Goal: Task Accomplishment & Management: Manage account settings

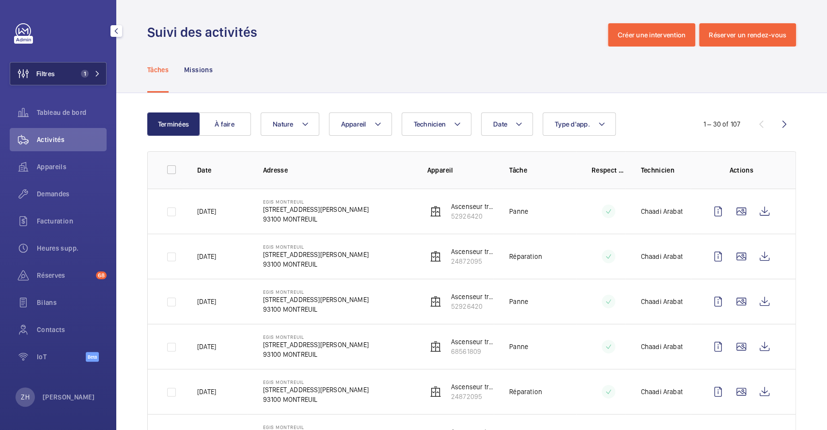
click at [58, 72] on button "Filtres 1" at bounding box center [58, 73] width 97 height 23
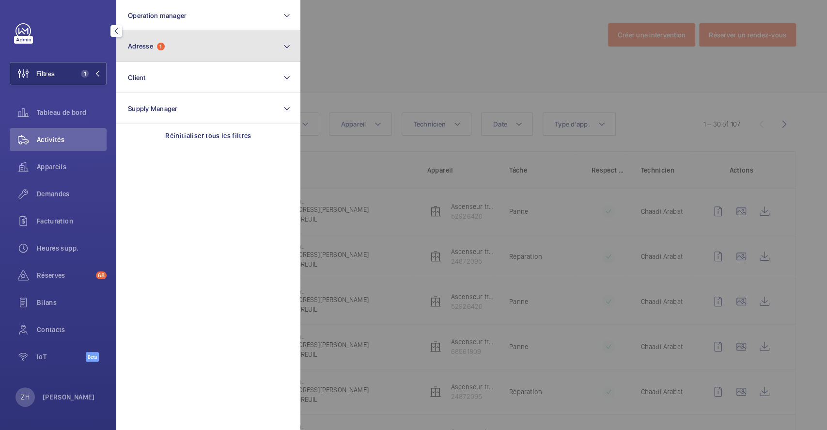
click at [225, 49] on button "Adresse 1" at bounding box center [208, 46] width 184 height 31
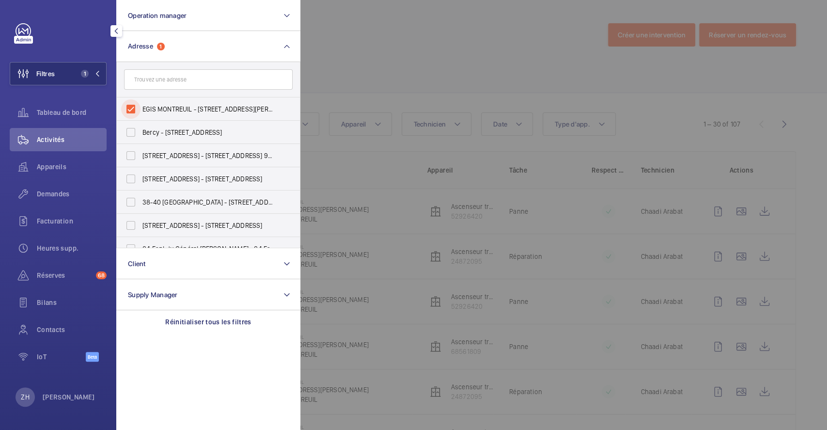
drag, startPoint x: 138, startPoint y: 113, endPoint x: 252, endPoint y: 80, distance: 118.6
click at [138, 112] on input "EGIS MONTREUIL - 4 Rue Dolorès Ibarruri, MONTREUIL 93100" at bounding box center [130, 108] width 19 height 19
checkbox input "false"
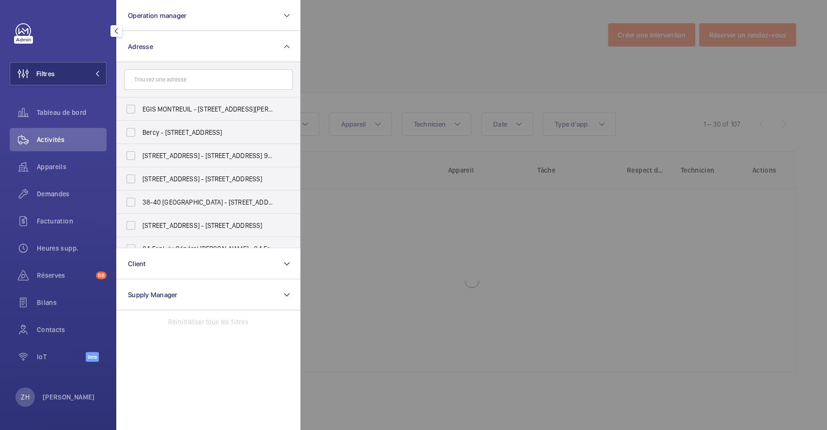
click at [348, 52] on div at bounding box center [713, 215] width 827 height 430
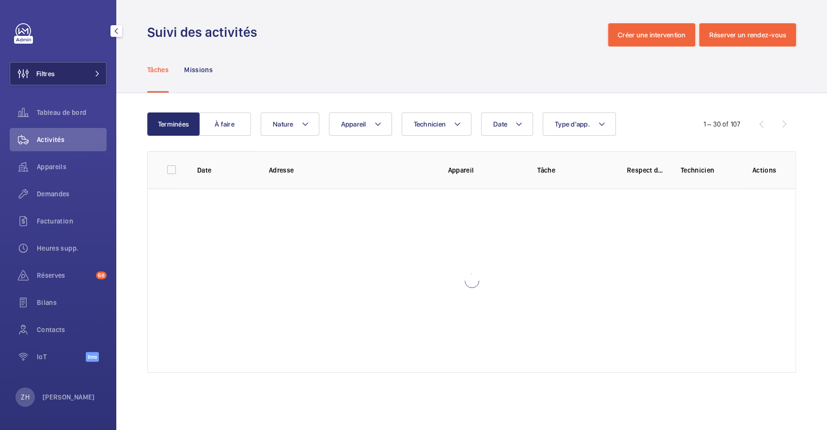
click at [61, 74] on button "Filtres" at bounding box center [58, 73] width 97 height 23
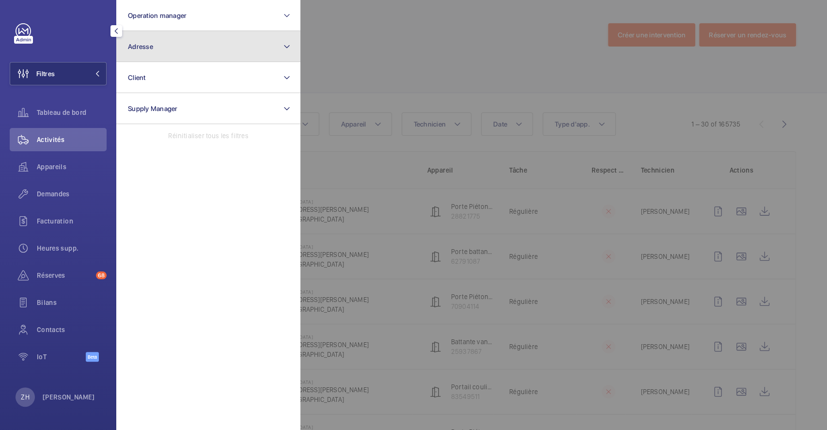
click at [172, 46] on button "Adresse" at bounding box center [208, 46] width 184 height 31
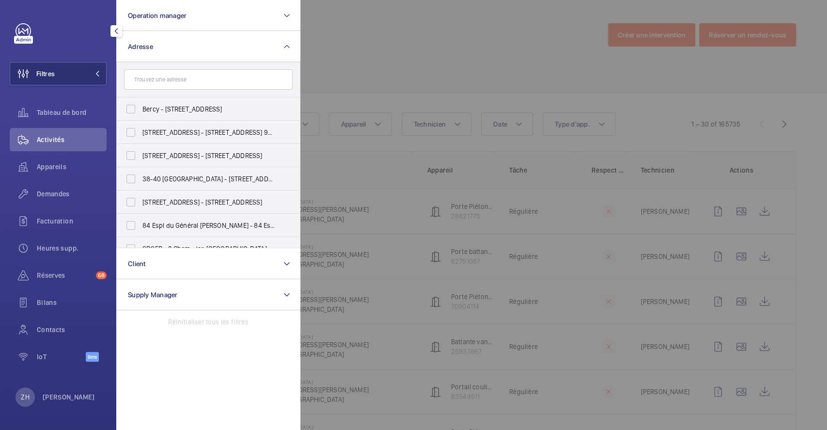
click at [168, 75] on input "text" at bounding box center [208, 79] width 169 height 20
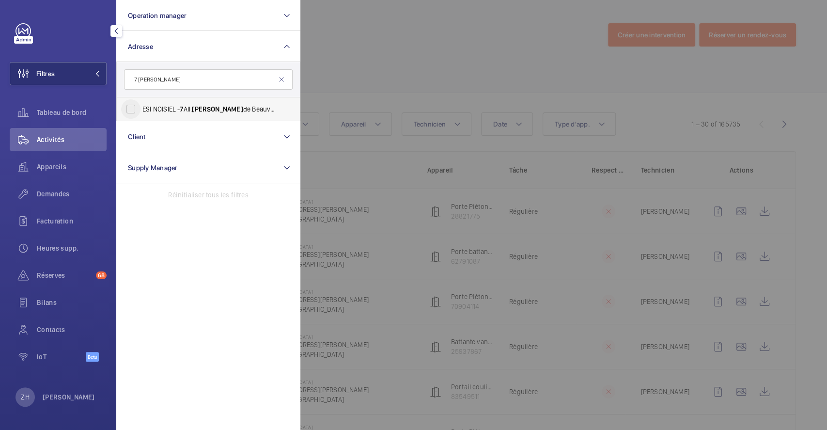
type input "7 SIMONE"
click at [130, 112] on input "ESI NOISIEL - 7 All. Simone de Beauvoir, NOISIEL 7 7 186" at bounding box center [130, 108] width 19 height 19
checkbox input "true"
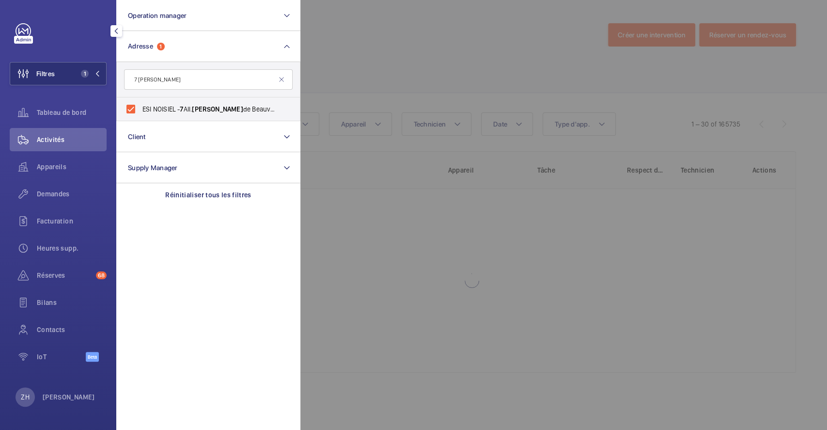
click at [365, 49] on div at bounding box center [713, 215] width 827 height 430
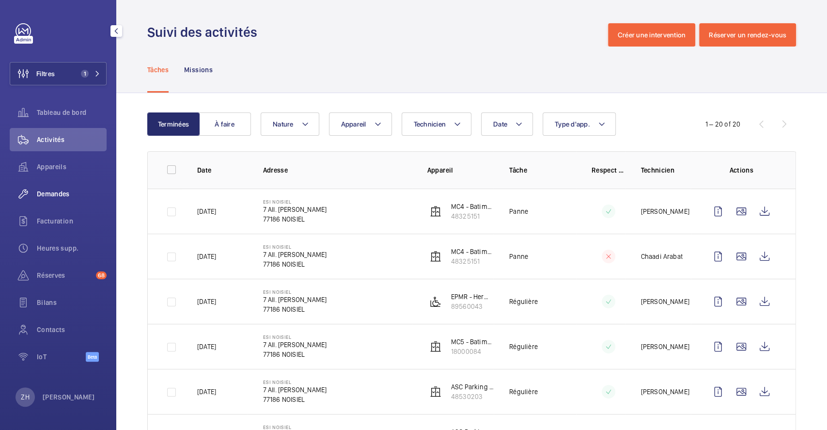
click at [65, 190] on span "Demandes" at bounding box center [72, 194] width 70 height 10
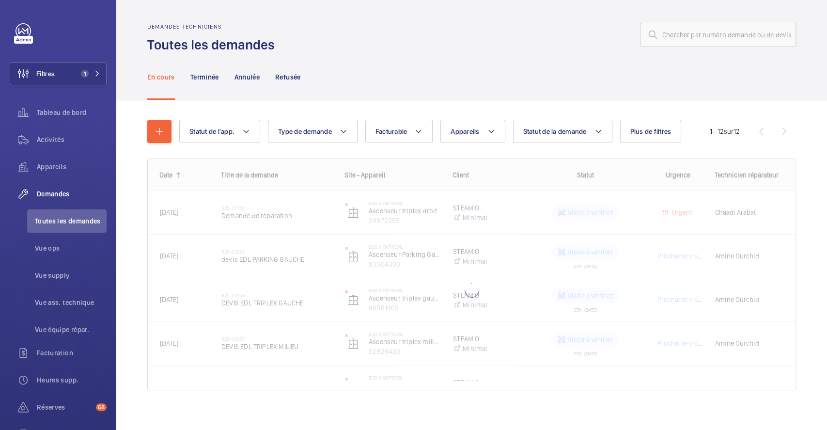
scroll to position [7, 0]
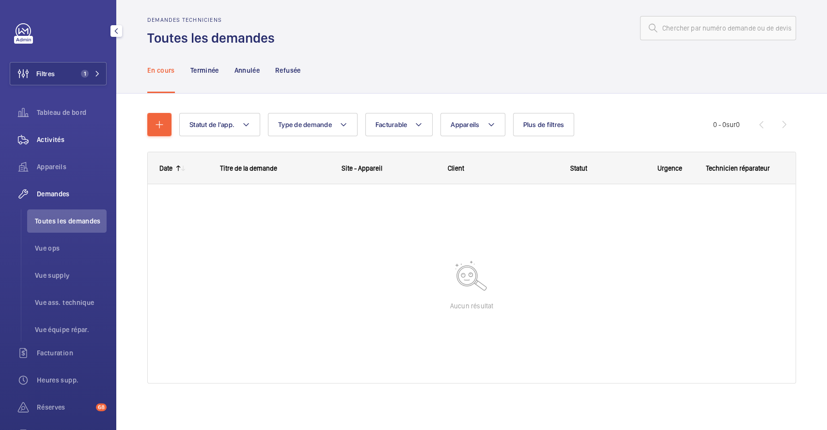
click at [63, 141] on span "Activités" at bounding box center [72, 140] width 70 height 10
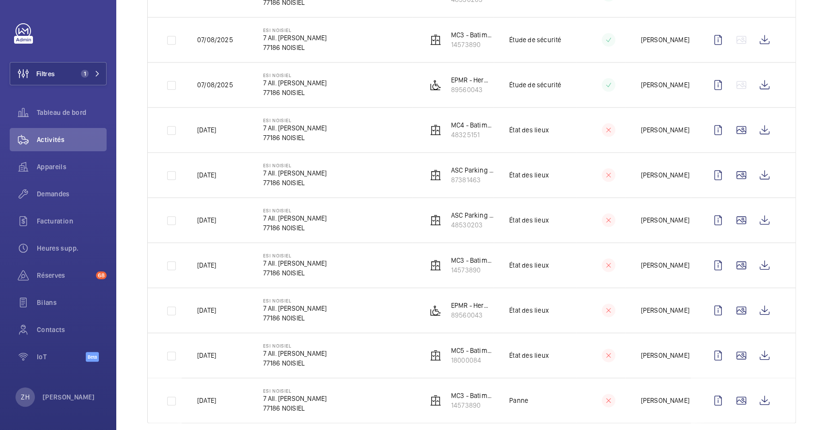
scroll to position [686, 0]
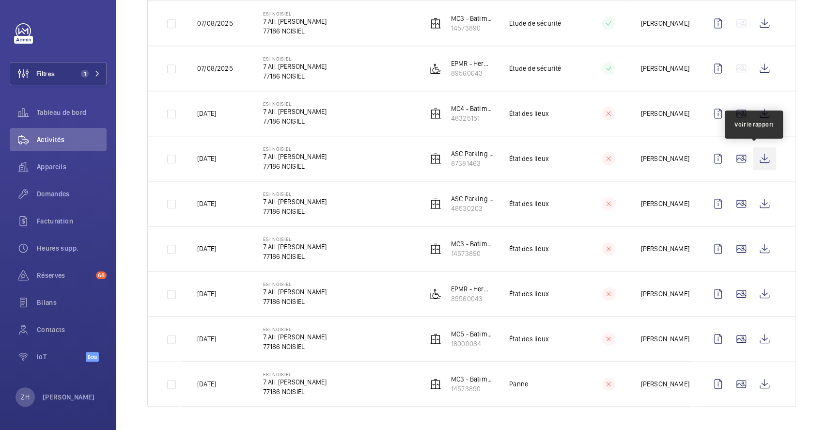
click at [758, 157] on wm-front-icon-button at bounding box center [763, 158] width 23 height 23
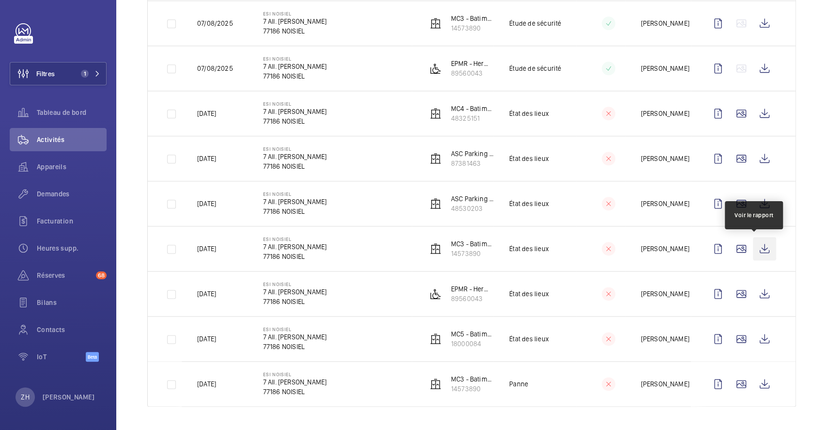
click at [755, 249] on wm-front-icon-button at bounding box center [763, 248] width 23 height 23
click at [42, 166] on span "Appareils" at bounding box center [72, 167] width 70 height 10
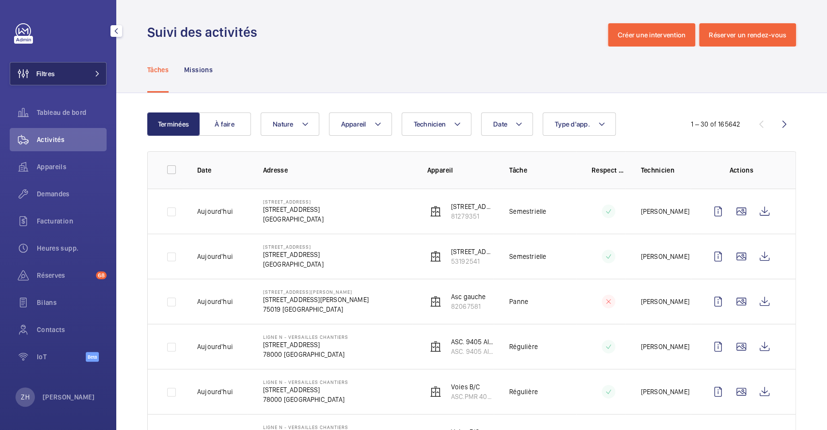
drag, startPoint x: 74, startPoint y: 67, endPoint x: 87, endPoint y: 64, distance: 13.8
click at [74, 67] on button "Filtres" at bounding box center [58, 73] width 97 height 23
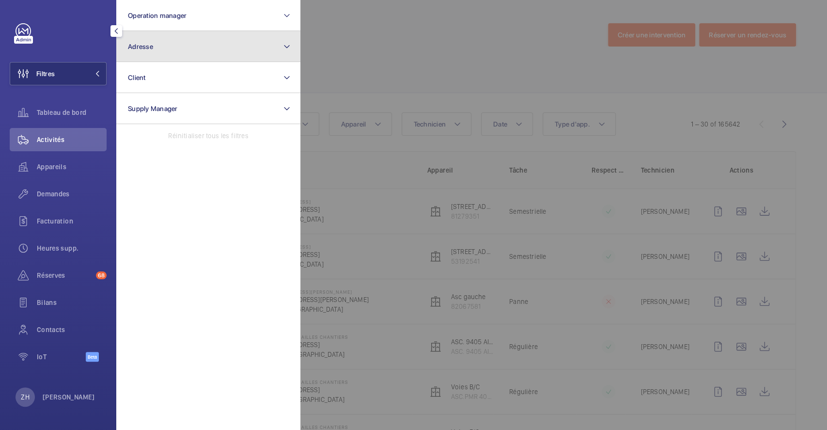
click at [127, 46] on button "Adresse" at bounding box center [208, 46] width 184 height 31
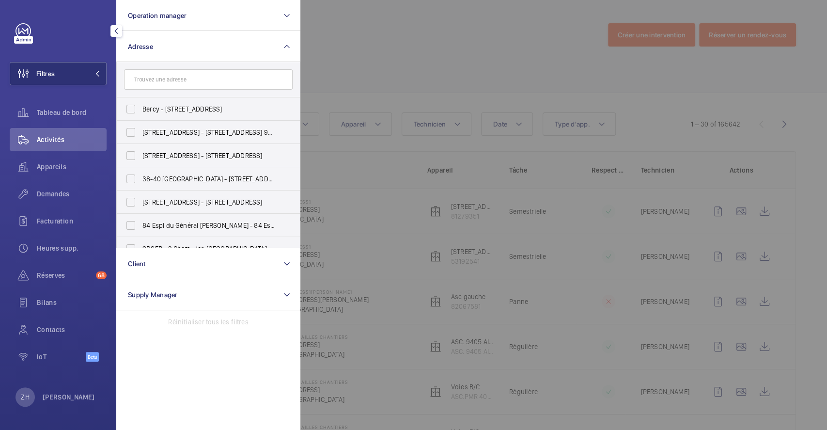
click at [153, 79] on input "text" at bounding box center [208, 79] width 169 height 20
type input "2"
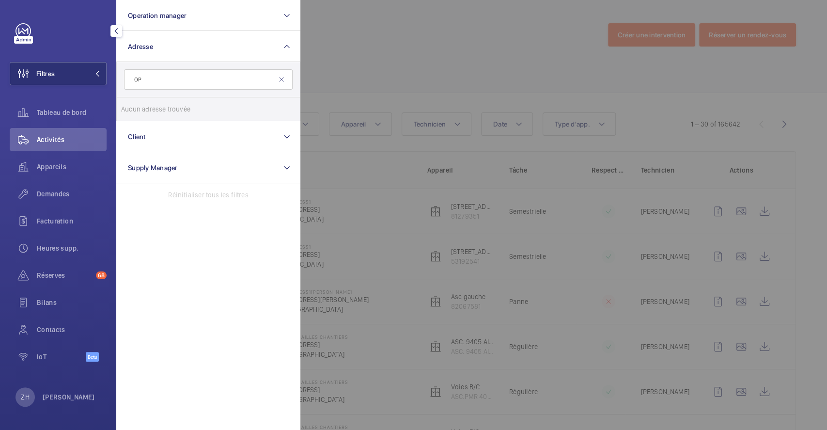
type input "O"
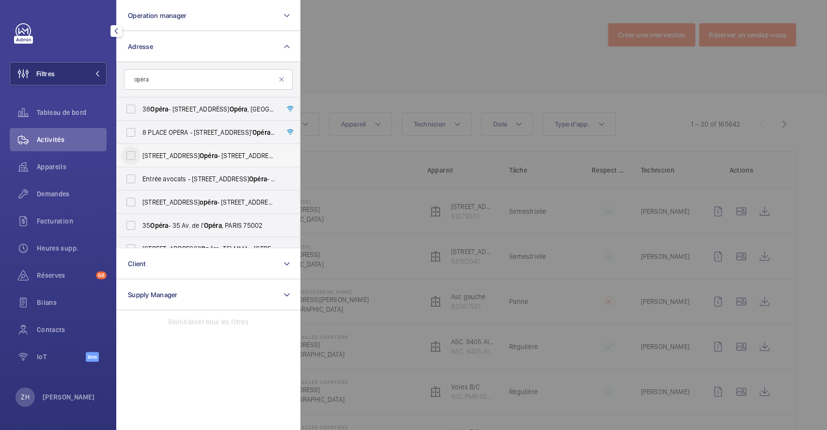
type input "opéra"
click at [133, 153] on input "26 Avenue de l' Opéra - 26 Avenue de l' opéra , 75001 PARIS, PARIS 75001" at bounding box center [130, 155] width 19 height 19
checkbox input "false"
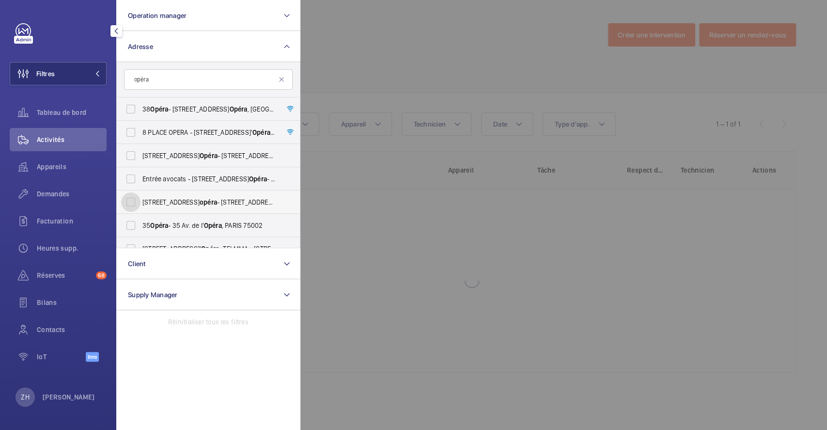
click at [130, 200] on input "26 Avenue de l' opéra - 26 Avenue de l' Opéra , 75001 PARIS, PARIS 75001" at bounding box center [130, 201] width 19 height 19
checkbox input "false"
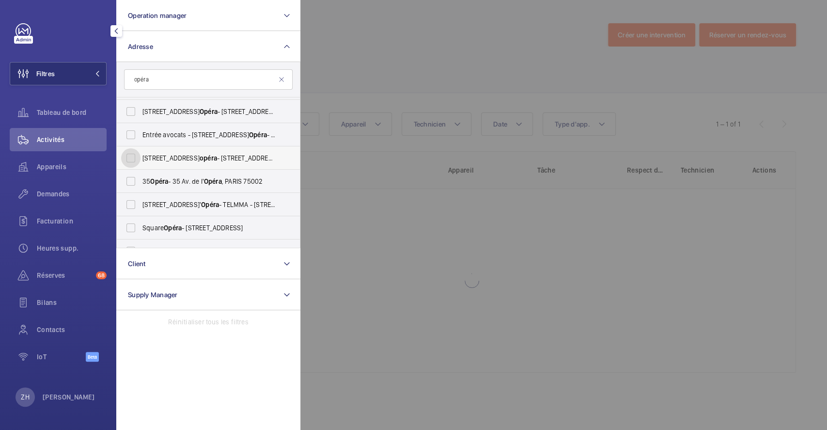
scroll to position [64, 0]
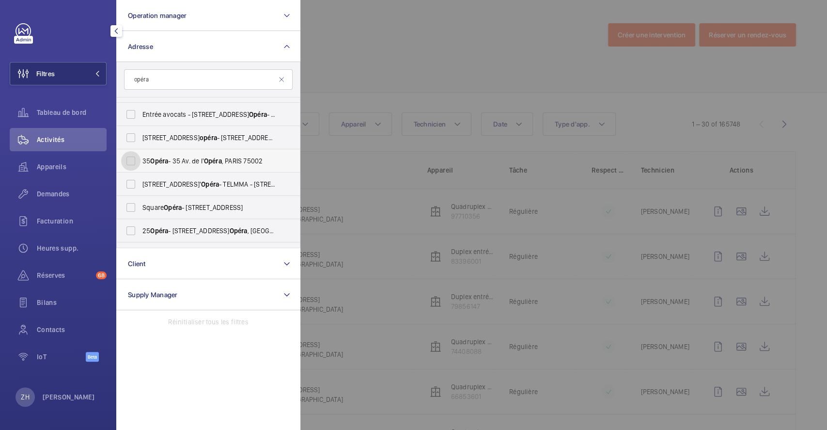
click at [132, 165] on input "35 Opéra - 35 Av. de l' Opéra , PARIS 75002" at bounding box center [130, 160] width 19 height 19
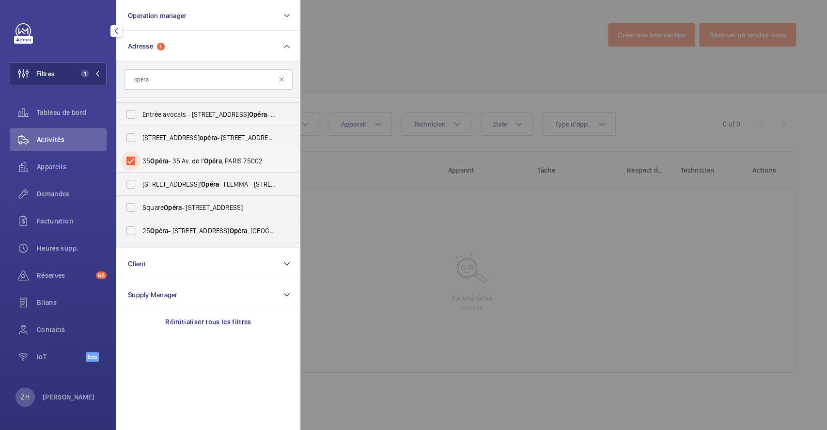
click at [130, 161] on input "35 Opéra - 35 Av. de l' Opéra , PARIS 75002" at bounding box center [130, 160] width 19 height 19
checkbox input "false"
click at [129, 229] on input "25 Opéra - 25 Avenue de l' Opéra , 75001 PARIS, PARIS 75001" at bounding box center [130, 230] width 19 height 19
checkbox input "true"
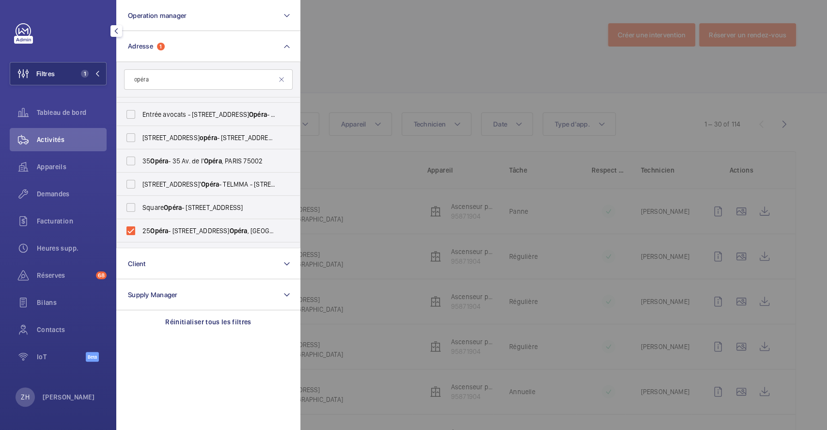
click at [469, 67] on div at bounding box center [713, 215] width 827 height 430
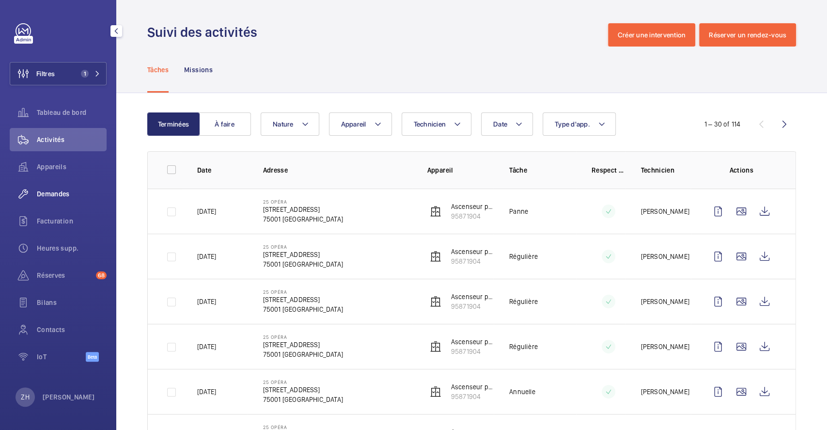
click at [60, 190] on span "Demandes" at bounding box center [72, 194] width 70 height 10
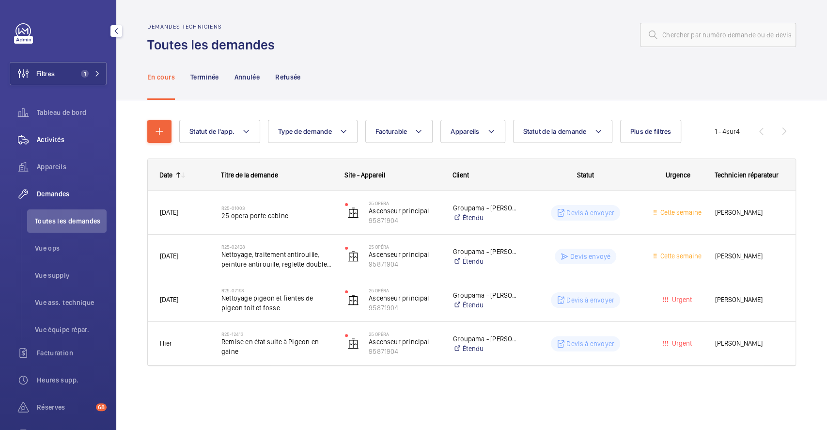
click at [55, 136] on span "Activités" at bounding box center [72, 140] width 70 height 10
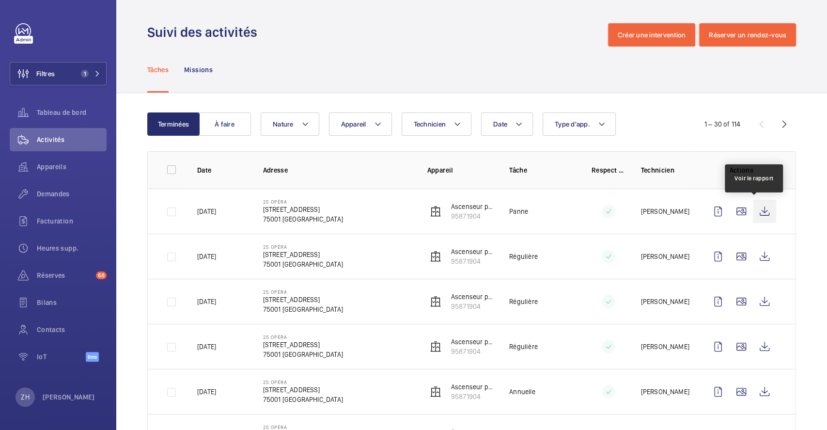
click at [753, 209] on wm-front-icon-button at bounding box center [763, 210] width 23 height 23
click at [59, 189] on span "Demandes" at bounding box center [72, 194] width 70 height 10
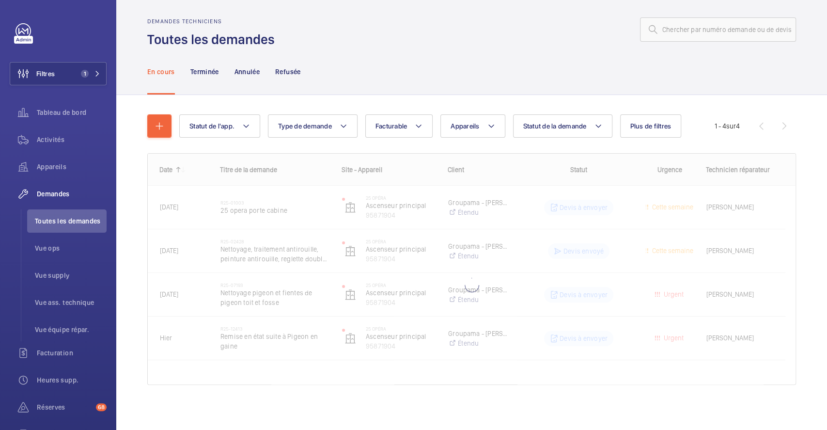
scroll to position [7, 0]
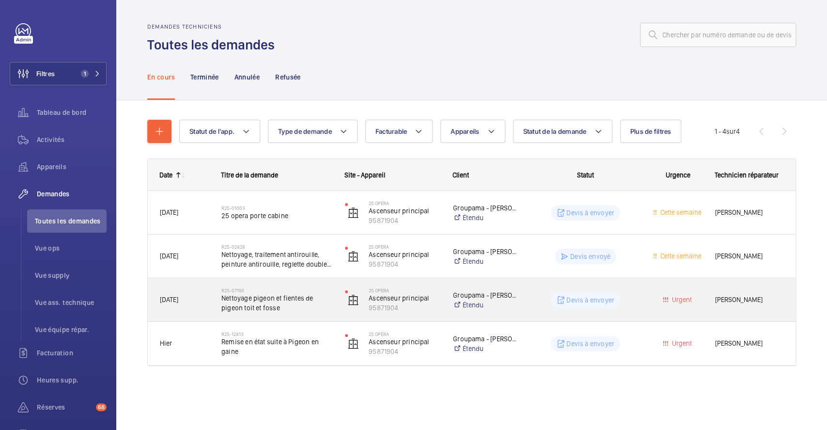
click at [523, 295] on div "Devis à envoyer" at bounding box center [579, 299] width 123 height 35
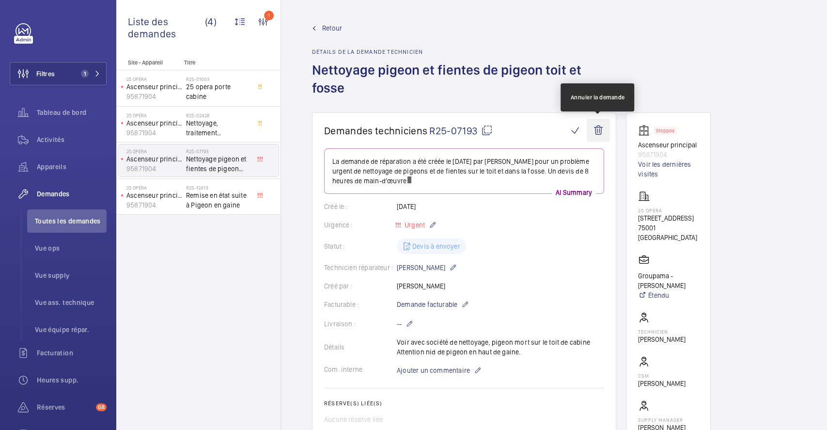
click at [600, 130] on wm-front-icon-button at bounding box center [597, 130] width 23 height 23
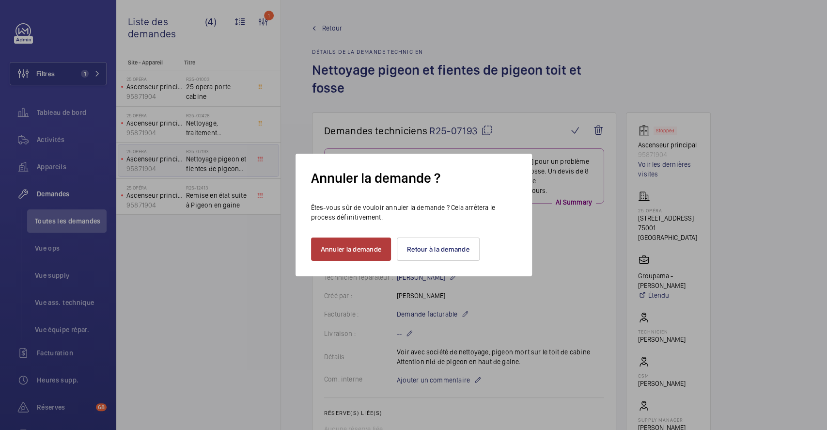
click at [356, 248] on button "Annuler la demande" at bounding box center [351, 248] width 80 height 23
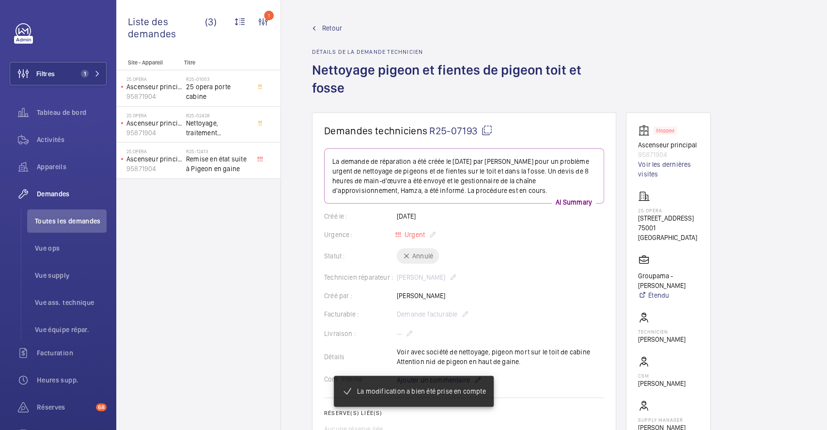
click at [326, 29] on span "Retour" at bounding box center [332, 28] width 20 height 10
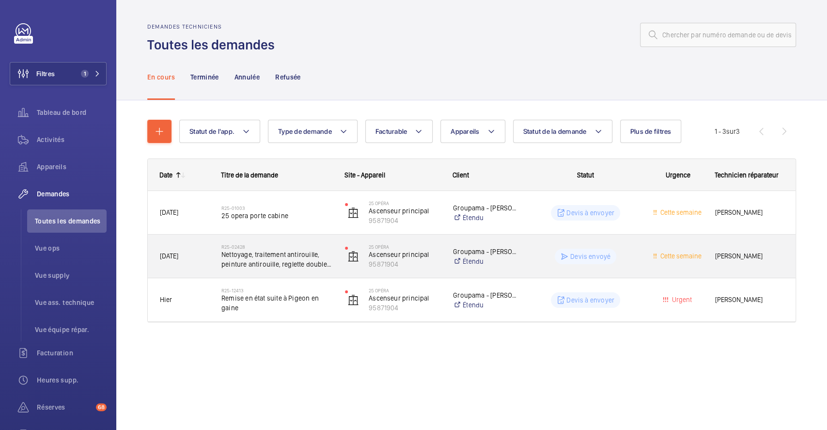
click at [542, 241] on div "Devis envoyé" at bounding box center [579, 256] width 123 height 35
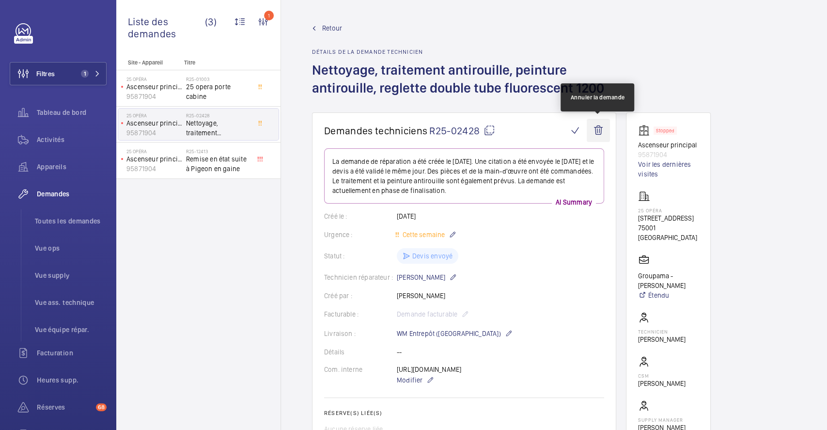
click at [600, 132] on wm-front-icon-button at bounding box center [597, 130] width 23 height 23
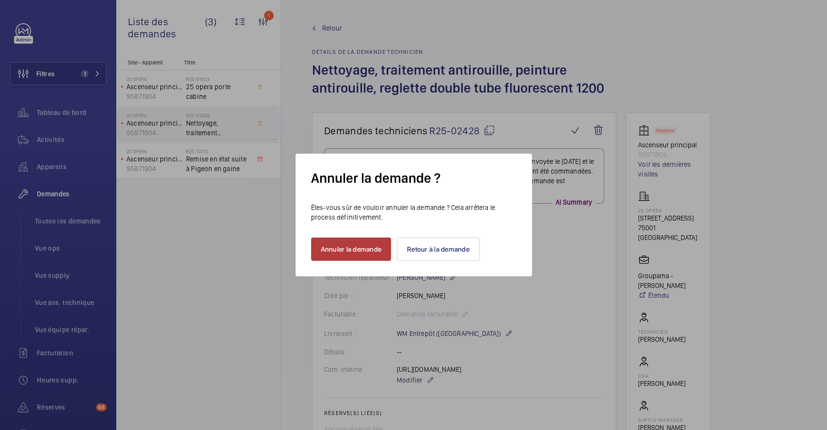
click at [336, 253] on button "Annuler la demande" at bounding box center [351, 248] width 80 height 23
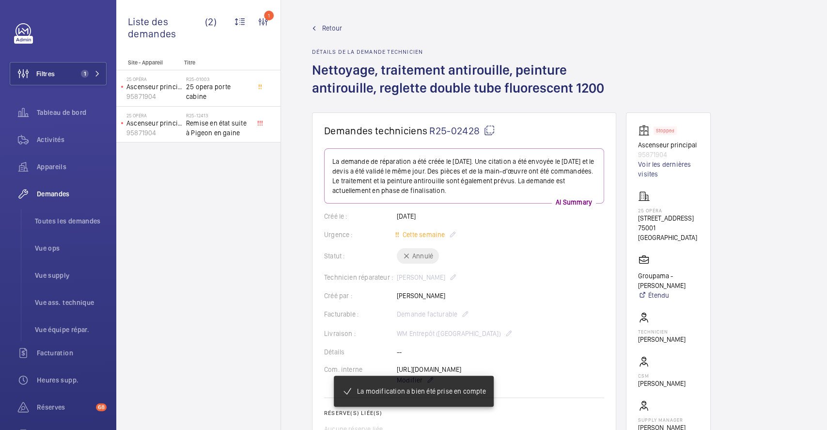
click at [333, 26] on span "Retour" at bounding box center [332, 28] width 20 height 10
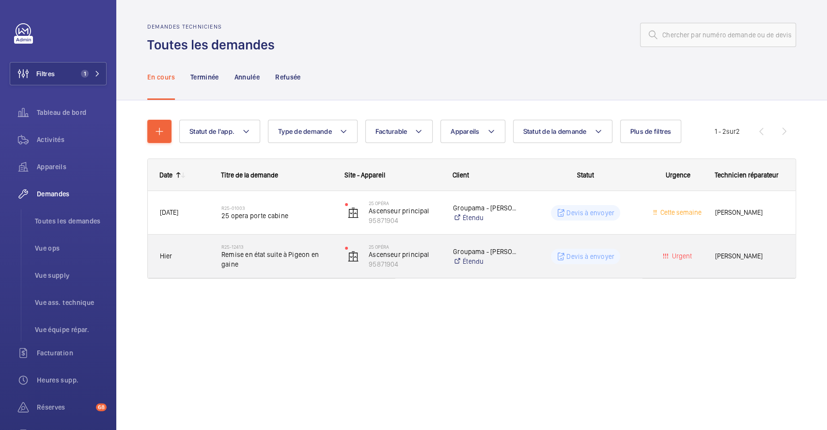
click at [606, 257] on p "Devis à envoyer" at bounding box center [590, 256] width 48 height 10
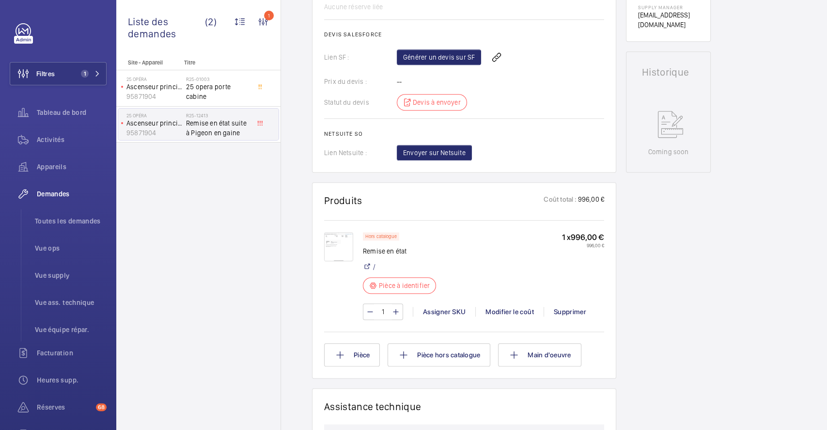
scroll to position [387, 0]
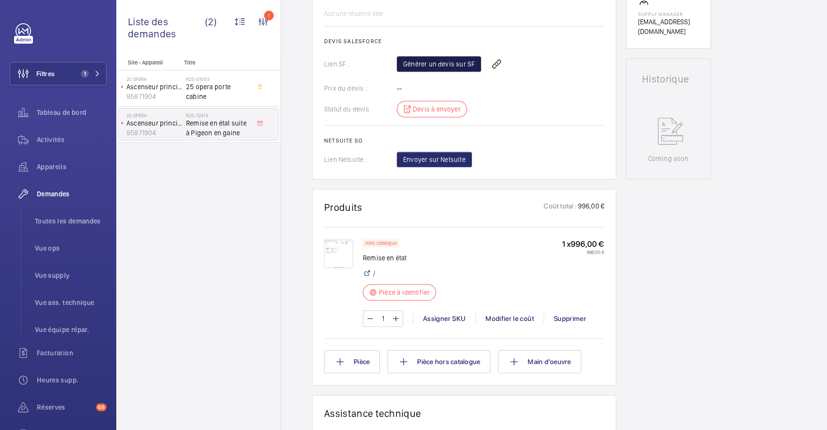
click at [452, 61] on link "Générer un devis sur SF" at bounding box center [439, 63] width 84 height 15
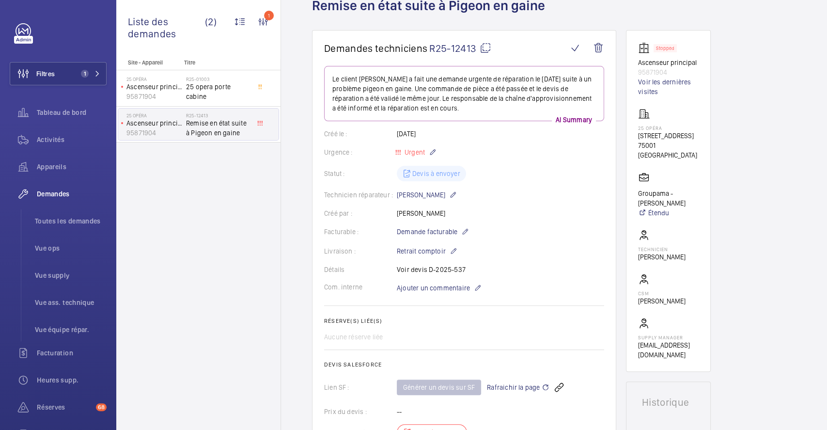
scroll to position [0, 0]
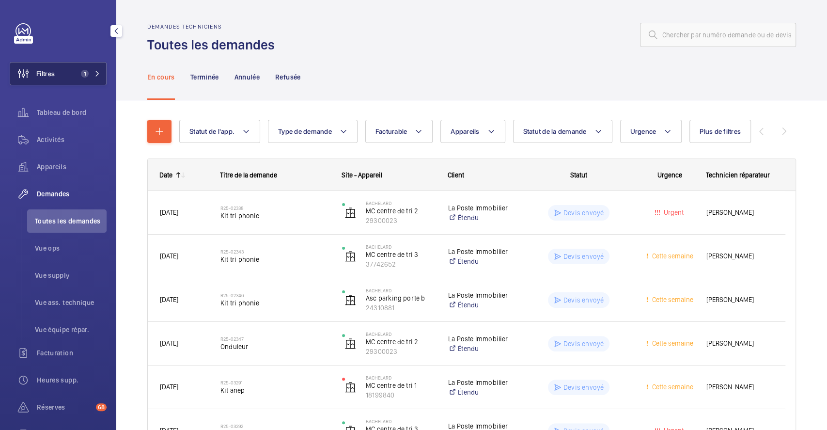
click at [50, 74] on span "Filtres" at bounding box center [45, 74] width 18 height 10
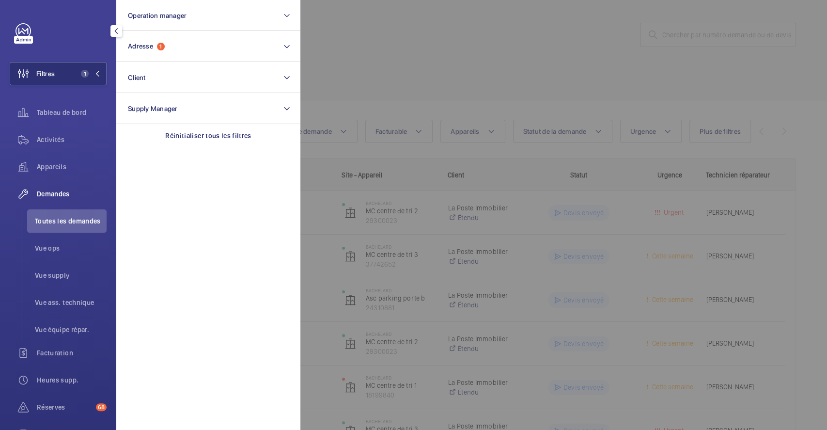
click at [431, 39] on div at bounding box center [713, 215] width 827 height 430
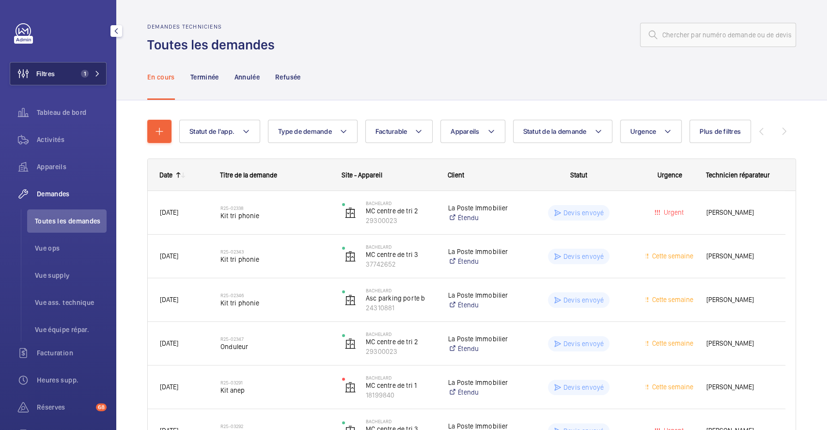
click at [66, 70] on button "Filtres 1" at bounding box center [58, 73] width 97 height 23
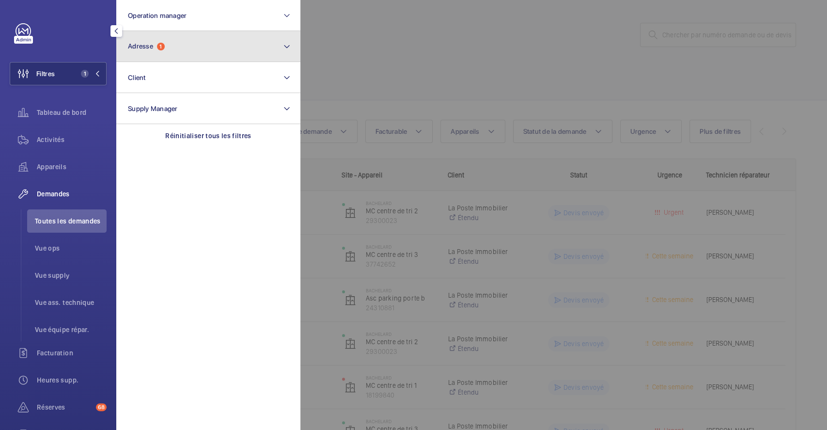
click at [183, 45] on button "Adresse 1" at bounding box center [208, 46] width 184 height 31
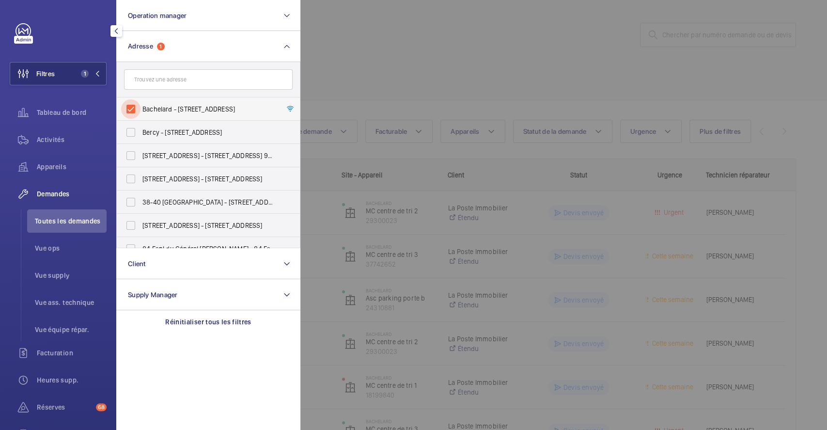
click at [125, 107] on input "Bachelard - 111 Boulevard Brune, PARIS 75014" at bounding box center [130, 108] width 19 height 19
checkbox input "false"
click at [377, 51] on div at bounding box center [713, 215] width 827 height 430
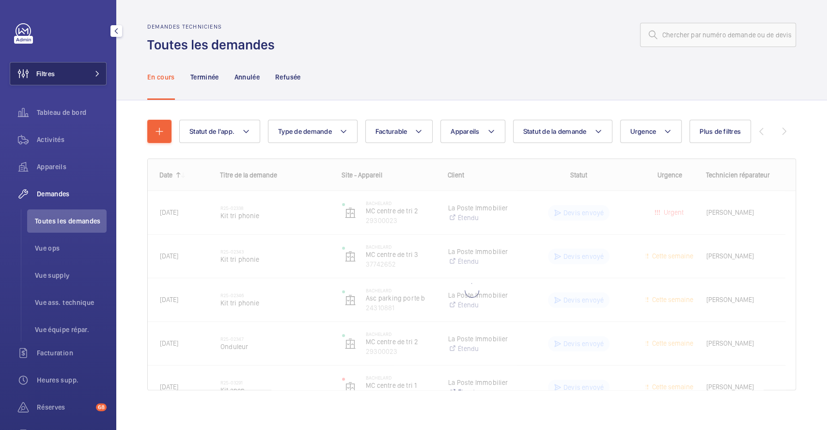
click at [60, 76] on button "Filtres" at bounding box center [58, 73] width 97 height 23
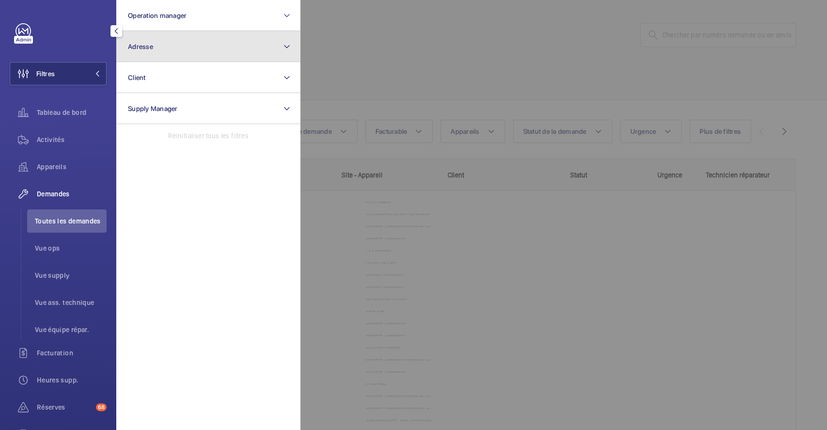
click at [171, 46] on button "Adresse" at bounding box center [208, 46] width 184 height 31
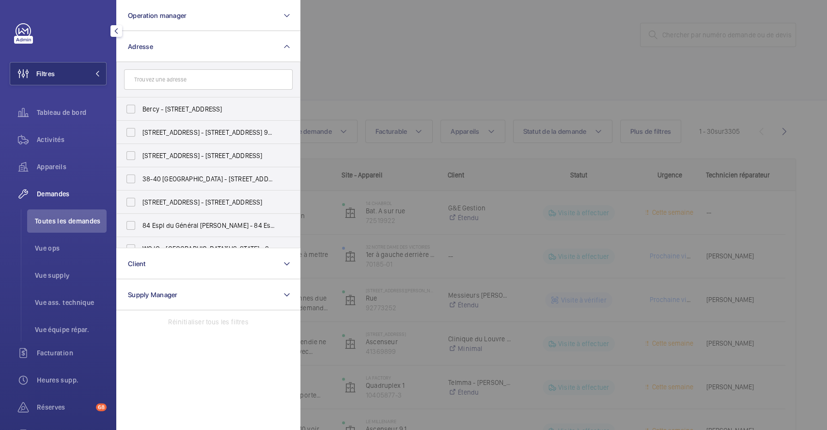
click at [169, 76] on input "text" at bounding box center [208, 79] width 169 height 20
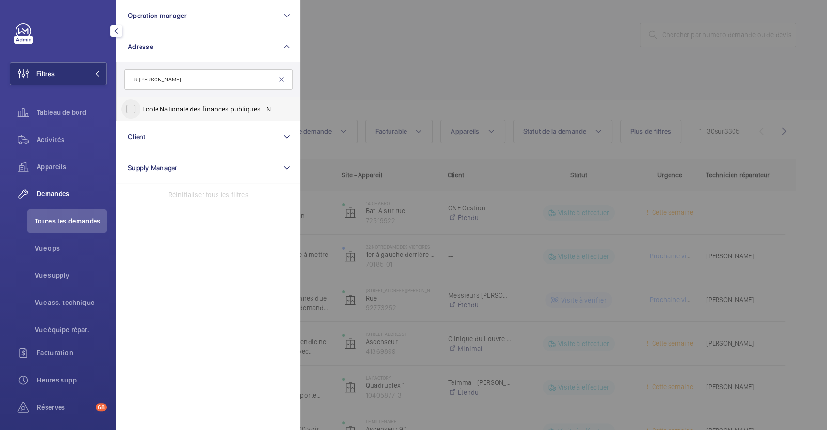
type input "9 pierre mend"
click at [132, 107] on input "Ecole Nationale des finances publiques - Noisiel - 9 Av. Pierre Mend ès France,…" at bounding box center [130, 108] width 19 height 19
checkbox input "true"
click at [490, 61] on div at bounding box center [713, 215] width 827 height 430
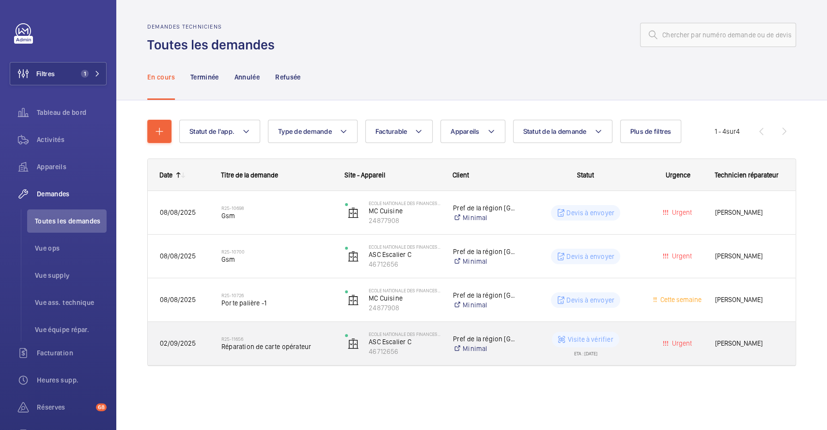
click at [279, 335] on div "R25-11656 Réparation de carte opérateur" at bounding box center [276, 343] width 111 height 28
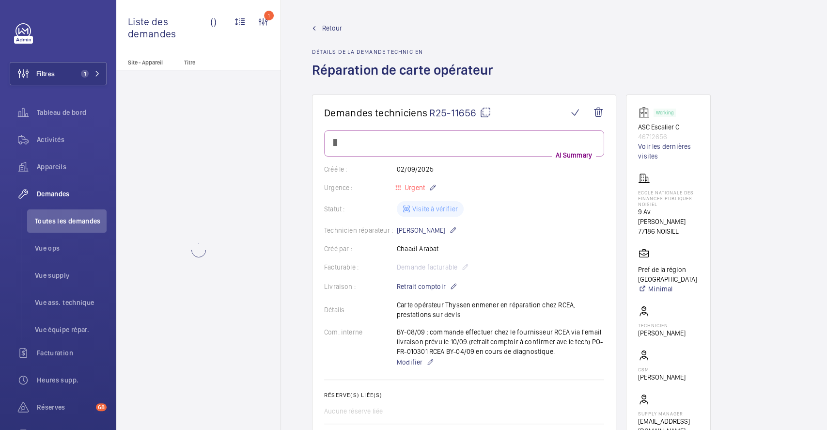
scroll to position [258, 0]
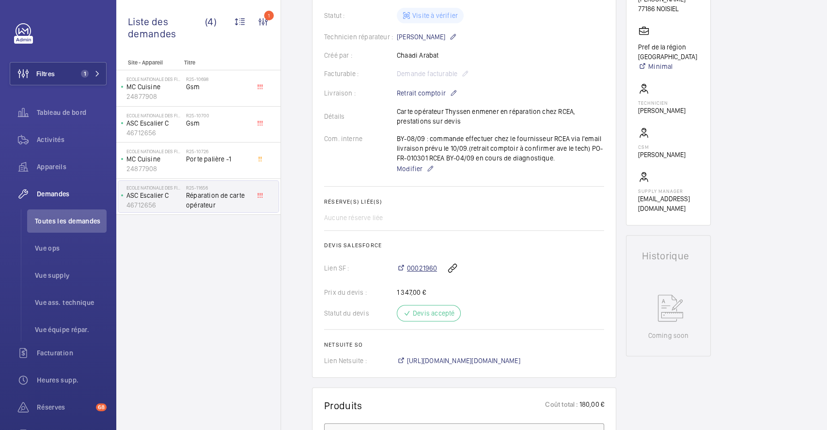
scroll to position [232, 0]
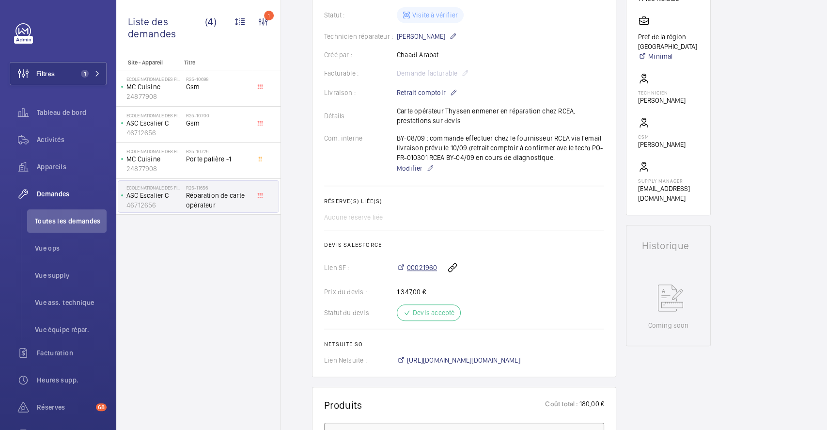
click at [426, 266] on span "00021960" at bounding box center [422, 267] width 30 height 10
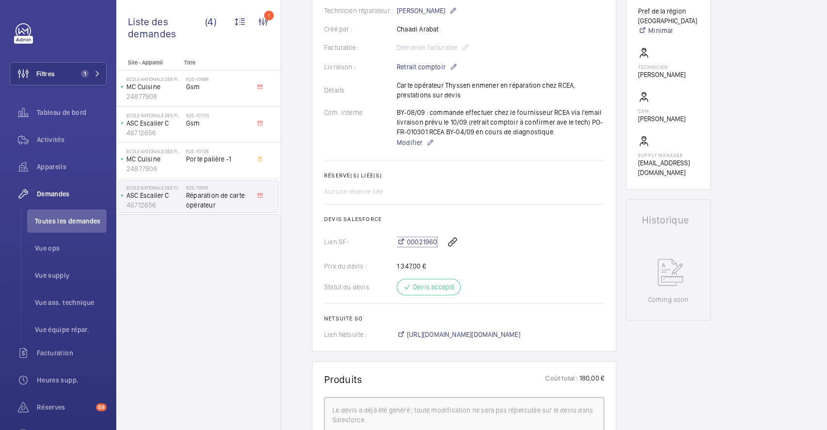
scroll to position [0, 0]
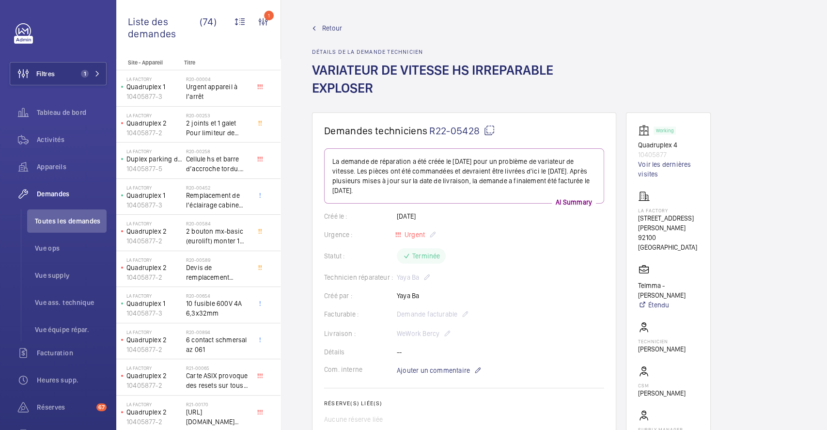
scroll to position [322, 0]
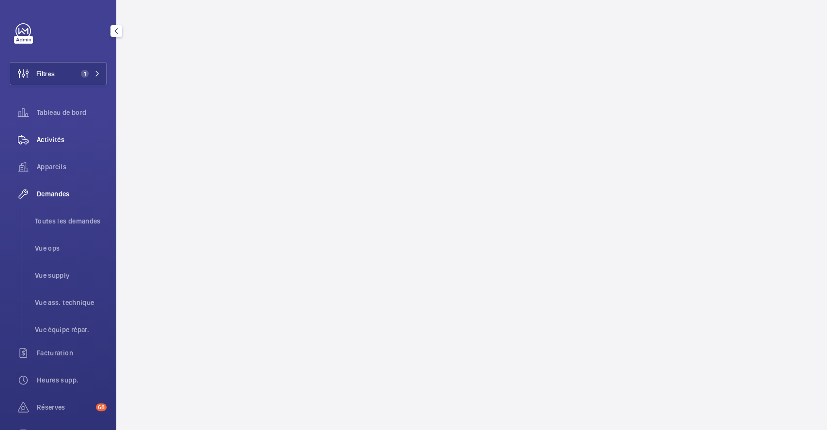
click at [49, 135] on span "Activités" at bounding box center [72, 140] width 70 height 10
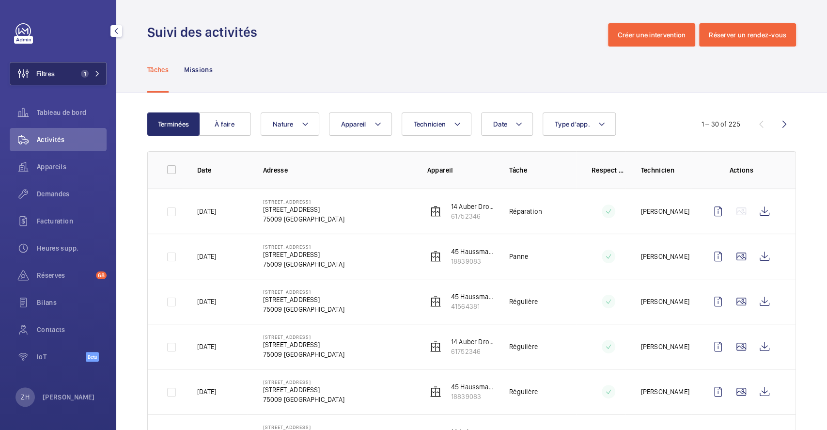
click at [44, 67] on span "Filtres" at bounding box center [32, 73] width 45 height 23
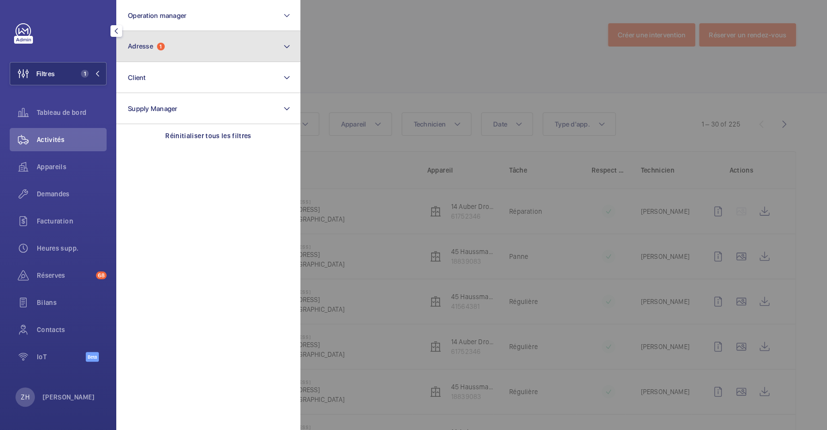
click at [232, 46] on button "Adresse 1" at bounding box center [208, 46] width 184 height 31
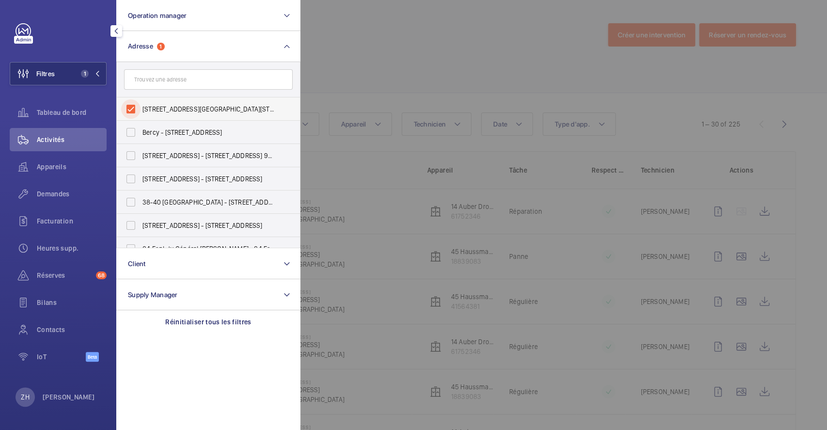
click at [132, 109] on input "14 rue Auber 75009 PARIS - 14 Rue Auber, PARIS 75009" at bounding box center [130, 108] width 19 height 19
checkbox input "false"
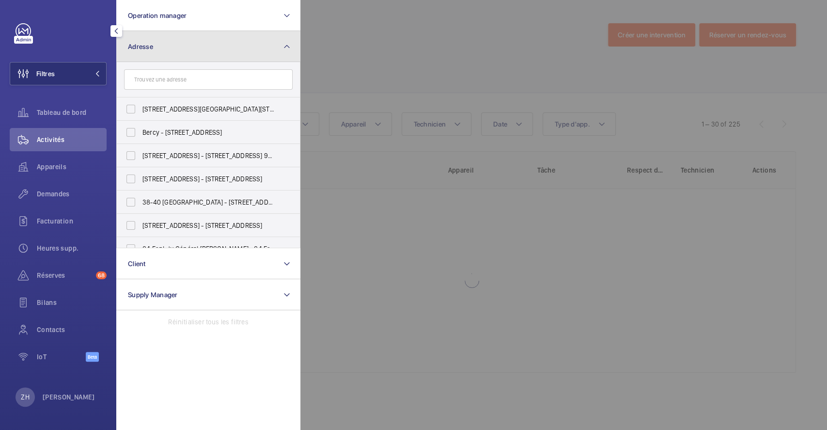
click at [215, 45] on button "Adresse" at bounding box center [208, 46] width 184 height 31
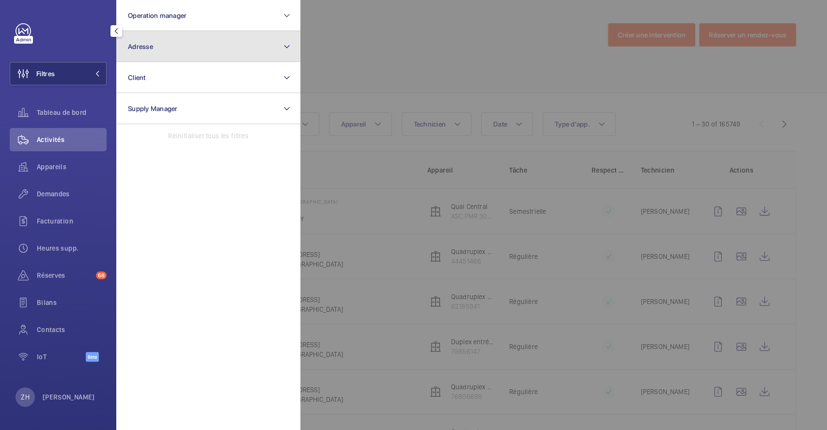
click at [217, 47] on button "Adresse" at bounding box center [208, 46] width 184 height 31
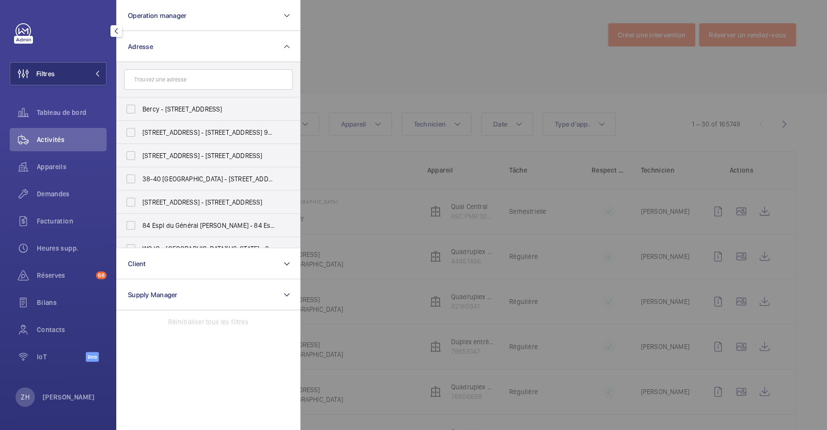
click at [200, 76] on input "text" at bounding box center [208, 79] width 169 height 20
type input "p"
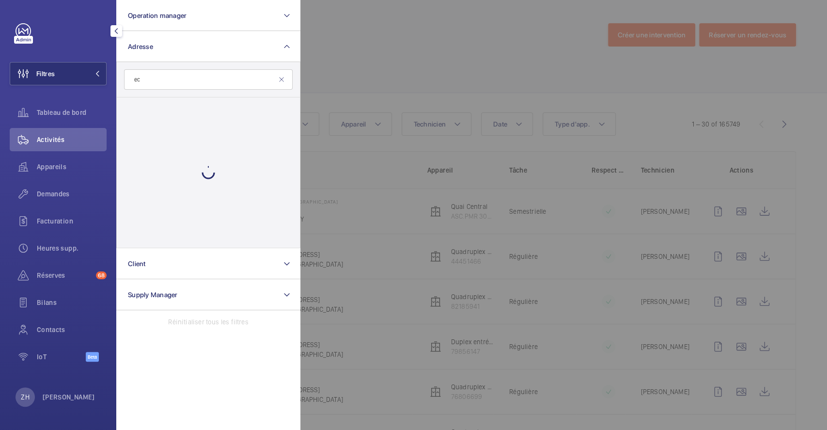
type input "e"
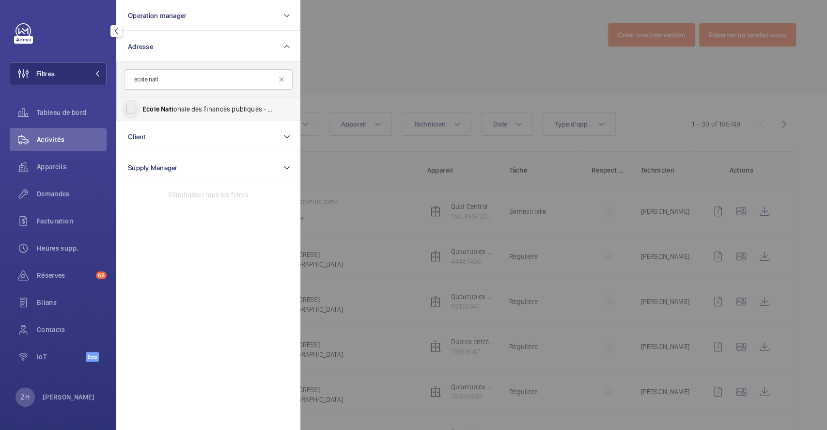
type input "ecole nati"
click at [137, 107] on input "Ecole Nati onale des finances publiques - Noisiel - 9 Av. Pierre Mendès France,…" at bounding box center [130, 108] width 19 height 19
checkbox input "true"
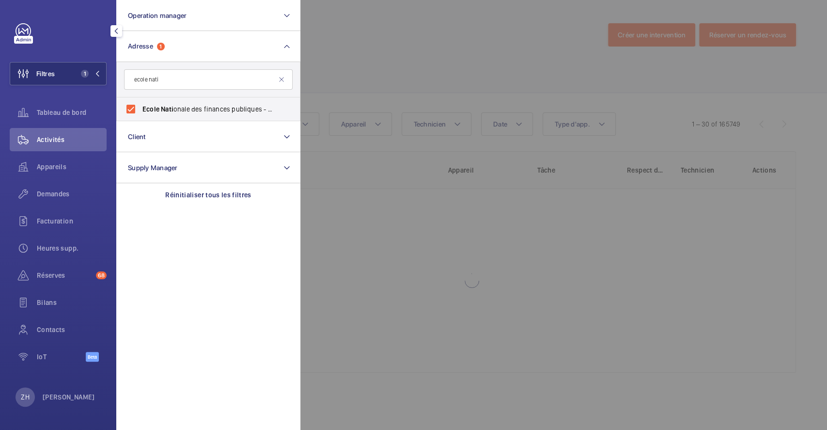
click at [413, 72] on div at bounding box center [713, 215] width 827 height 430
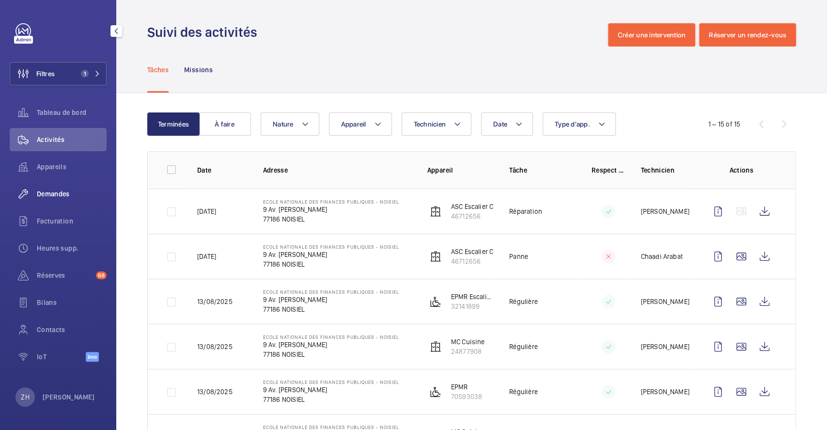
click at [59, 192] on span "Demandes" at bounding box center [72, 194] width 70 height 10
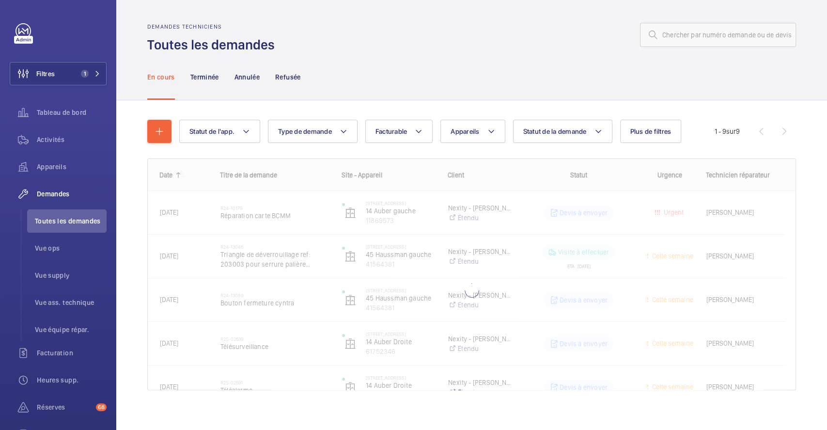
scroll to position [7, 0]
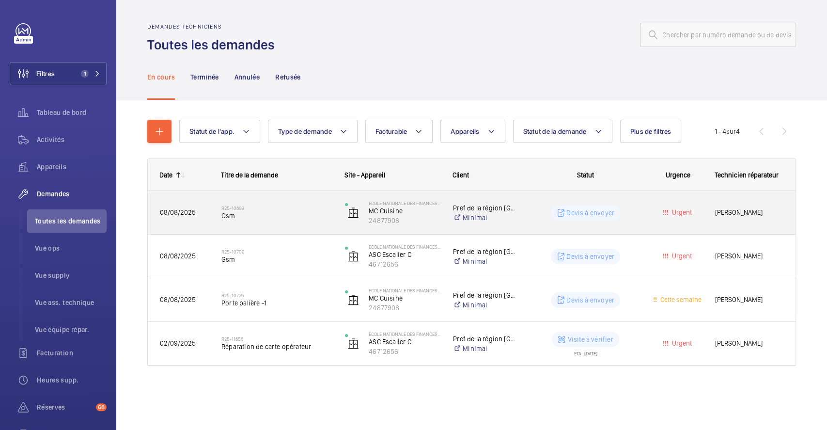
click at [320, 215] on span "Gsm" at bounding box center [276, 216] width 111 height 10
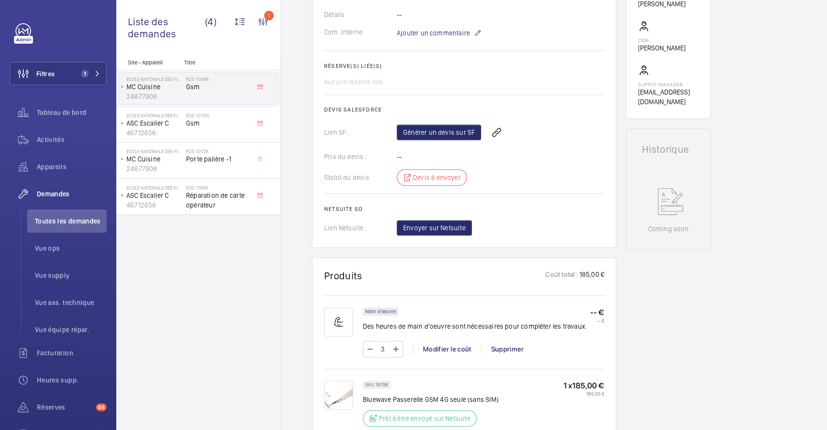
scroll to position [322, 0]
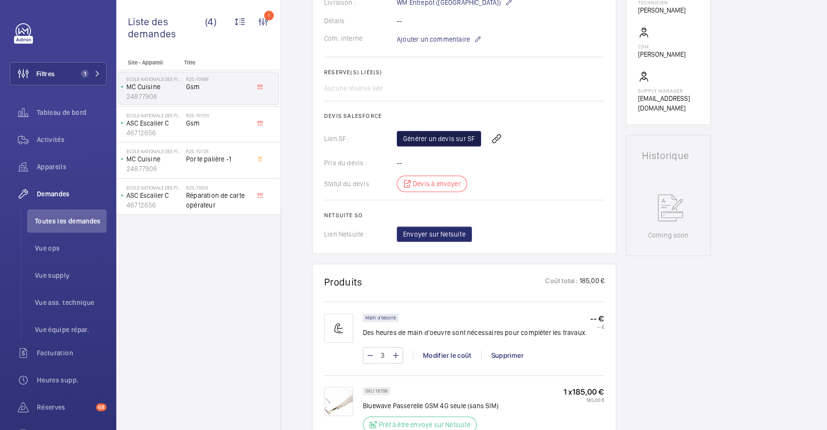
click at [452, 131] on link "Générer un devis sur SF" at bounding box center [439, 138] width 84 height 15
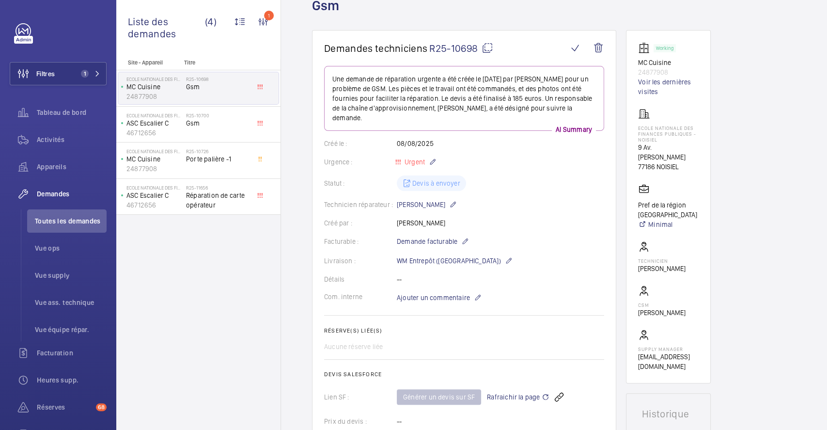
scroll to position [0, 0]
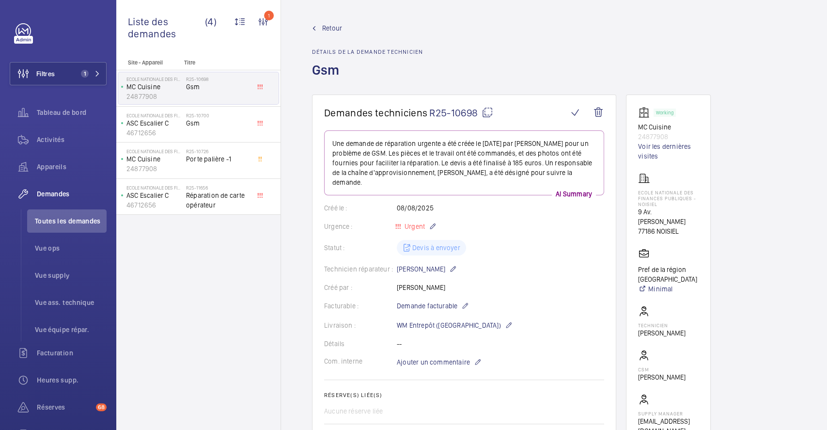
click at [327, 26] on span "Retour" at bounding box center [332, 28] width 20 height 10
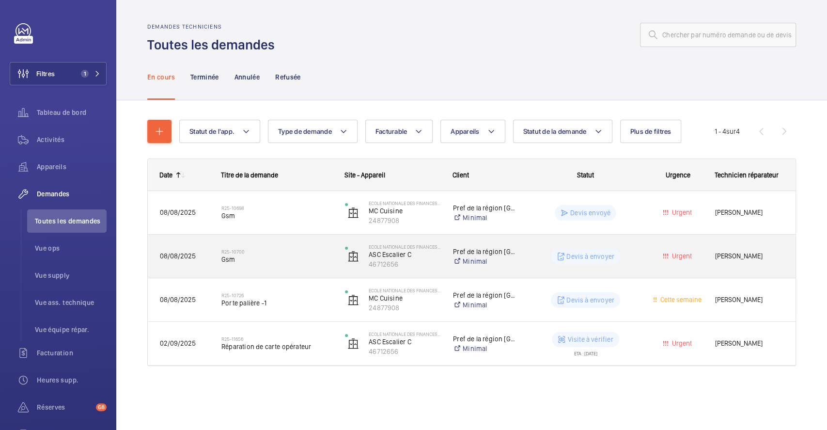
click at [318, 256] on span "Gsm" at bounding box center [276, 259] width 111 height 10
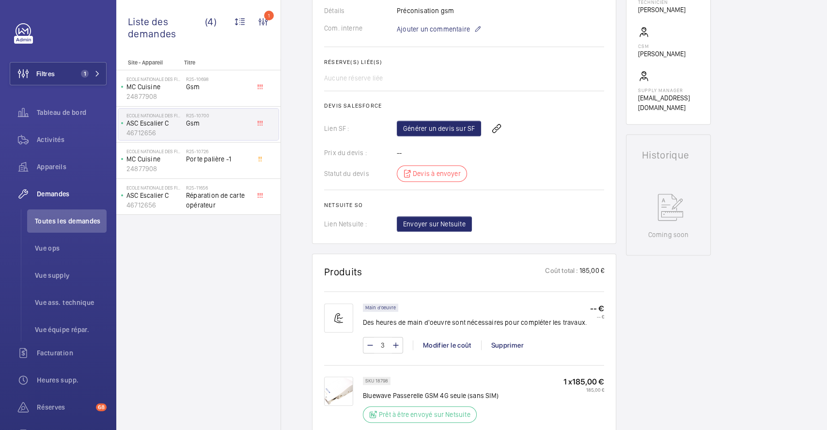
scroll to position [322, 0]
click at [448, 125] on link "Générer un devis sur SF" at bounding box center [439, 128] width 84 height 15
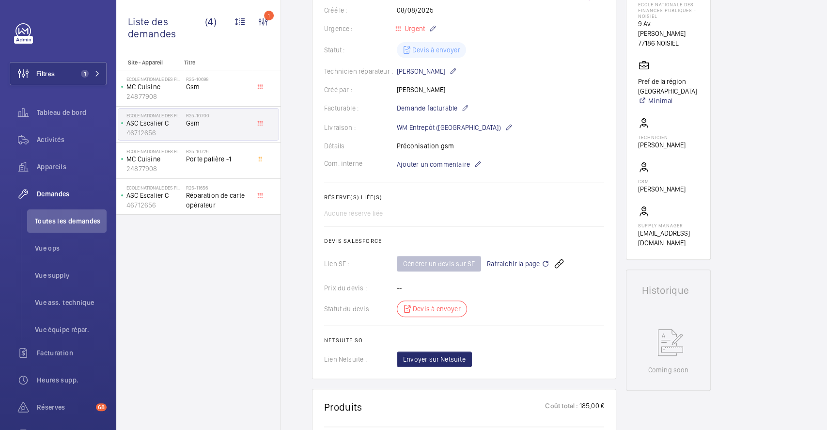
scroll to position [0, 0]
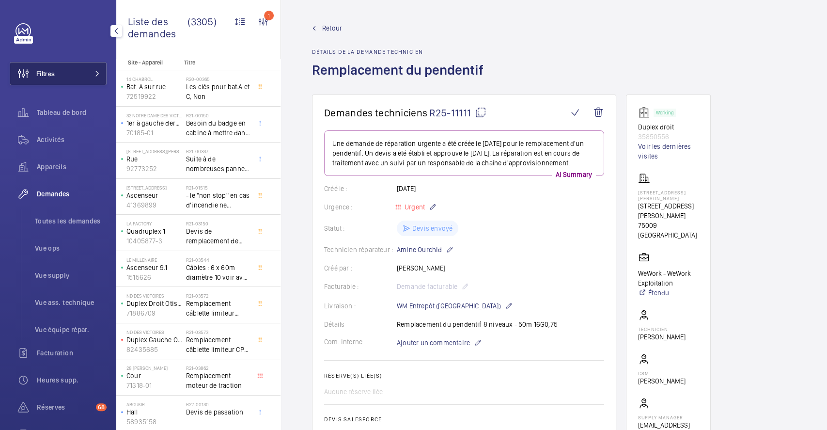
click at [54, 77] on span "Filtres" at bounding box center [45, 74] width 18 height 10
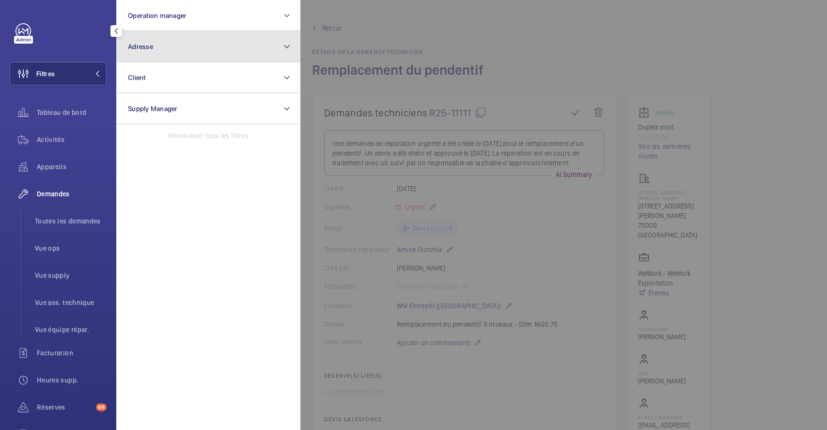
click at [197, 49] on button "Adresse" at bounding box center [208, 46] width 184 height 31
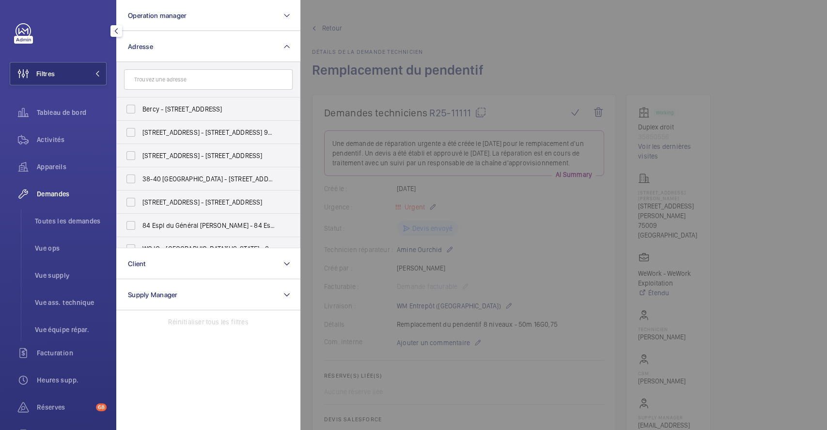
click at [186, 82] on input "text" at bounding box center [208, 79] width 169 height 20
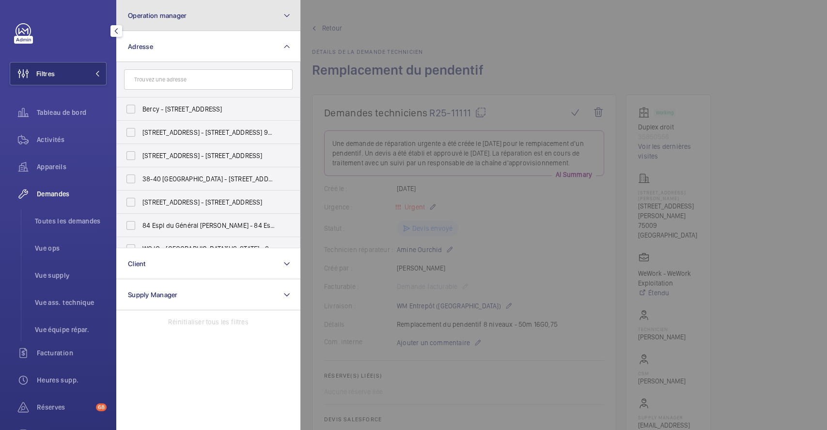
click at [198, 18] on button "Operation manager" at bounding box center [208, 15] width 184 height 31
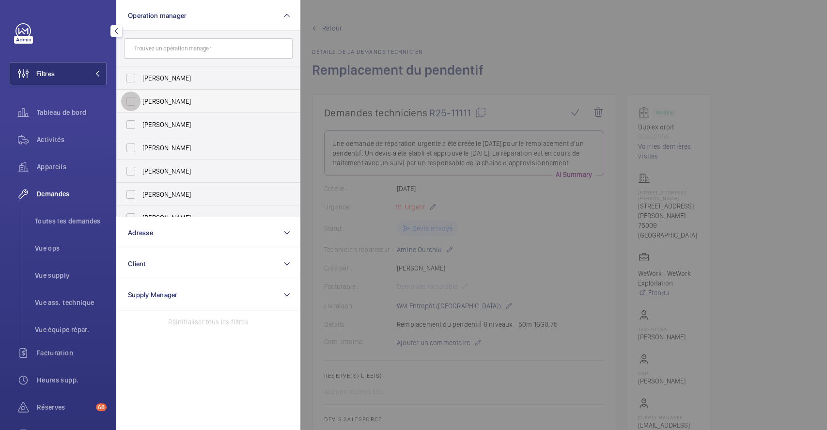
click at [124, 99] on input "[PERSON_NAME]" at bounding box center [130, 101] width 19 height 19
checkbox input "true"
click at [660, 31] on div at bounding box center [713, 215] width 827 height 430
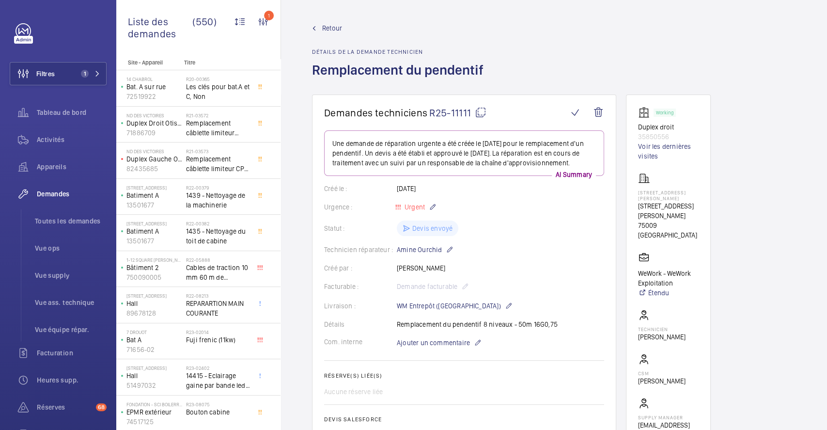
click at [332, 25] on span "Retour" at bounding box center [332, 28] width 20 height 10
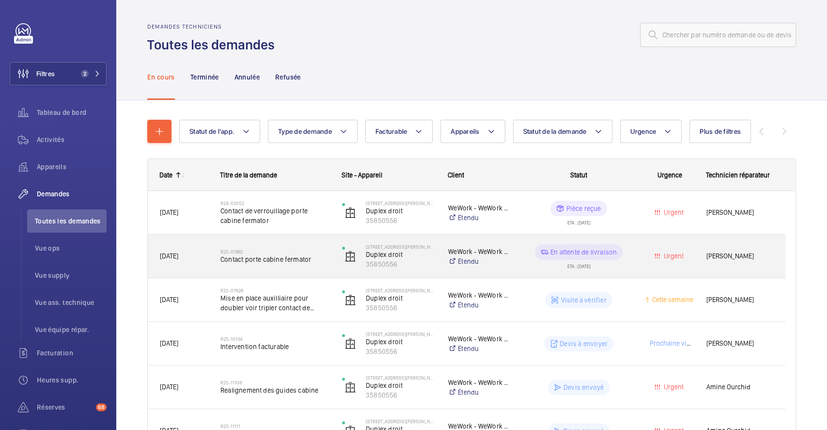
scroll to position [64, 0]
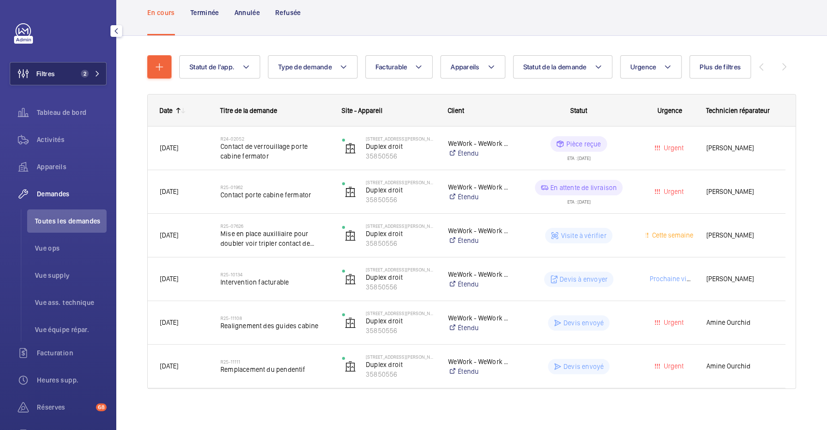
click at [40, 84] on span "Filtres" at bounding box center [32, 73] width 45 height 23
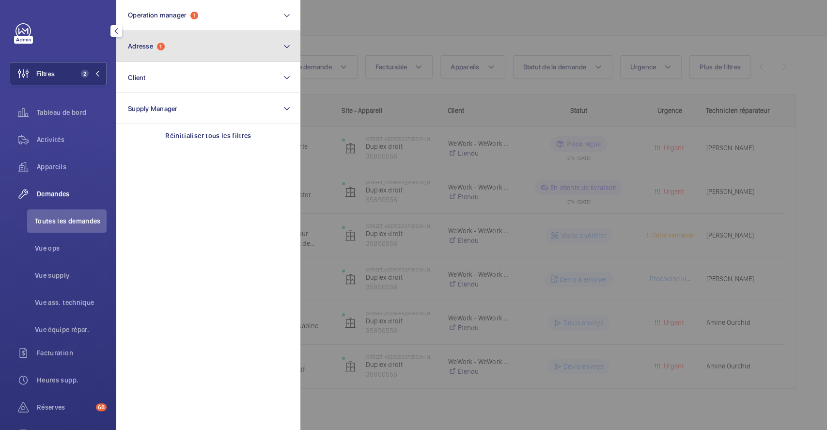
click at [209, 48] on button "Adresse 1" at bounding box center [208, 46] width 184 height 31
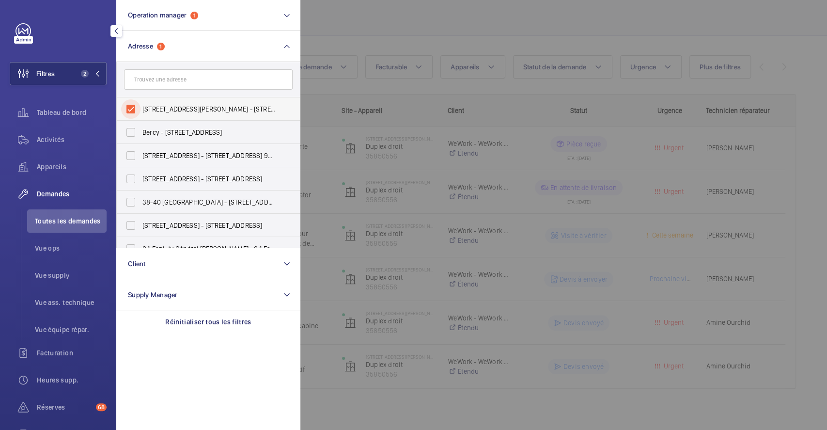
click at [132, 104] on input "[STREET_ADDRESS][PERSON_NAME] - [STREET_ADDRESS][PERSON_NAME]" at bounding box center [130, 108] width 19 height 19
checkbox input "false"
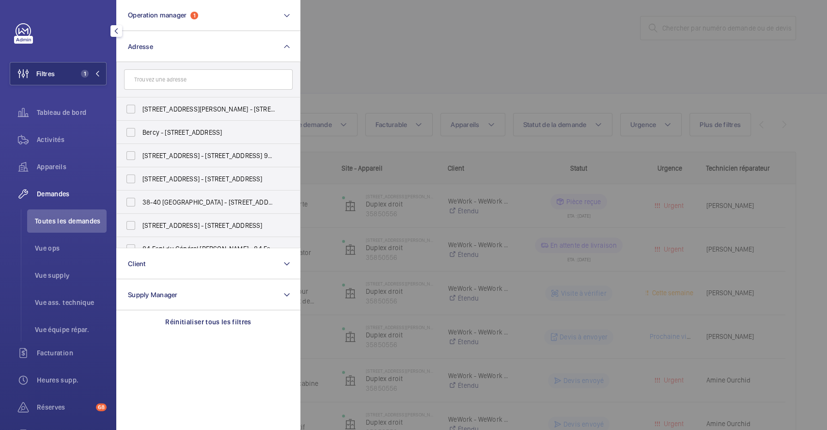
click at [469, 45] on div at bounding box center [713, 215] width 827 height 430
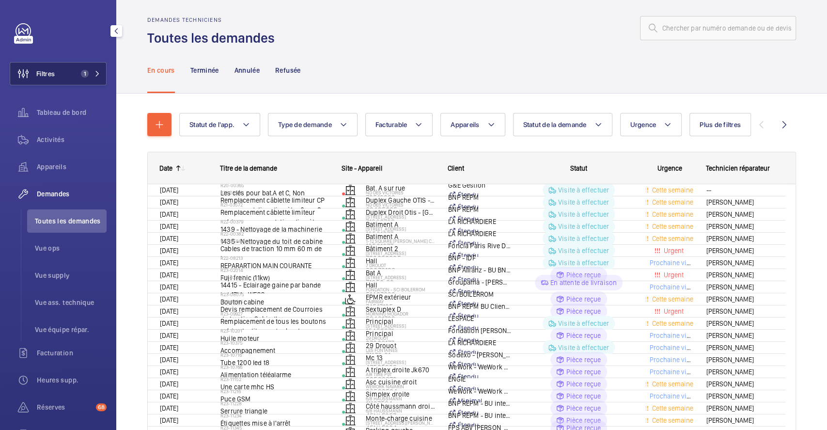
scroll to position [64, 0]
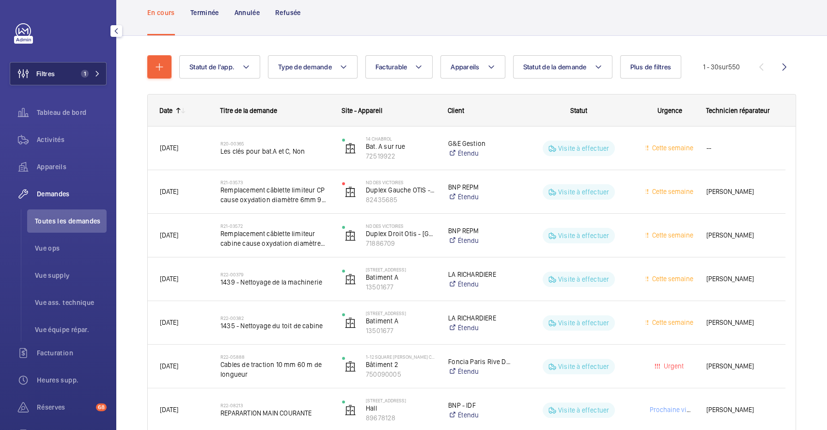
click at [77, 74] on span "1" at bounding box center [83, 74] width 12 height 8
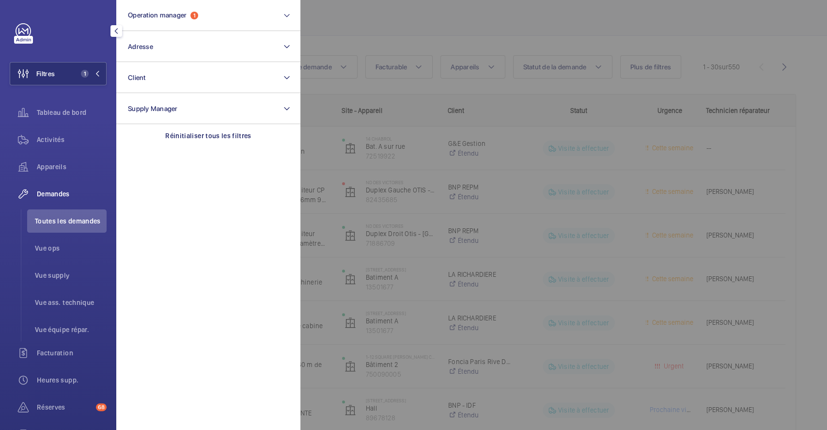
click at [419, 35] on div at bounding box center [713, 215] width 827 height 430
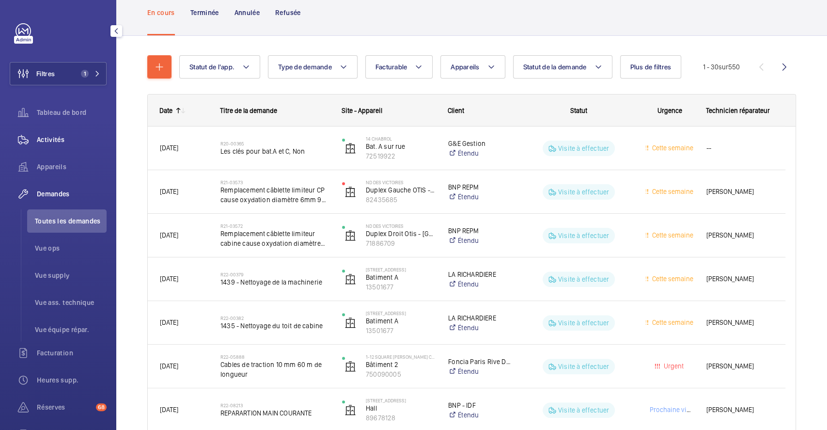
click at [62, 134] on div "Activités" at bounding box center [58, 139] width 97 height 23
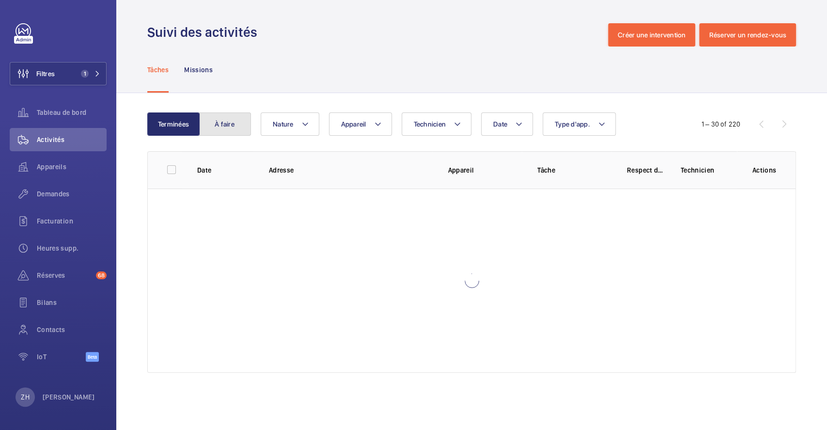
click at [230, 120] on button "À faire" at bounding box center [225, 123] width 52 height 23
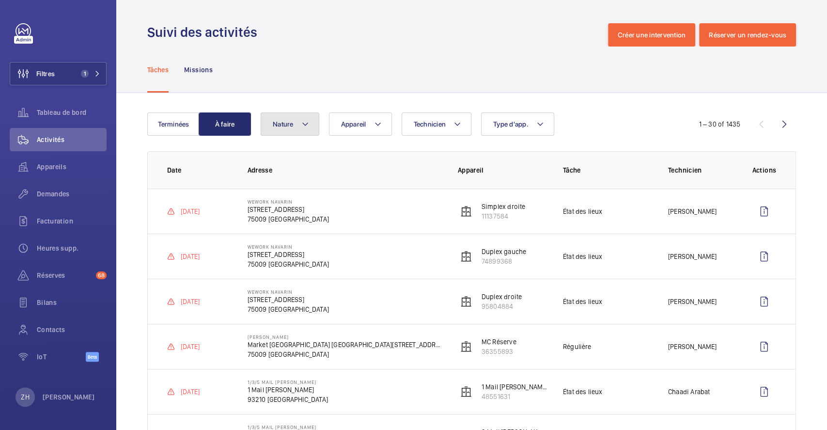
click at [302, 119] on mat-icon at bounding box center [305, 124] width 8 height 12
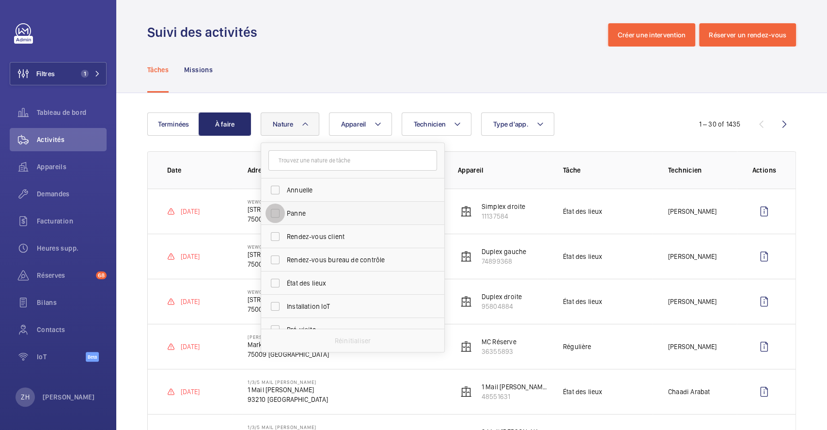
click at [277, 210] on input "Panne" at bounding box center [274, 212] width 19 height 19
checkbox input "true"
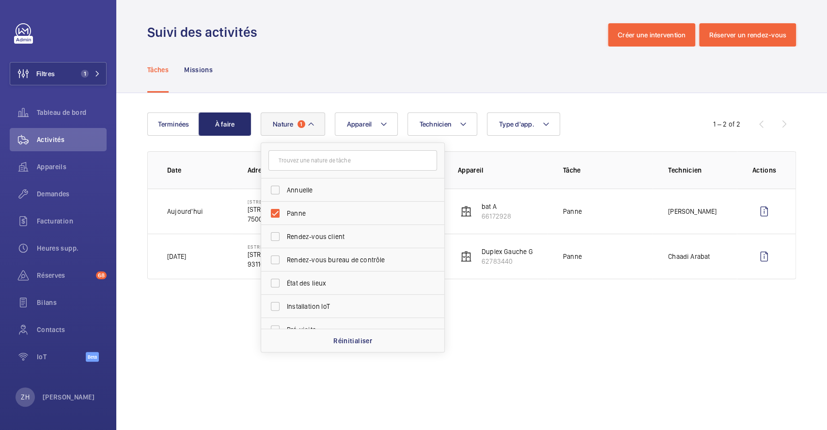
click at [429, 74] on div "Tâches Missions" at bounding box center [471, 69] width 648 height 46
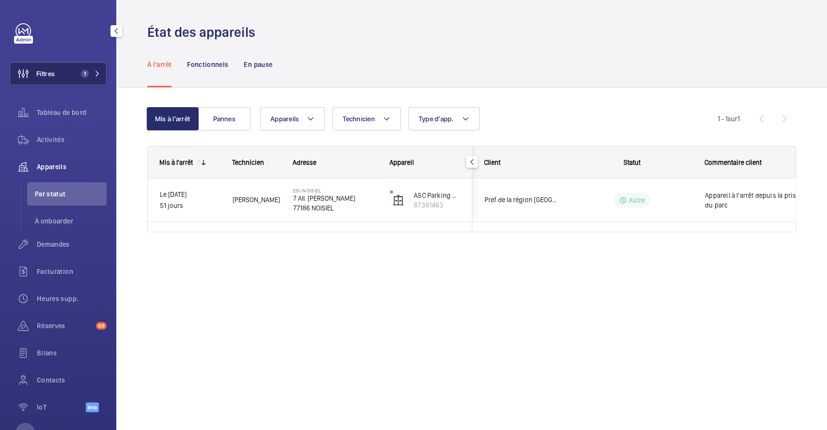
click at [53, 76] on span "Filtres" at bounding box center [45, 74] width 18 height 10
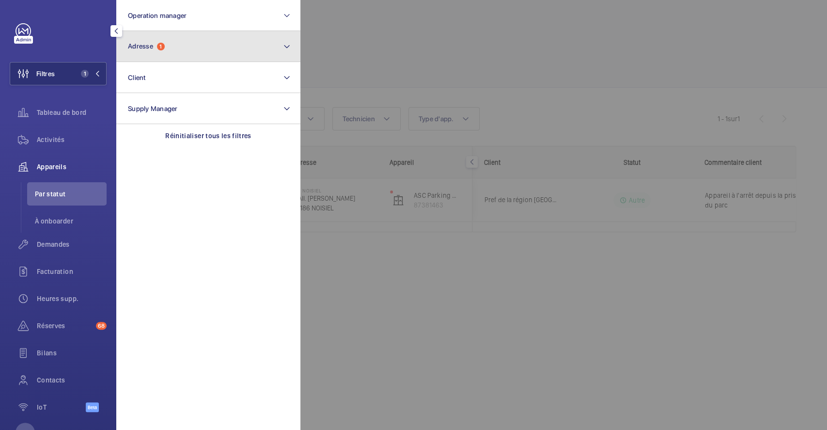
click at [223, 41] on button "Adresse 1" at bounding box center [208, 46] width 184 height 31
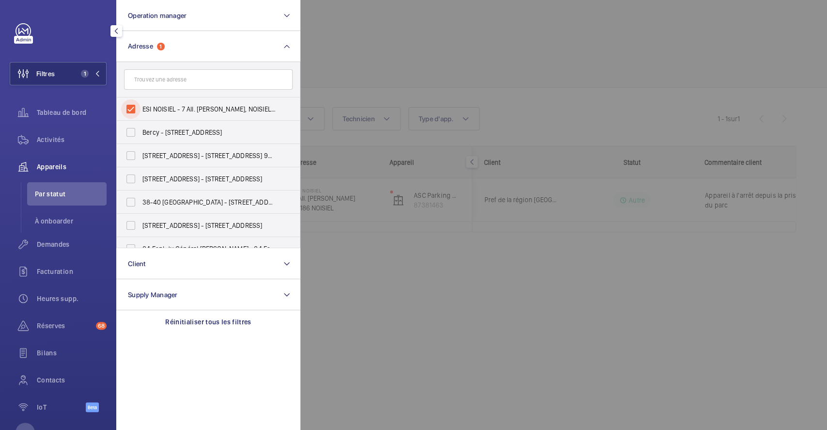
click at [134, 106] on input "ESI NOISIEL - 7 All. Simone de Beauvoir, NOISIEL 77186" at bounding box center [130, 108] width 19 height 19
checkbox input "false"
click at [514, 58] on div at bounding box center [713, 215] width 827 height 430
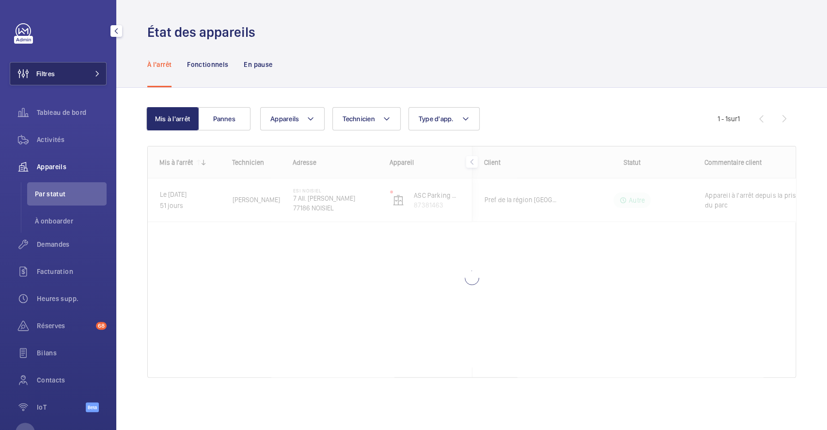
click at [57, 71] on button "Filtres" at bounding box center [58, 73] width 97 height 23
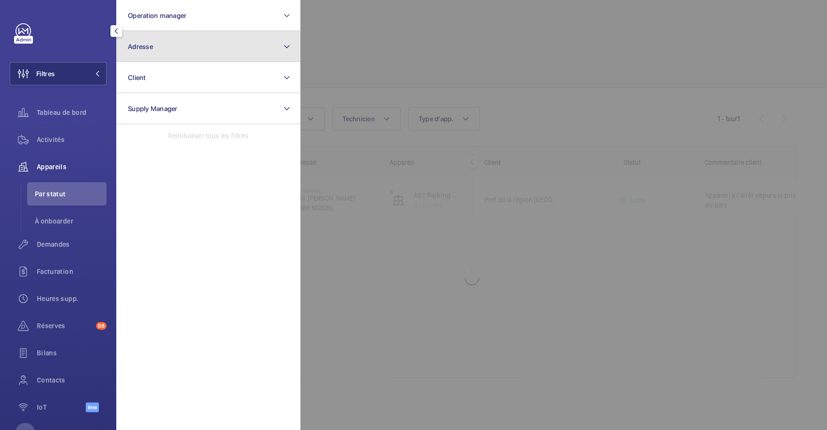
click at [166, 52] on button "Adresse" at bounding box center [208, 46] width 184 height 31
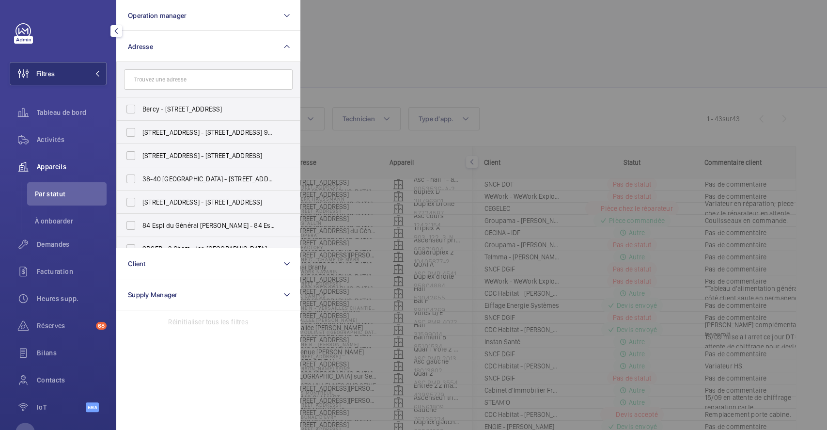
click at [176, 76] on input "text" at bounding box center [208, 79] width 169 height 20
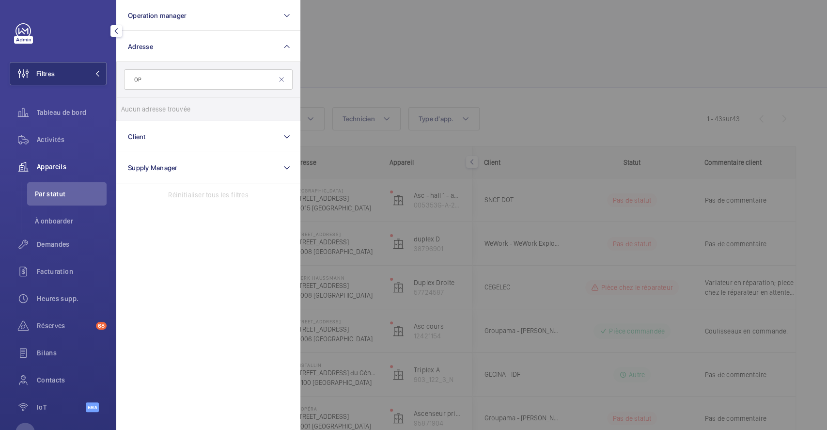
type input "O"
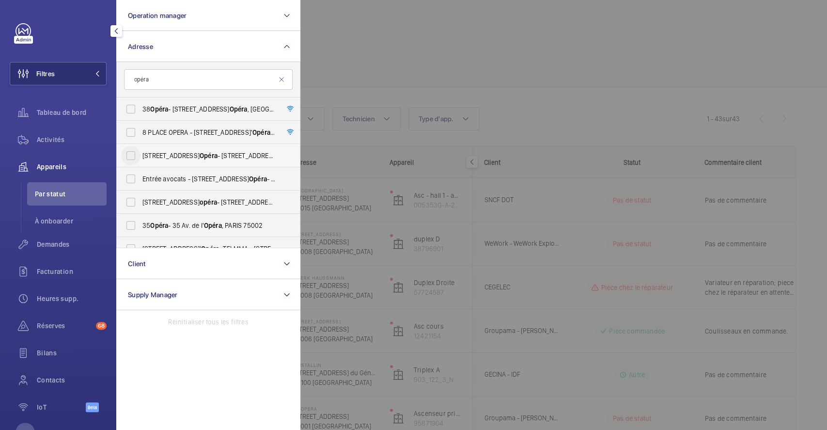
type input "opéra"
click at [134, 156] on input "26 Avenue de l' Opéra - 26 Avenue de l' opéra , 75001 PARIS, PARIS 75001" at bounding box center [130, 155] width 19 height 19
checkbox input "true"
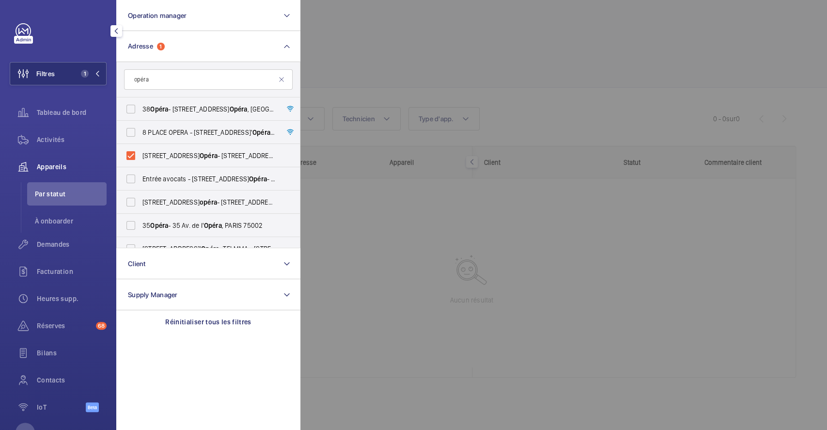
click at [473, 61] on div at bounding box center [713, 215] width 827 height 430
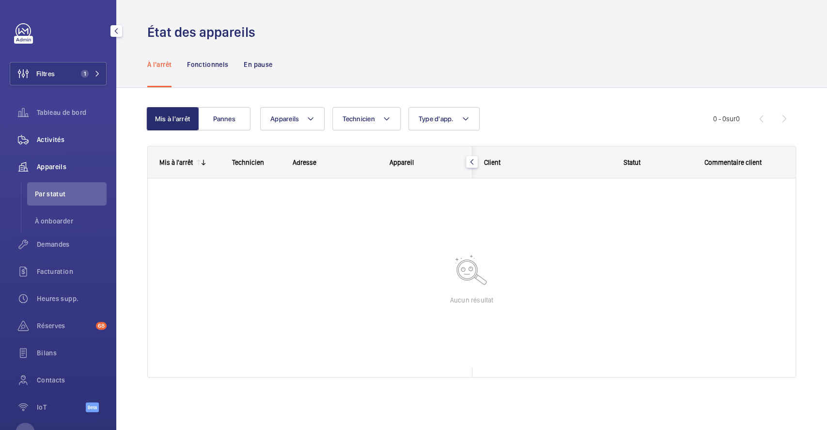
click at [62, 137] on span "Activités" at bounding box center [72, 140] width 70 height 10
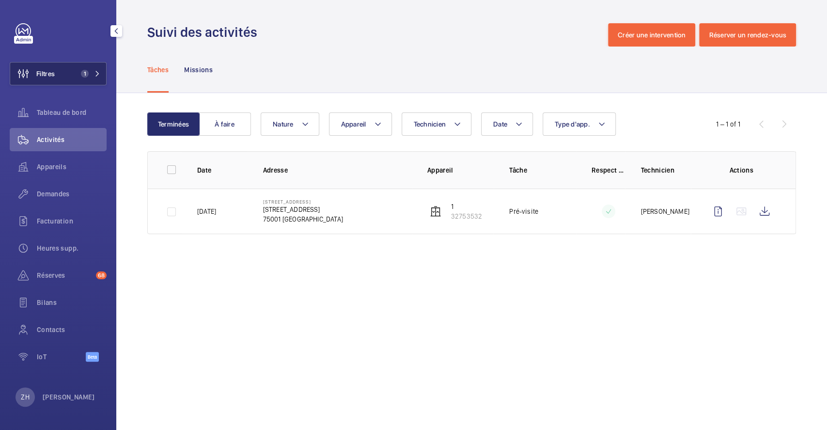
click at [54, 74] on span "Filtres" at bounding box center [45, 74] width 18 height 10
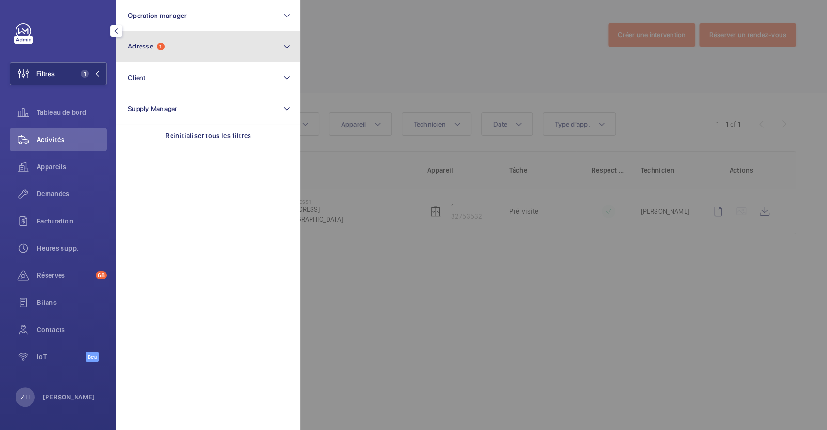
click at [162, 46] on span "1" at bounding box center [161, 47] width 8 height 8
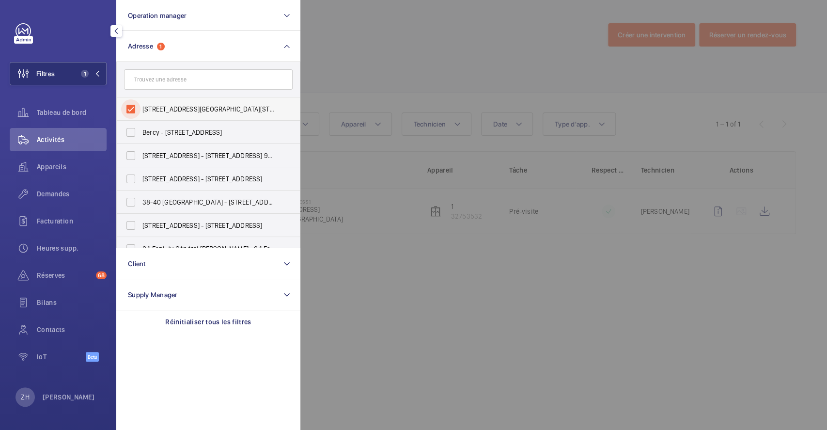
click at [132, 107] on input "26 Avenue de l'Opéra - 26 Avenue de l'opéra, 75001 PARIS, PARIS 75001" at bounding box center [130, 108] width 19 height 19
checkbox input "false"
click at [161, 75] on input "text" at bounding box center [208, 79] width 169 height 20
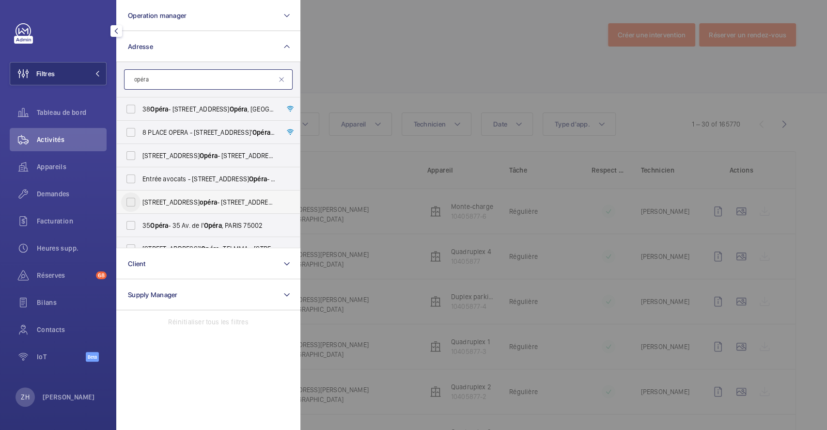
type input "opéra"
click at [126, 198] on input "26 Avenue de l' opéra - 26 Avenue de l' Opéra , 75001 PARIS, PARIS 75001" at bounding box center [130, 201] width 19 height 19
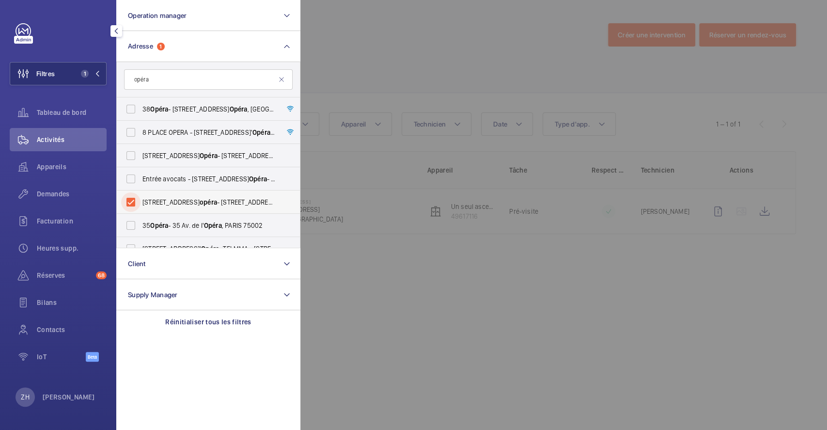
click at [131, 201] on input "26 Avenue de l' opéra - 26 Avenue de l' Opéra , 75001 PARIS, PARIS 75001" at bounding box center [130, 201] width 19 height 19
checkbox input "false"
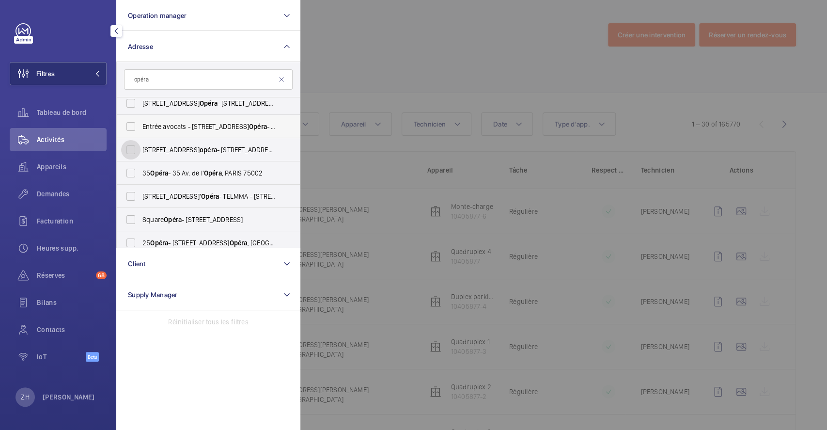
scroll to position [64, 0]
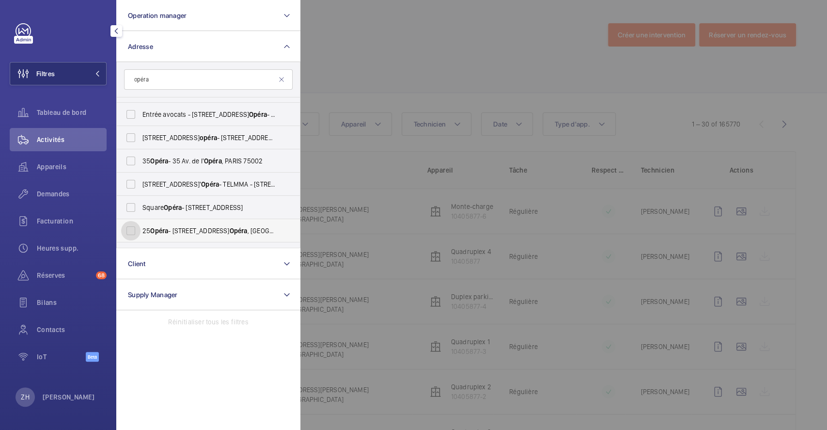
click at [133, 229] on input "25 Opéra - 25 Avenue de l' Opéra , 75001 PARIS, PARIS 75001" at bounding box center [130, 230] width 19 height 19
checkbox input "true"
click at [399, 90] on div at bounding box center [713, 215] width 827 height 430
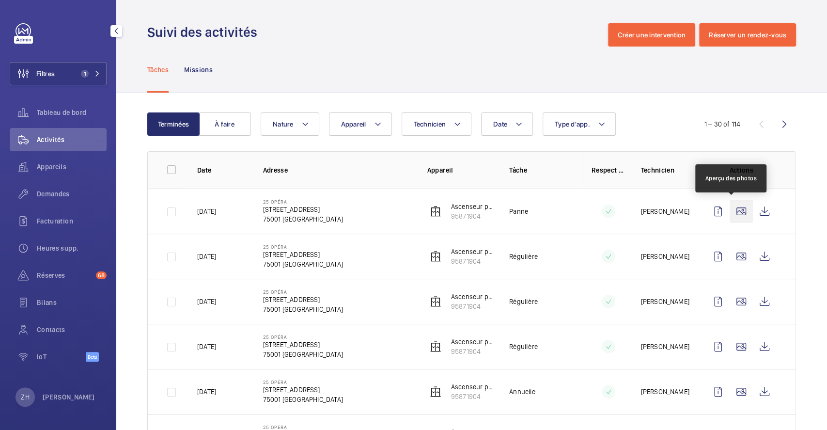
click at [729, 207] on wm-front-icon-button at bounding box center [740, 210] width 23 height 23
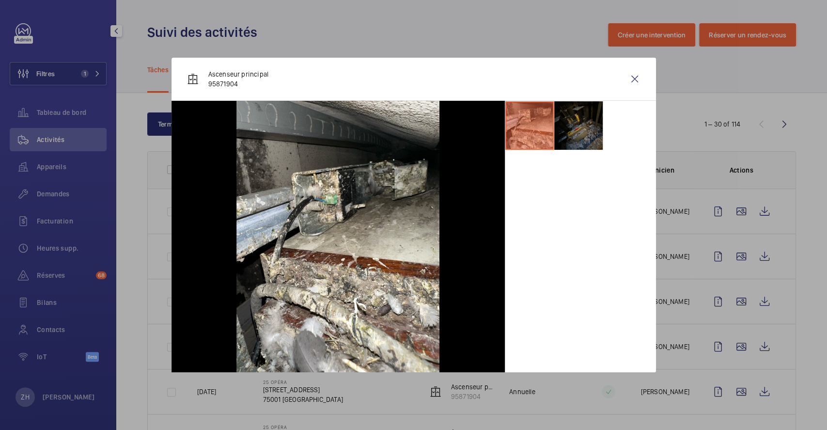
click at [564, 127] on li at bounding box center [578, 125] width 48 height 48
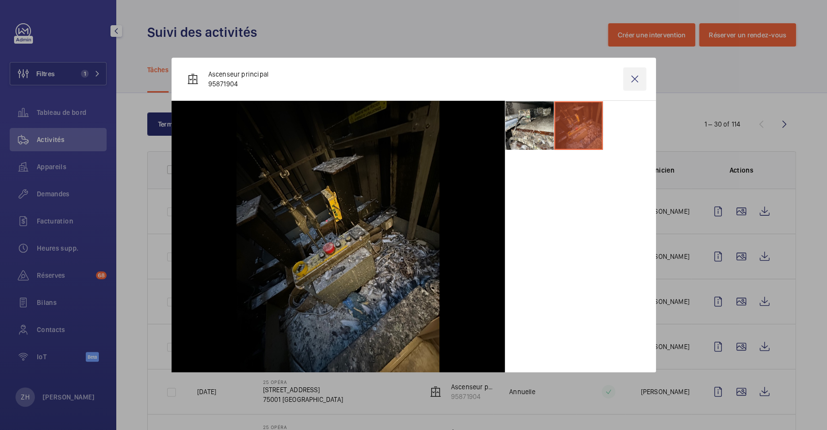
click at [640, 77] on wm-front-icon-button at bounding box center [634, 78] width 23 height 23
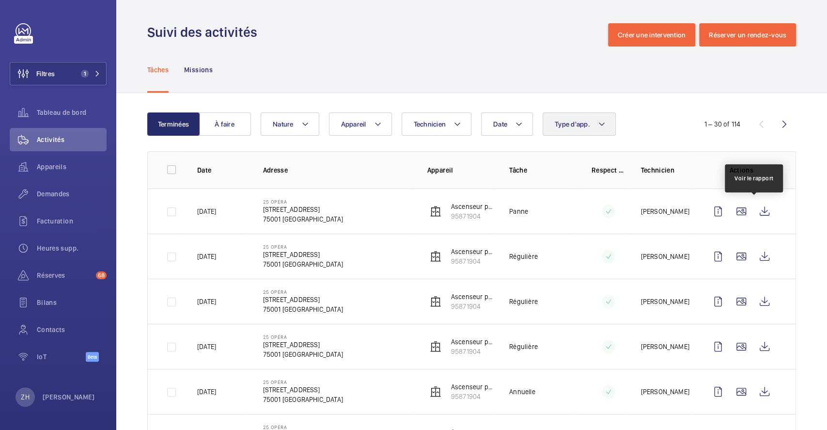
click at [752, 211] on wm-front-icon-button at bounding box center [763, 210] width 23 height 23
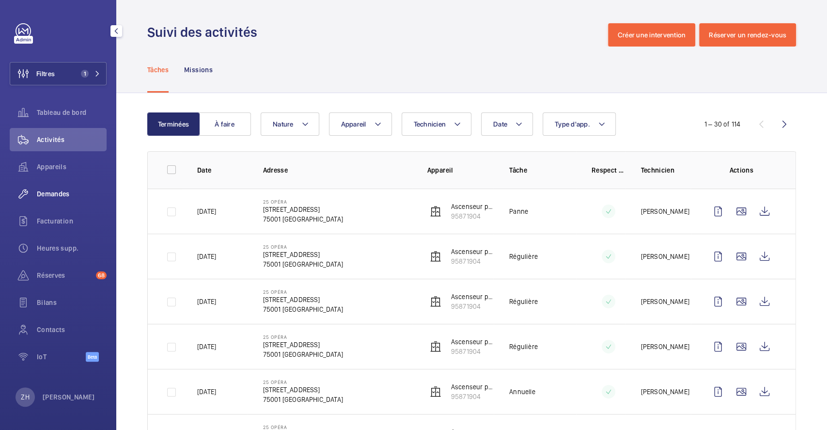
click at [58, 190] on span "Demandes" at bounding box center [72, 194] width 70 height 10
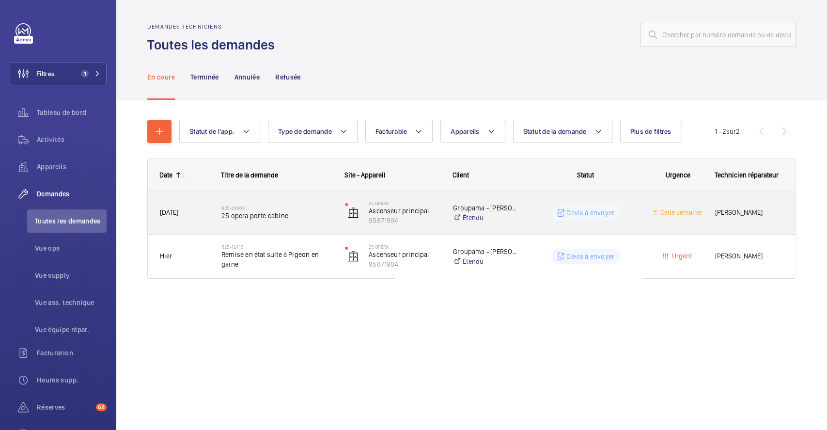
click at [313, 208] on h2 "R25-01003" at bounding box center [276, 208] width 111 height 6
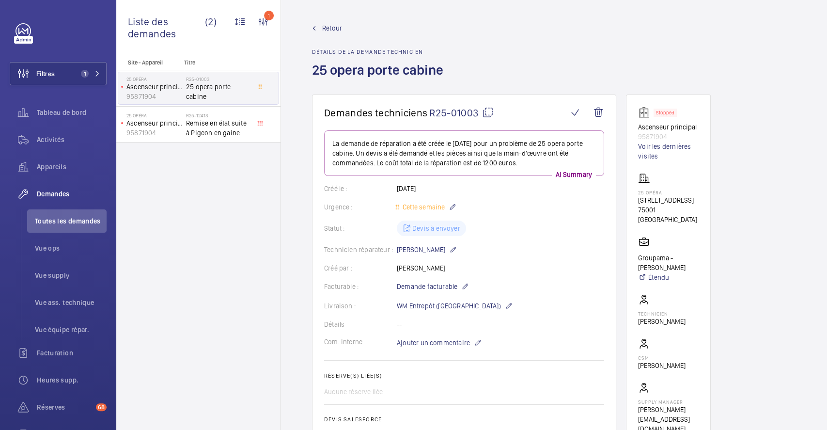
click at [325, 22] on wm-front-admin-header "Retour Détails de la demande technicien 25 opera porte cabine" at bounding box center [554, 47] width 546 height 94
click at [325, 27] on span "Retour" at bounding box center [332, 28] width 20 height 10
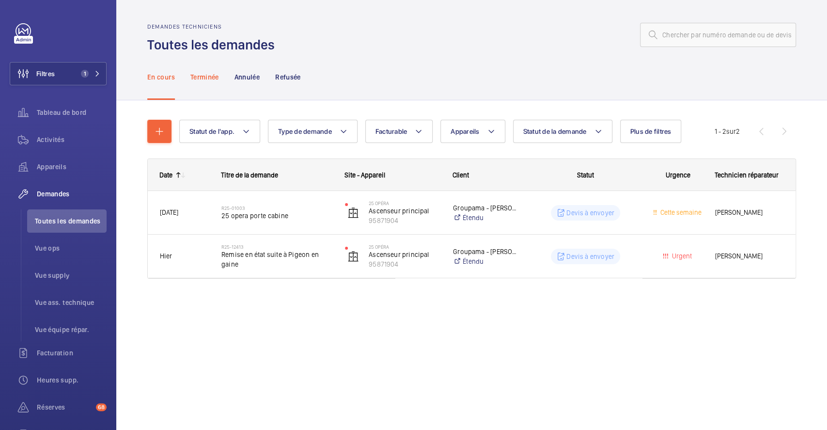
click at [201, 77] on p "Terminée" at bounding box center [204, 77] width 29 height 10
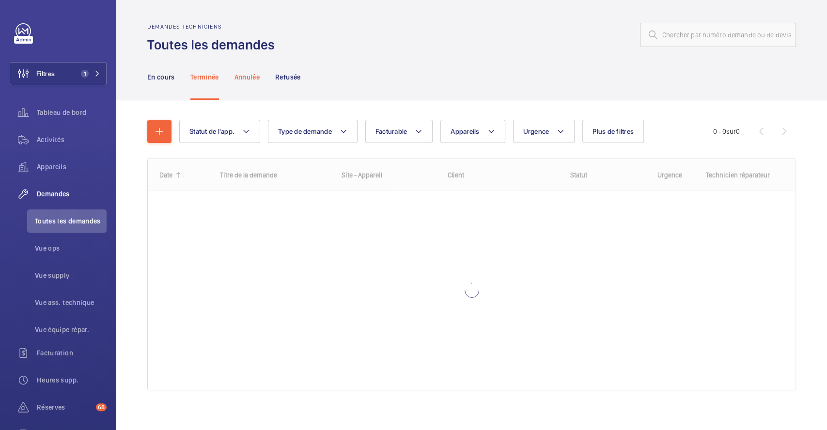
click at [249, 75] on p "Annulée" at bounding box center [246, 77] width 25 height 10
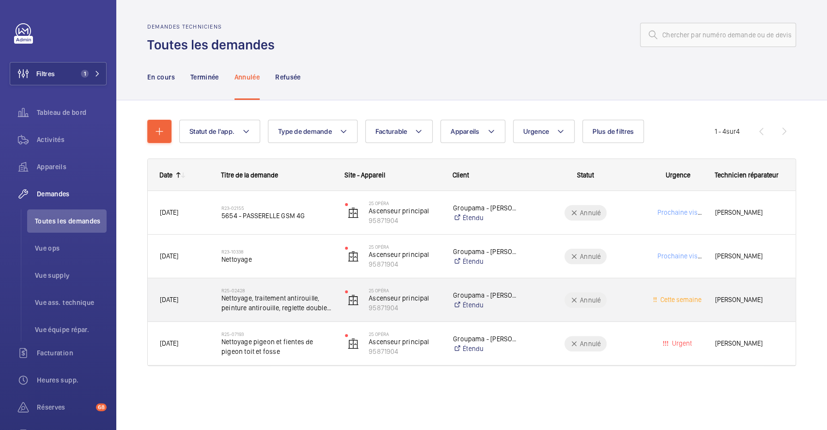
click at [317, 281] on div "R25-02428 Nettoyage, traitement antirouille, peinture antirouille, reglette dou…" at bounding box center [271, 300] width 123 height 44
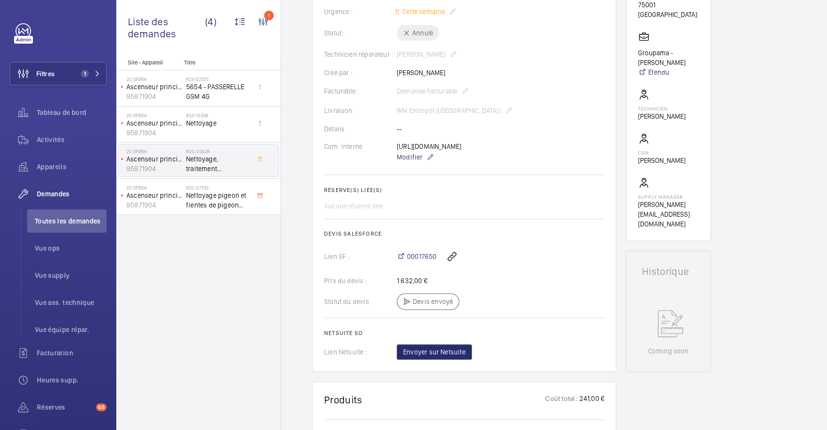
scroll to position [232, 0]
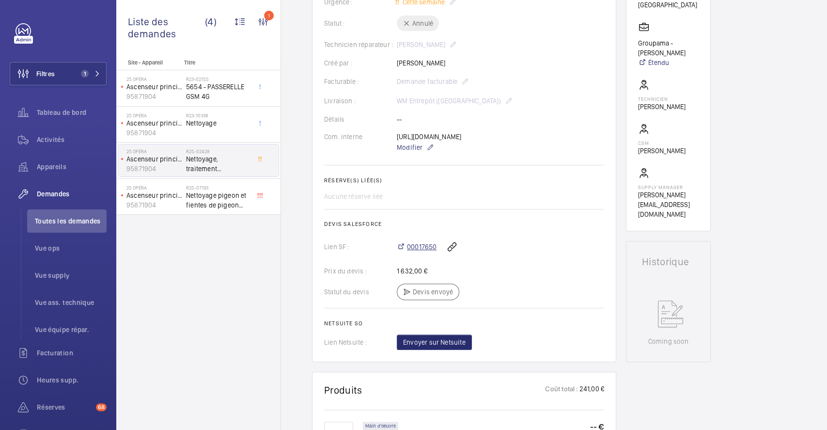
click at [426, 251] on span "00017650" at bounding box center [422, 247] width 30 height 10
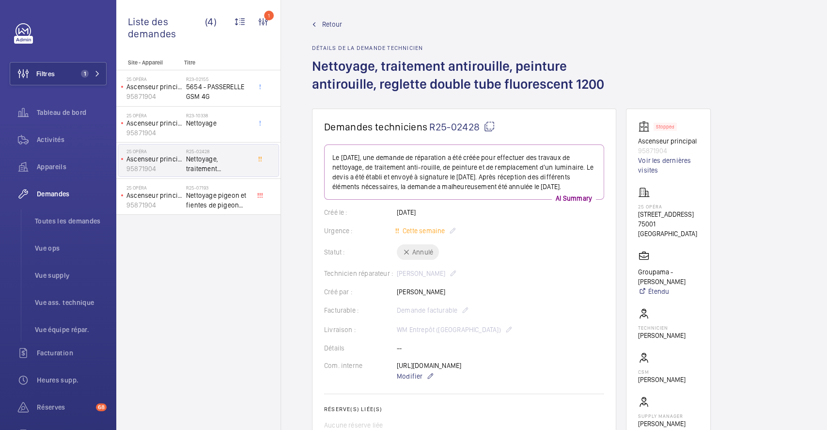
scroll to position [0, 0]
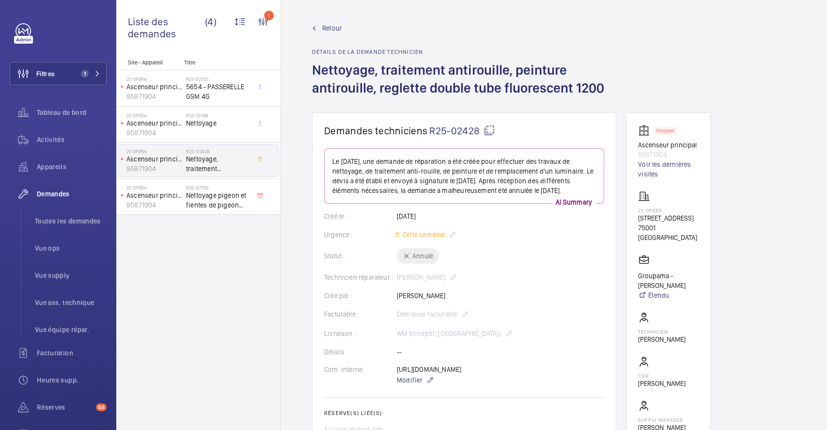
click at [329, 23] on span "Retour" at bounding box center [332, 28] width 20 height 10
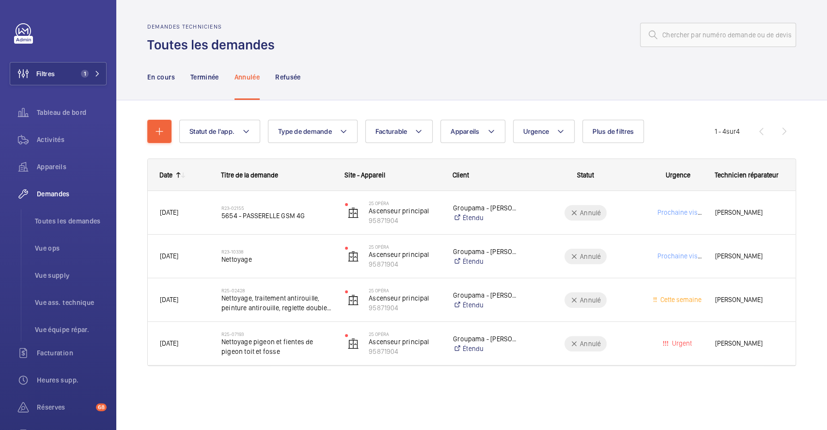
drag, startPoint x: 169, startPoint y: 77, endPoint x: 198, endPoint y: 107, distance: 42.1
click at [169, 77] on p "En cours" at bounding box center [161, 77] width 28 height 10
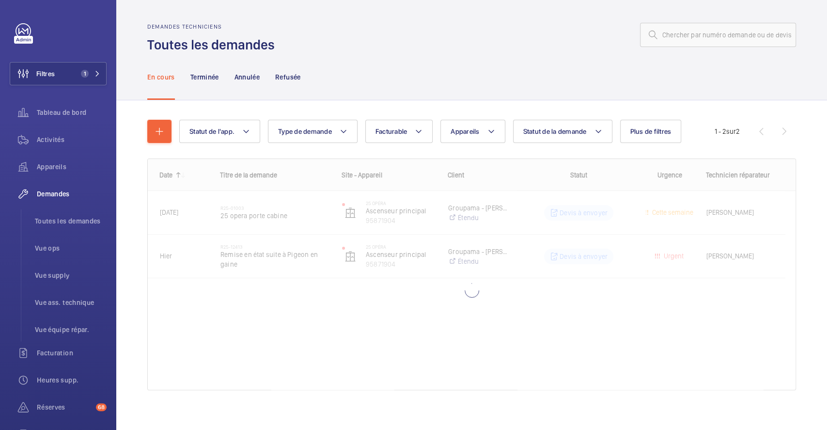
scroll to position [6, 0]
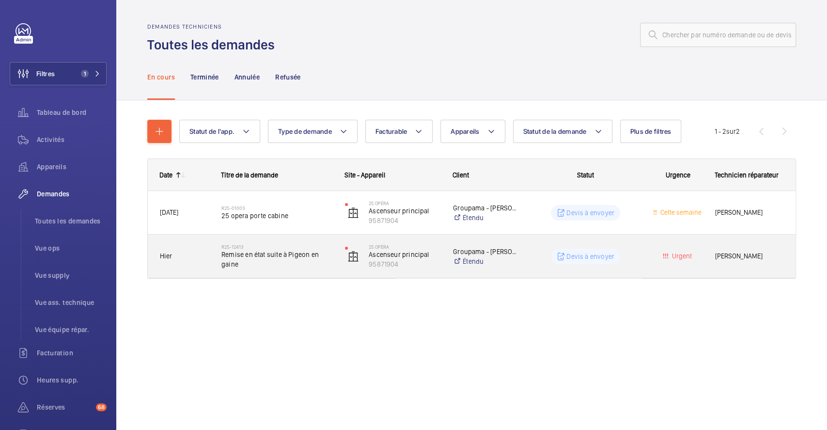
click at [298, 238] on div "R25-12413 Remise en état suite à Pigeon en gaine" at bounding box center [271, 256] width 123 height 44
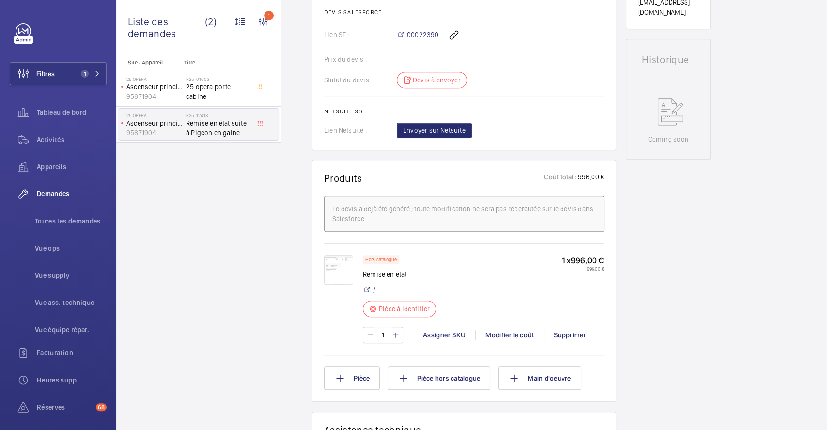
scroll to position [416, 0]
click at [421, 35] on span "00022390" at bounding box center [422, 36] width 31 height 10
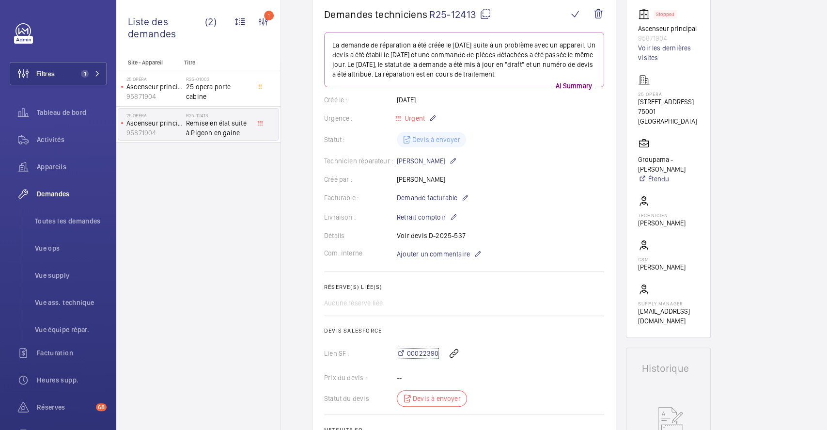
scroll to position [0, 0]
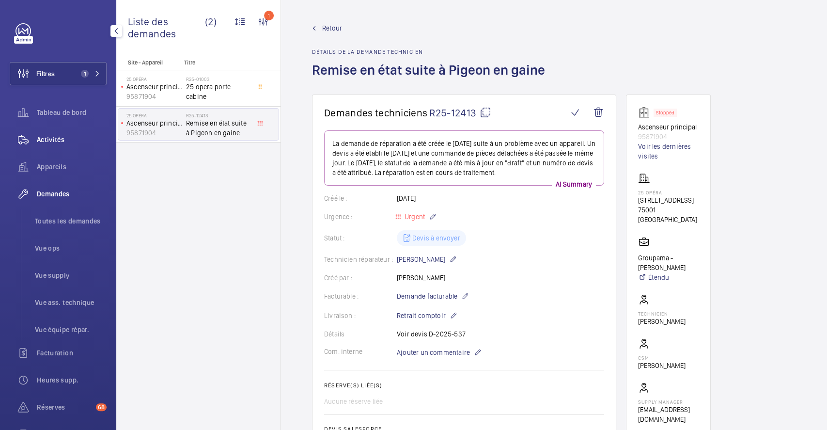
click at [47, 137] on span "Activités" at bounding box center [72, 140] width 70 height 10
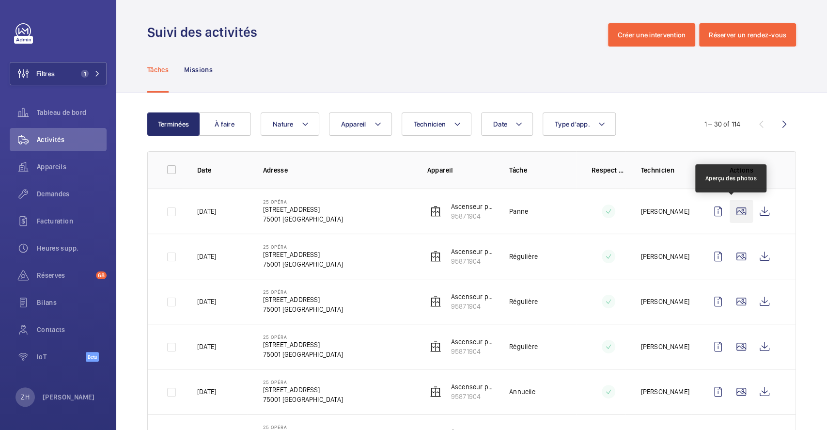
click at [729, 206] on wm-front-icon-button at bounding box center [740, 210] width 23 height 23
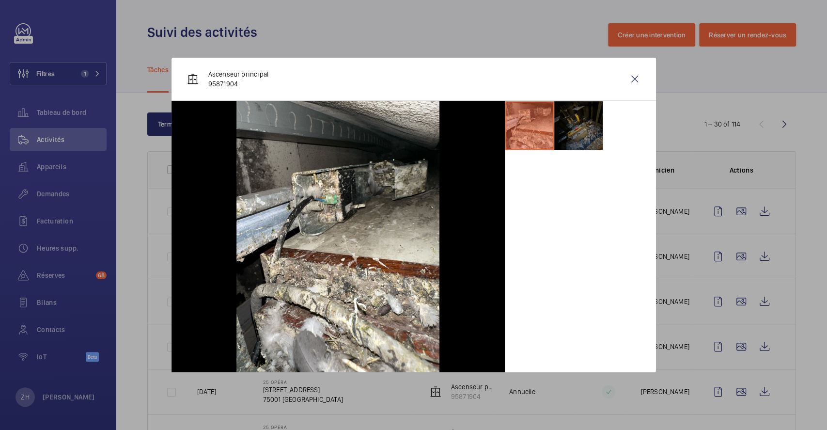
click at [579, 123] on li at bounding box center [578, 125] width 48 height 48
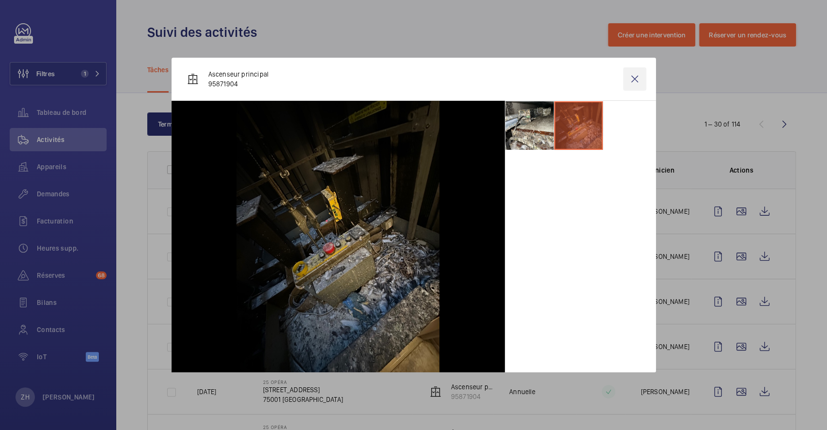
click at [636, 75] on wm-front-icon-button at bounding box center [634, 78] width 23 height 23
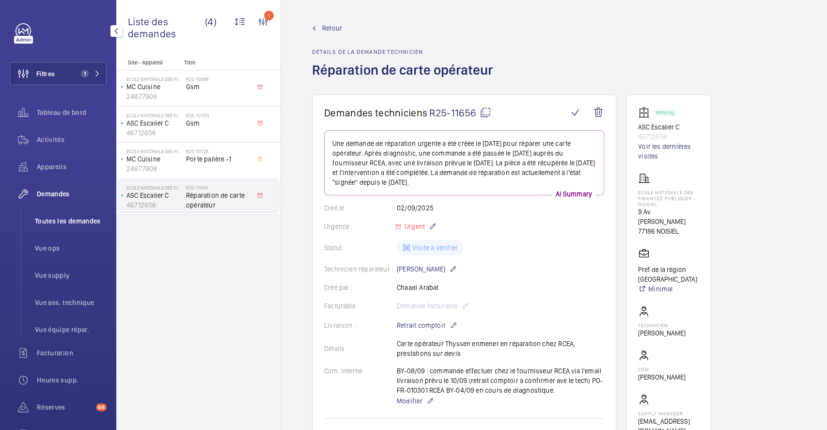
click at [51, 217] on span "Toutes les demandes" at bounding box center [71, 221] width 72 height 10
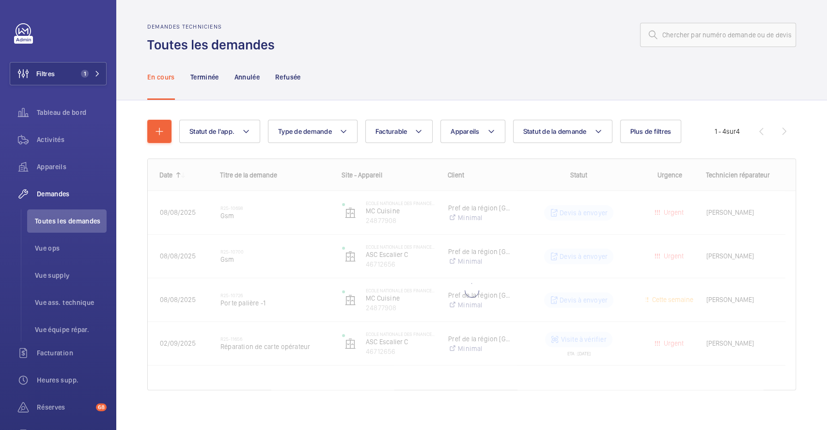
scroll to position [7, 0]
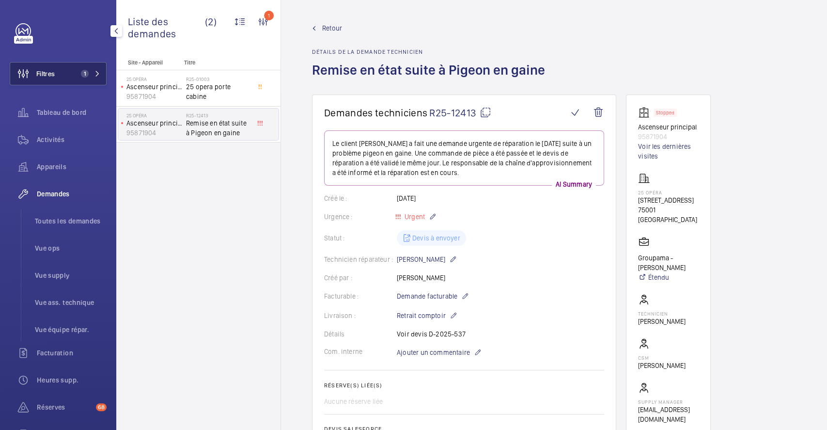
click at [55, 73] on button "Filtres 1" at bounding box center [58, 73] width 97 height 23
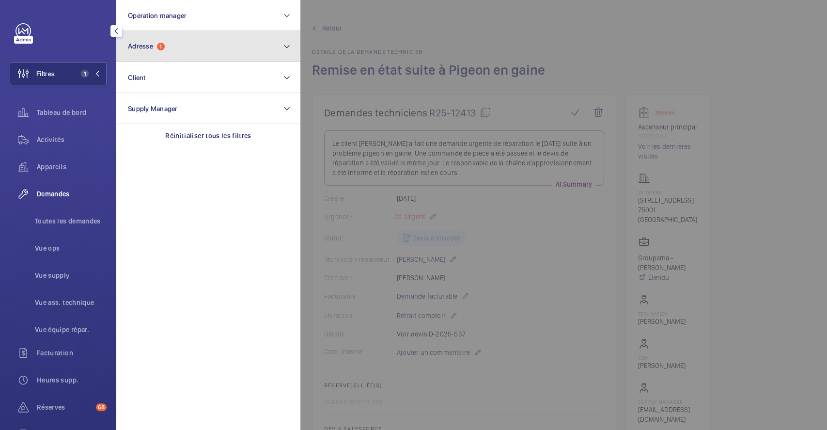
click at [198, 46] on button "Adresse 1" at bounding box center [208, 46] width 184 height 31
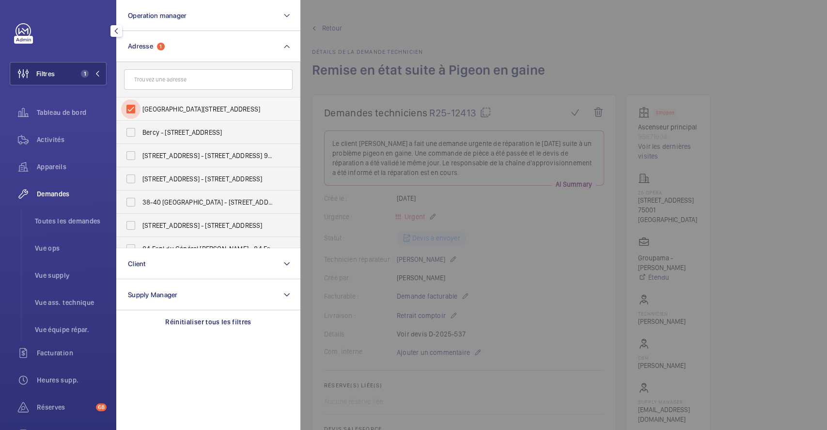
click at [132, 105] on input "[GEOGRAPHIC_DATA][STREET_ADDRESS]" at bounding box center [130, 108] width 19 height 19
checkbox input "false"
click at [153, 77] on input "text" at bounding box center [208, 79] width 169 height 20
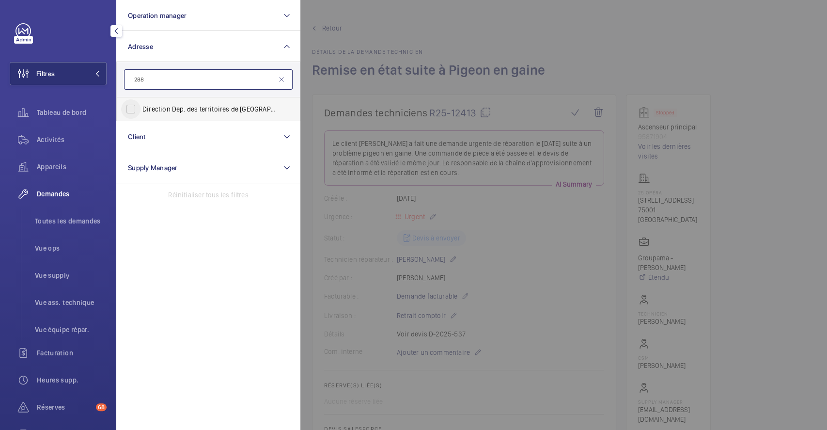
type input "288"
click at [130, 108] on input "Direction Dep. des territoires de [GEOGRAPHIC_DATA] - 288 Av. [PERSON_NAME], [G…" at bounding box center [130, 108] width 19 height 19
checkbox input "true"
drag, startPoint x: 46, startPoint y: 141, endPoint x: 671, endPoint y: 214, distance: 628.9
click at [46, 140] on span "Activités" at bounding box center [72, 140] width 70 height 10
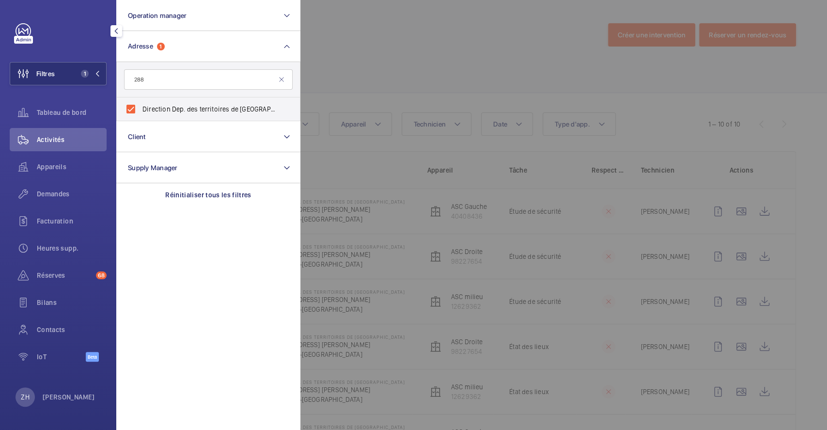
click at [716, 133] on div at bounding box center [713, 215] width 827 height 430
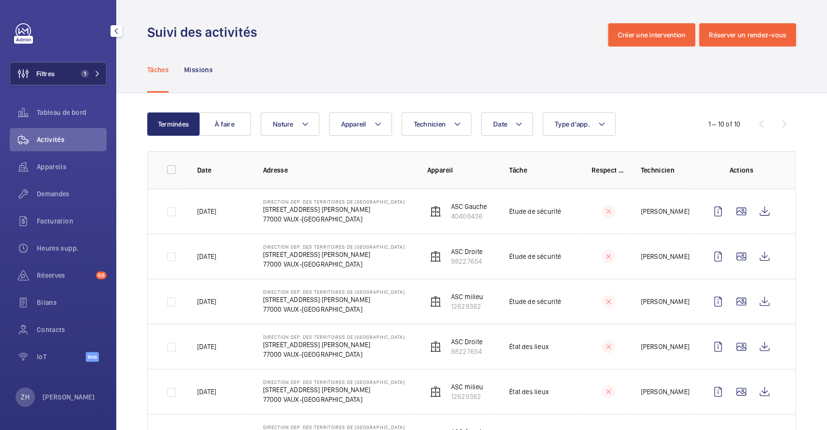
click at [59, 69] on button "Filtres 1" at bounding box center [58, 73] width 97 height 23
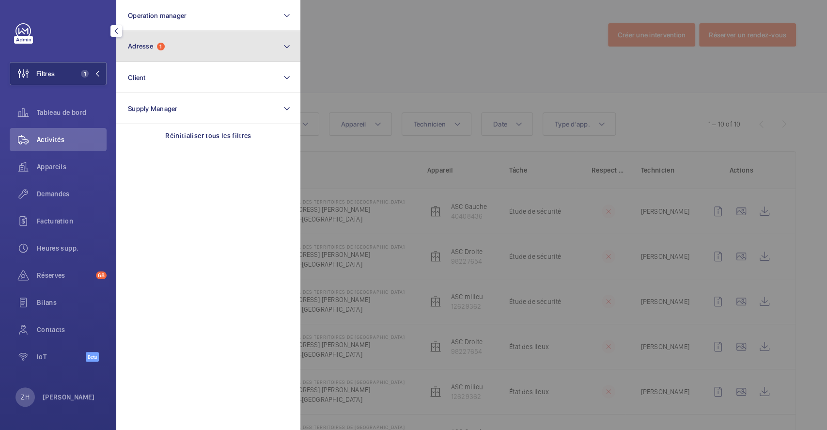
click at [192, 49] on button "Adresse 1" at bounding box center [208, 46] width 184 height 31
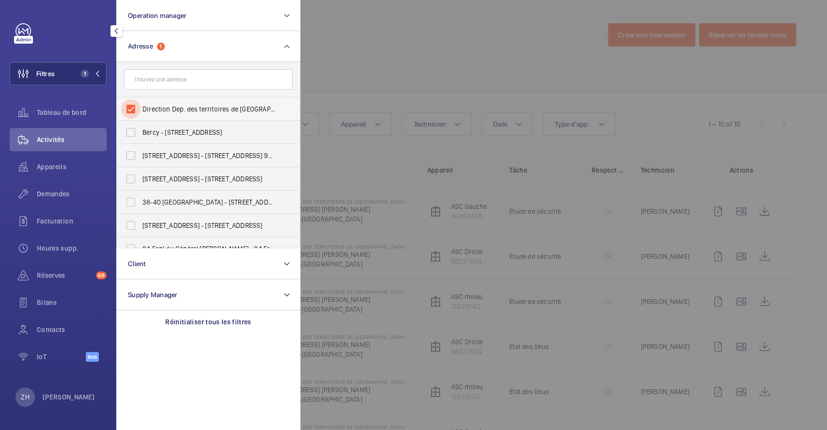
click at [131, 109] on input "Direction Dep. des territoires de Vaux le penil - 288 Av. Georges Clemenceau, V…" at bounding box center [130, 108] width 19 height 19
checkbox input "false"
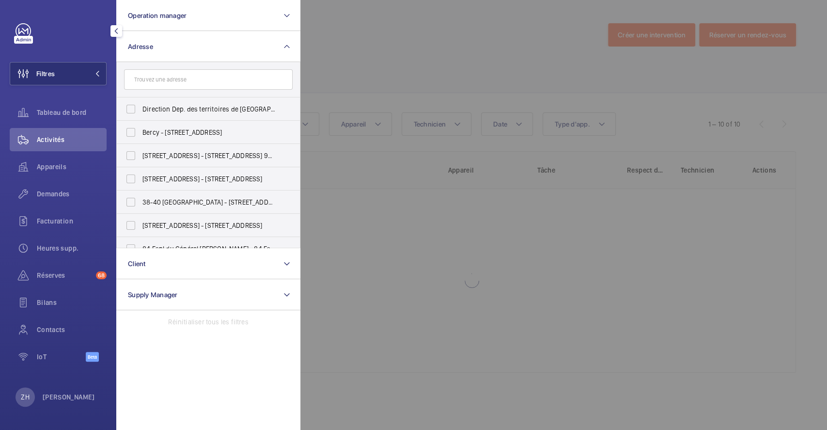
click at [312, 51] on div at bounding box center [713, 215] width 827 height 430
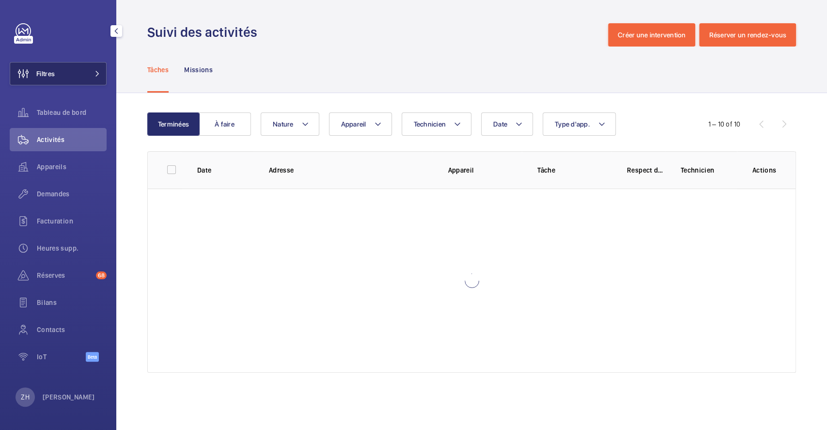
click at [54, 71] on span "Filtres" at bounding box center [45, 74] width 18 height 10
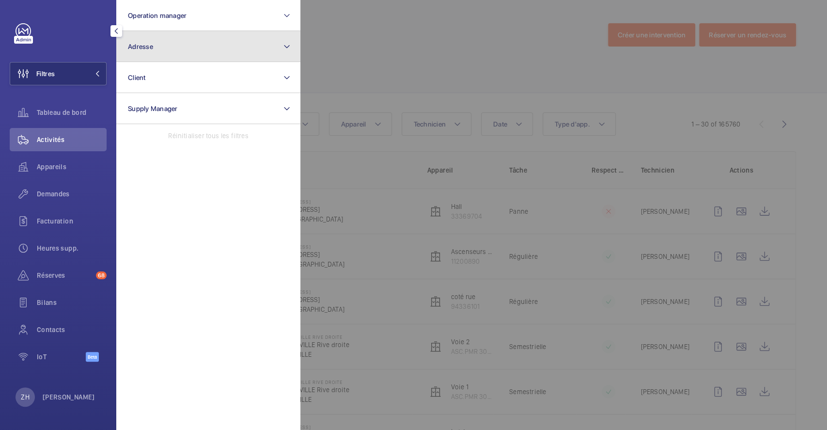
drag, startPoint x: 175, startPoint y: 45, endPoint x: 172, endPoint y: 56, distance: 11.5
click at [175, 45] on button "Adresse" at bounding box center [208, 46] width 184 height 31
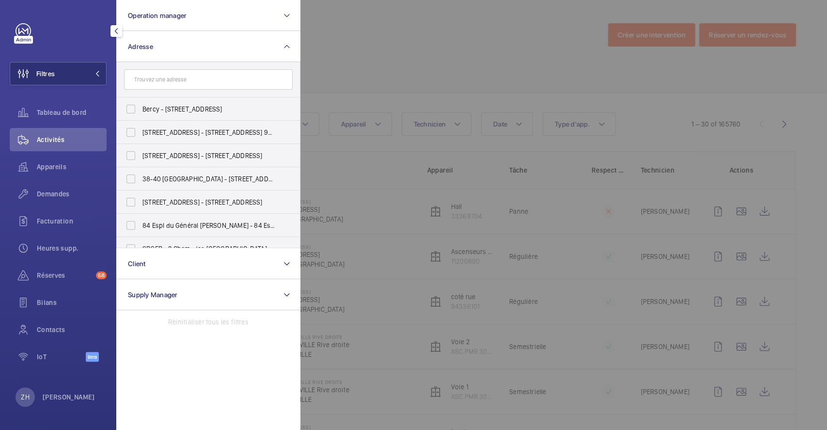
click at [169, 73] on input "text" at bounding box center [208, 79] width 169 height 20
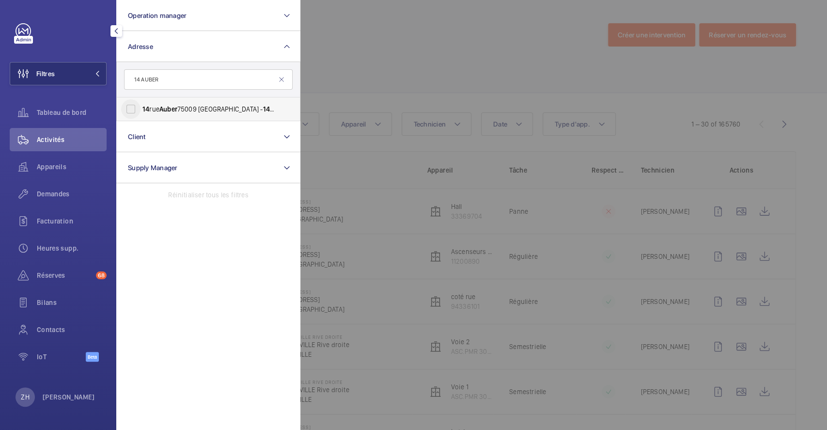
type input "14 AUBER"
click at [131, 107] on input "14 rue Auber 75009 PARIS - 14 Rue Auber , PARIS 75009" at bounding box center [130, 108] width 19 height 19
checkbox input "true"
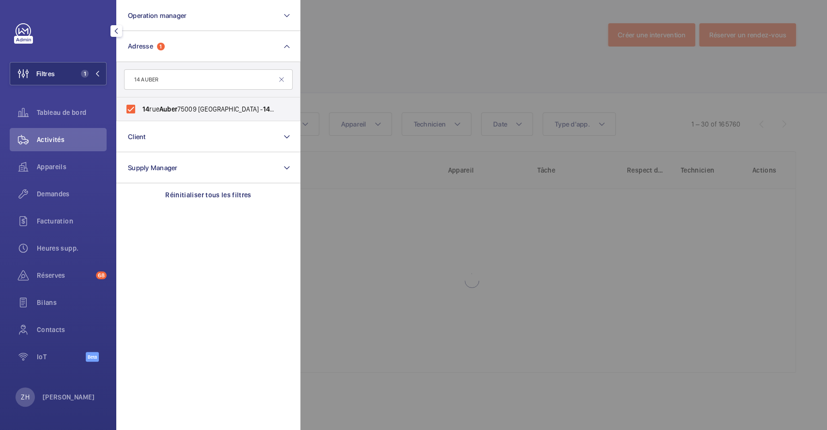
click at [435, 64] on div at bounding box center [713, 215] width 827 height 430
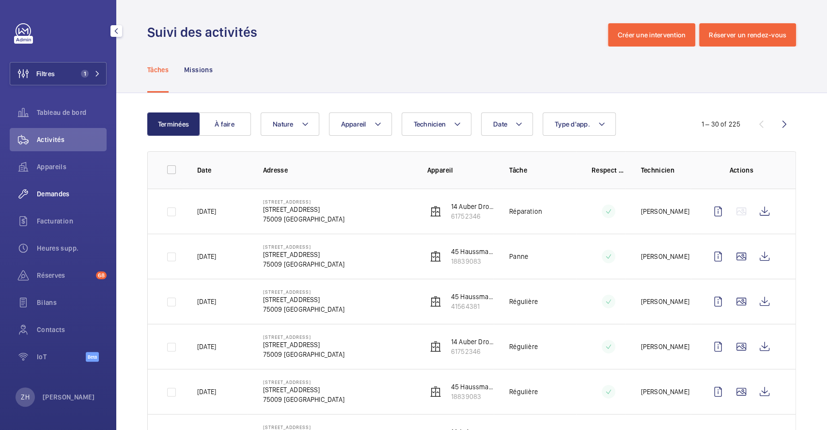
click at [51, 193] on span "Demandes" at bounding box center [72, 194] width 70 height 10
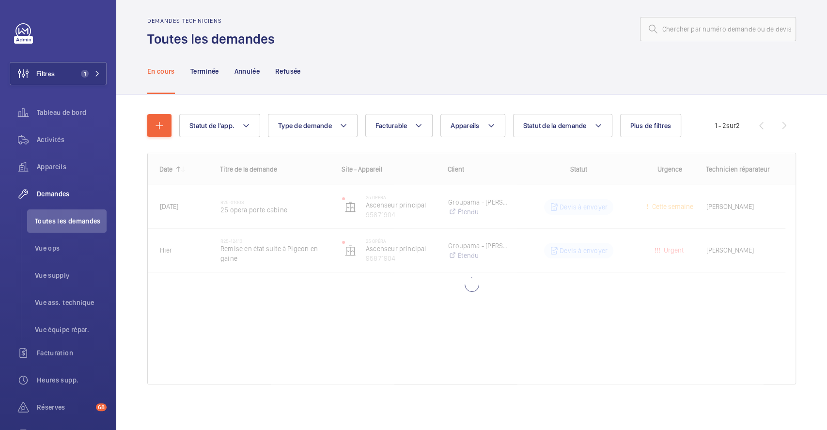
scroll to position [7, 0]
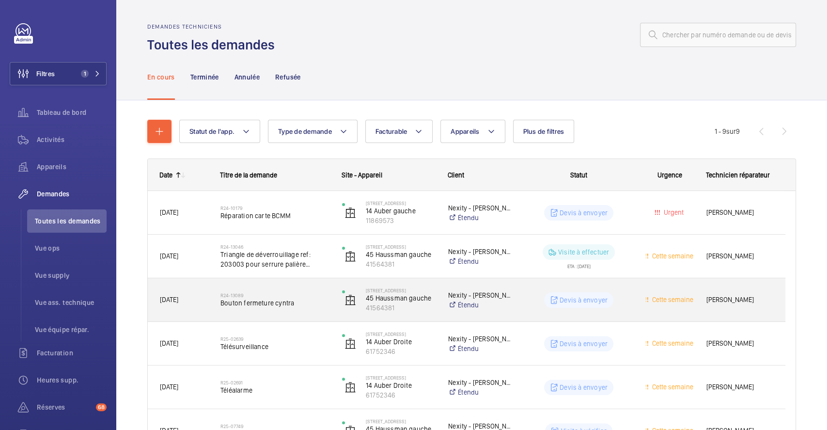
scroll to position [200, 0]
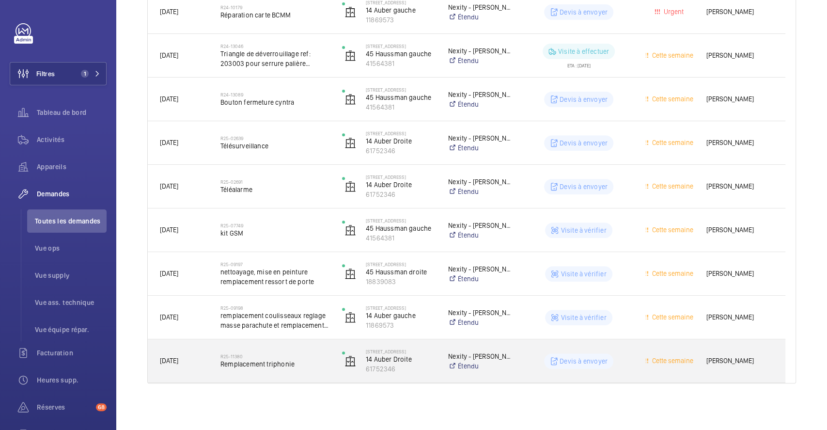
click at [303, 347] on div "R25-11380 Remplacement triphonie" at bounding box center [274, 361] width 109 height 28
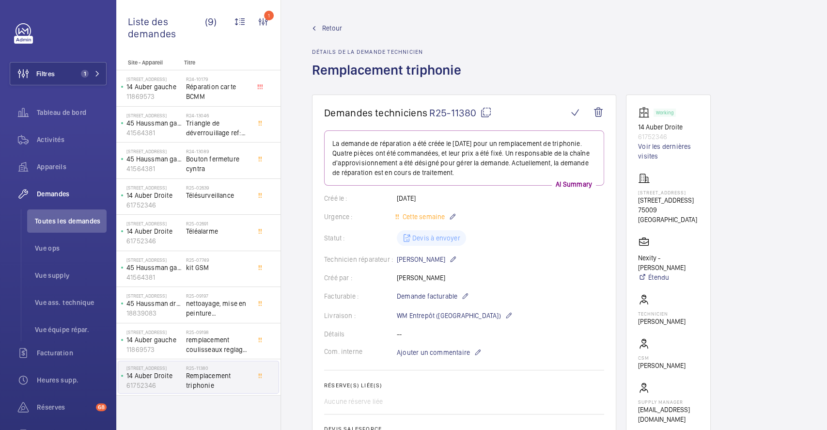
click at [332, 29] on span "Retour" at bounding box center [332, 28] width 20 height 10
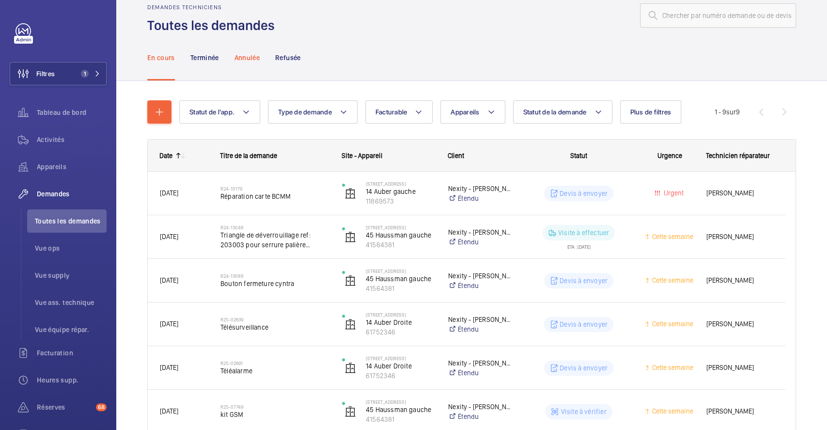
scroll to position [7, 0]
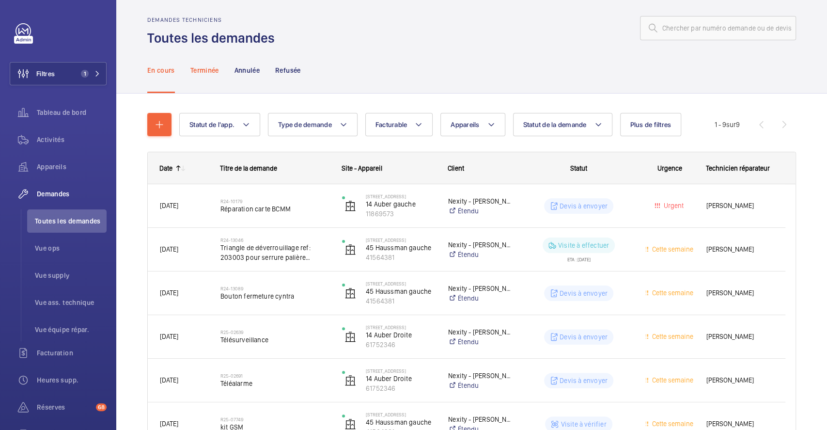
click at [212, 65] on p "Terminée" at bounding box center [204, 70] width 29 height 10
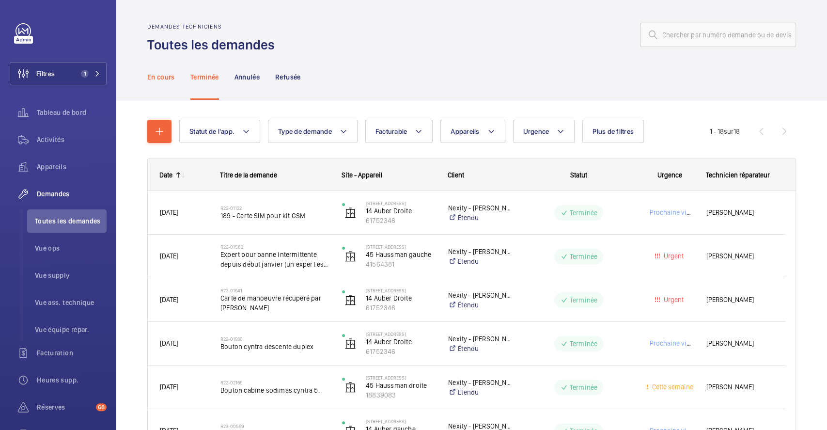
click at [158, 72] on p "En cours" at bounding box center [161, 77] width 28 height 10
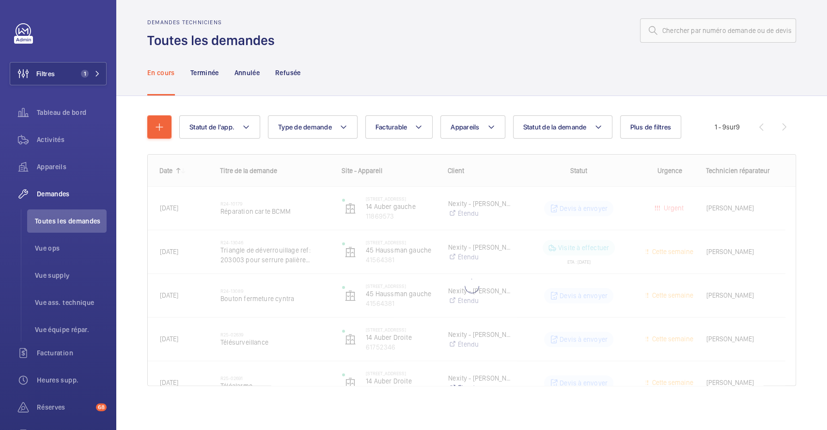
scroll to position [7, 0]
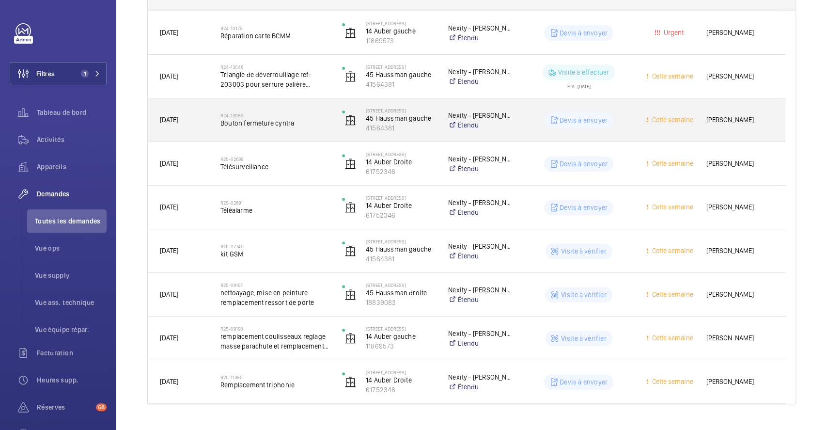
scroll to position [200, 0]
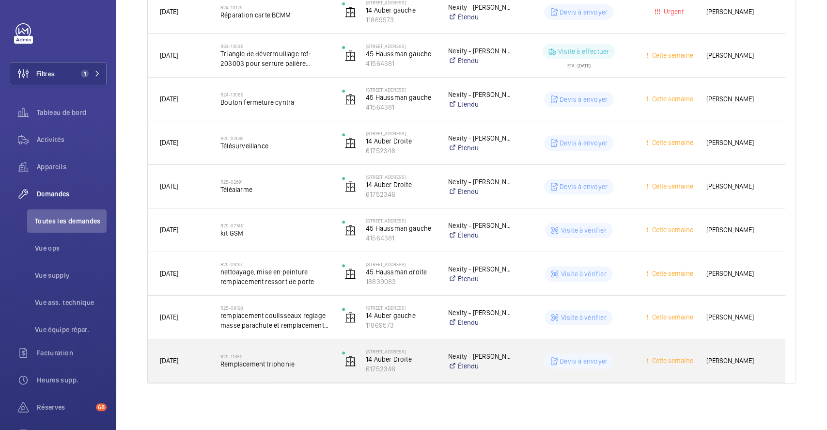
click at [291, 346] on div "R25-11380 Remplacement triphonie" at bounding box center [269, 361] width 121 height 44
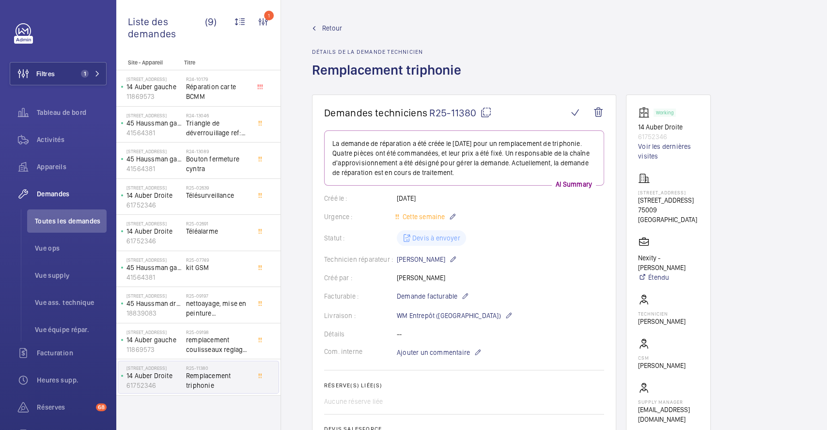
click at [328, 26] on span "Retour" at bounding box center [332, 28] width 20 height 10
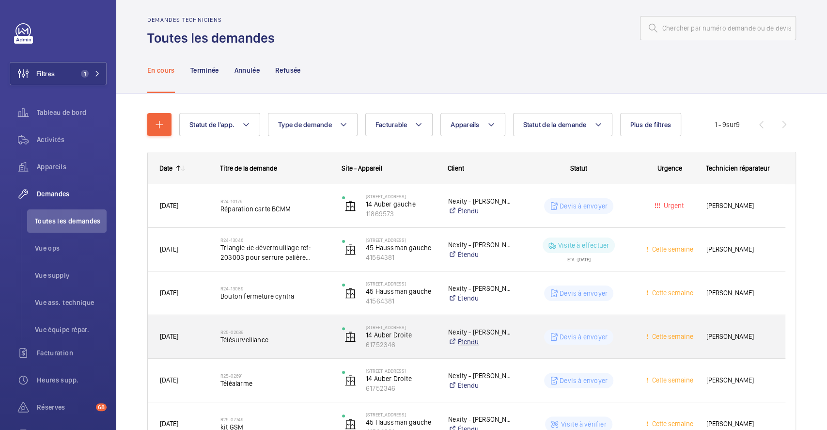
scroll to position [200, 0]
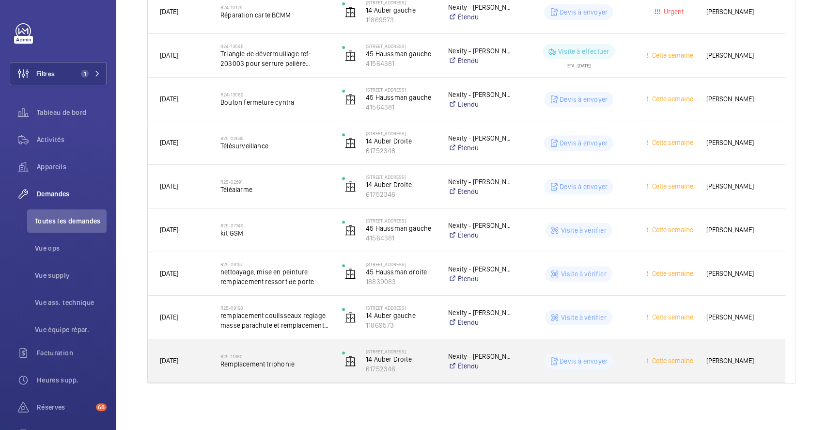
click at [310, 351] on div "R25-11380 Remplacement triphonie" at bounding box center [274, 361] width 109 height 28
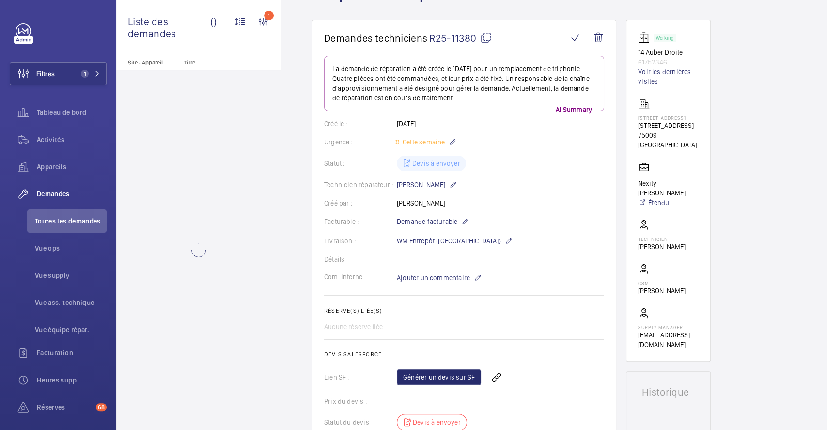
scroll to position [194, 0]
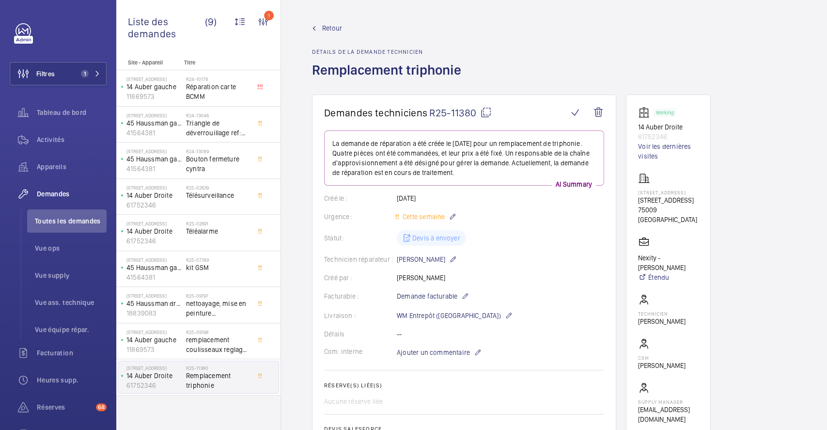
click at [329, 24] on span "Retour" at bounding box center [332, 28] width 20 height 10
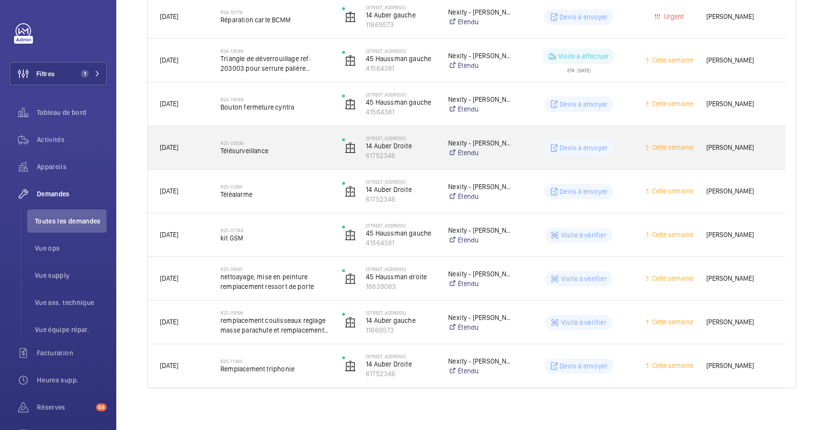
scroll to position [200, 0]
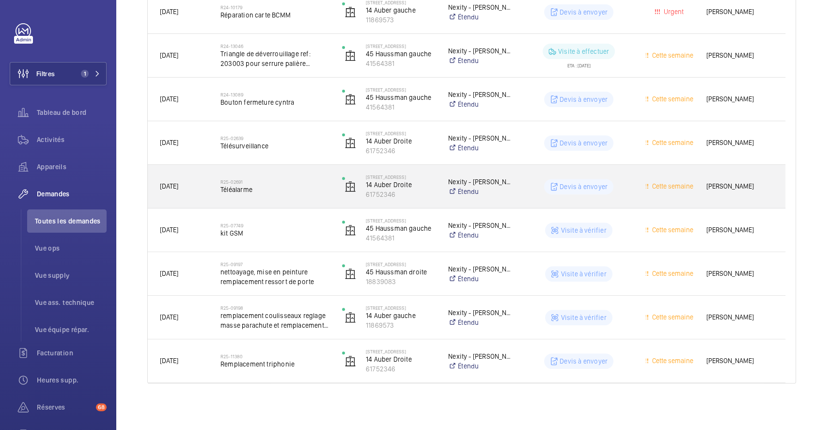
click at [300, 190] on span "Téléalarme" at bounding box center [274, 189] width 109 height 10
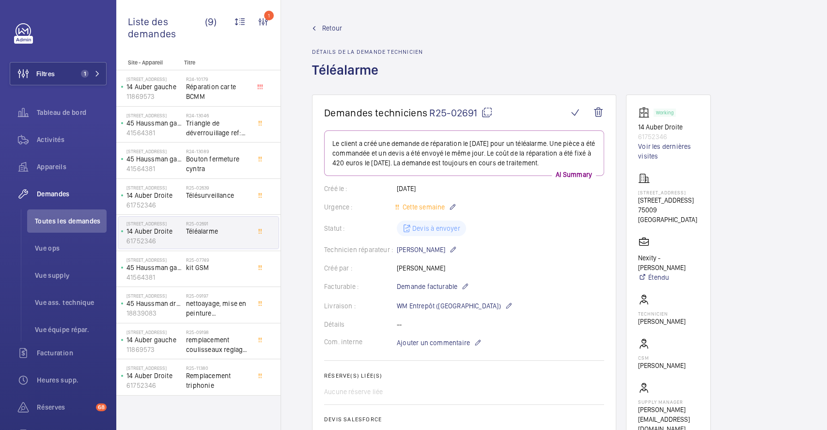
click at [328, 24] on span "Retour" at bounding box center [332, 28] width 20 height 10
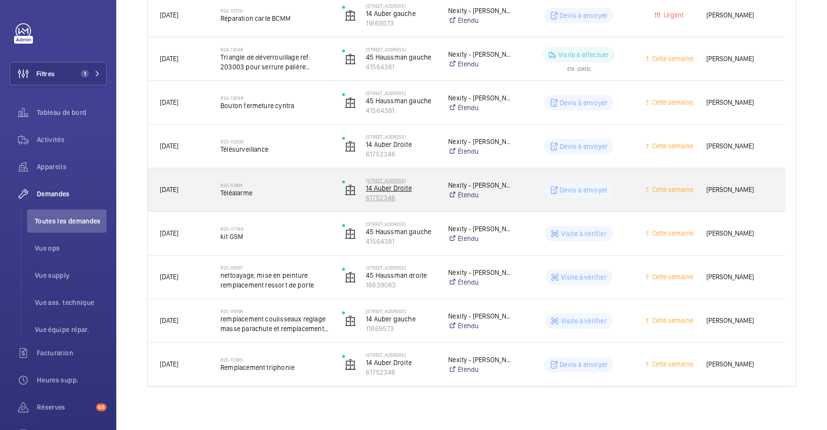
scroll to position [200, 0]
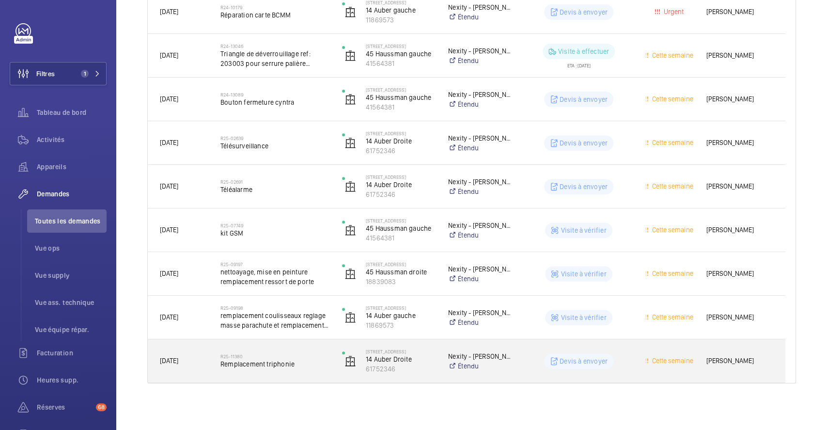
click at [318, 349] on div "R25-11380 Remplacement triphonie" at bounding box center [274, 361] width 109 height 28
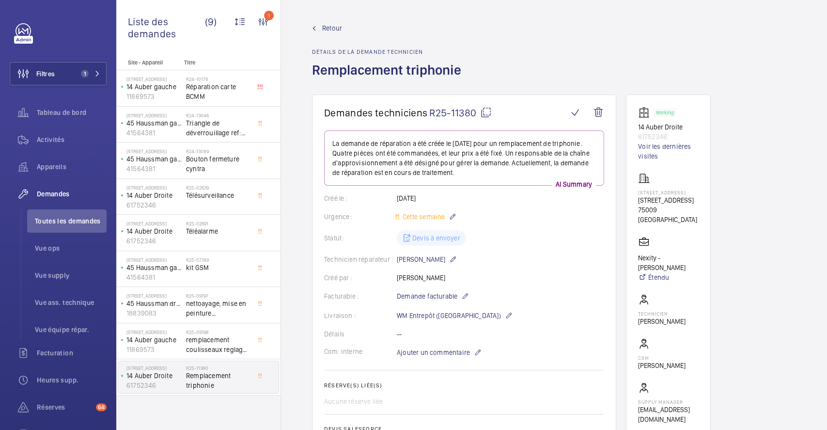
click at [328, 25] on span "Retour" at bounding box center [332, 28] width 20 height 10
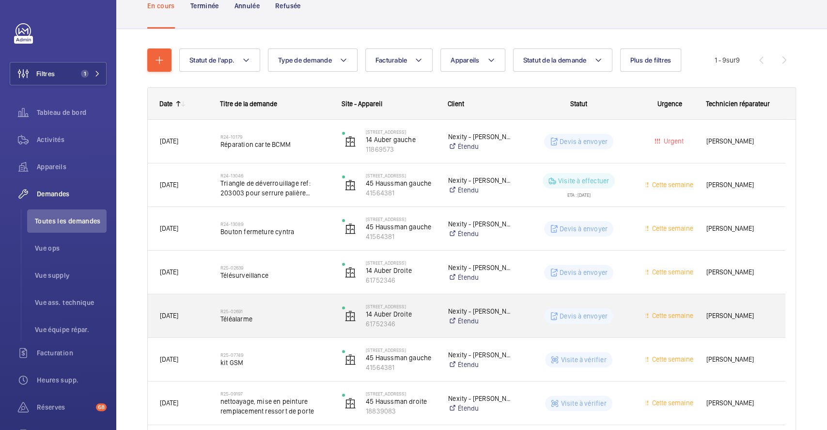
scroll to position [129, 0]
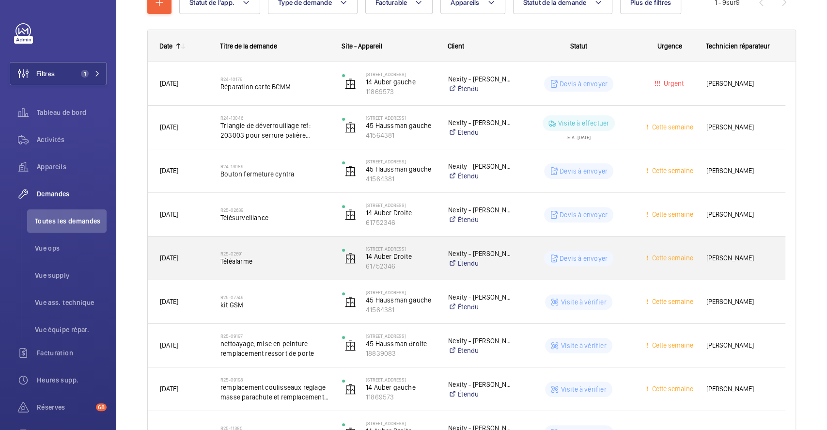
click at [311, 247] on div "R25-02691 Téléalarme" at bounding box center [274, 258] width 109 height 28
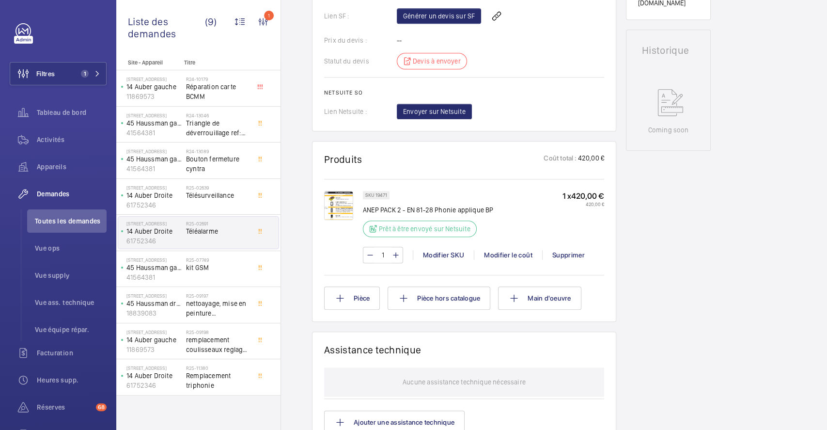
scroll to position [452, 0]
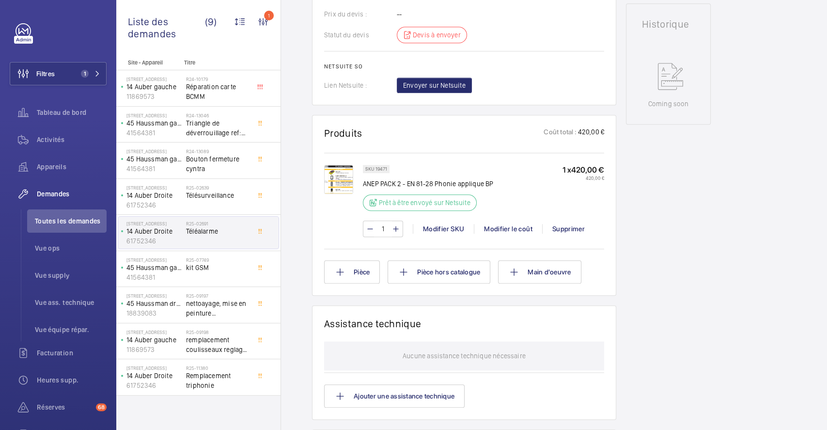
click at [338, 180] on img at bounding box center [338, 179] width 29 height 29
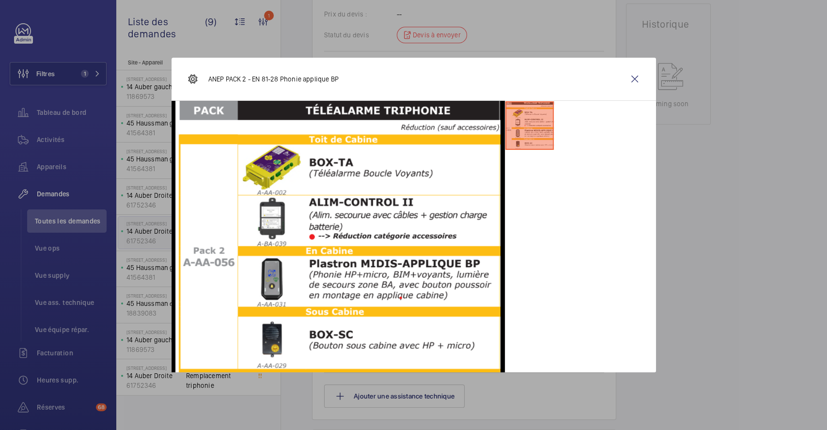
click at [735, 298] on div at bounding box center [413, 215] width 827 height 430
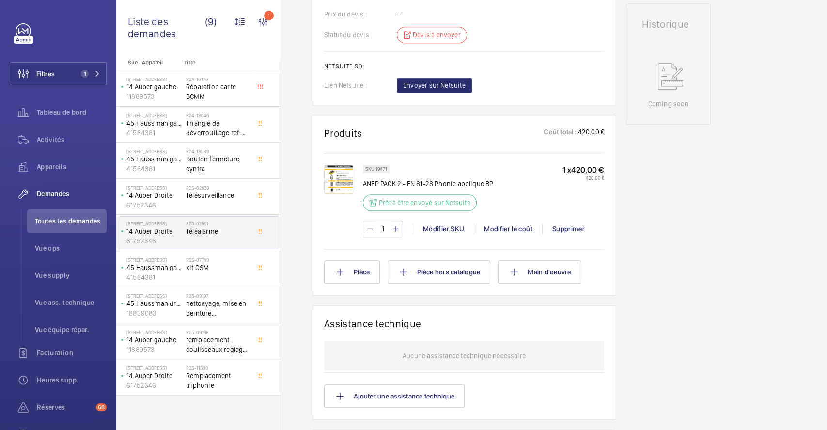
scroll to position [0, 0]
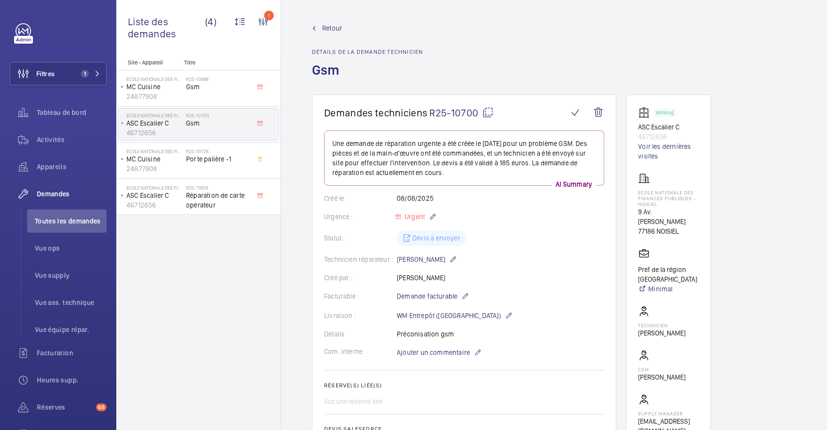
click at [322, 24] on link "Retour" at bounding box center [367, 28] width 111 height 10
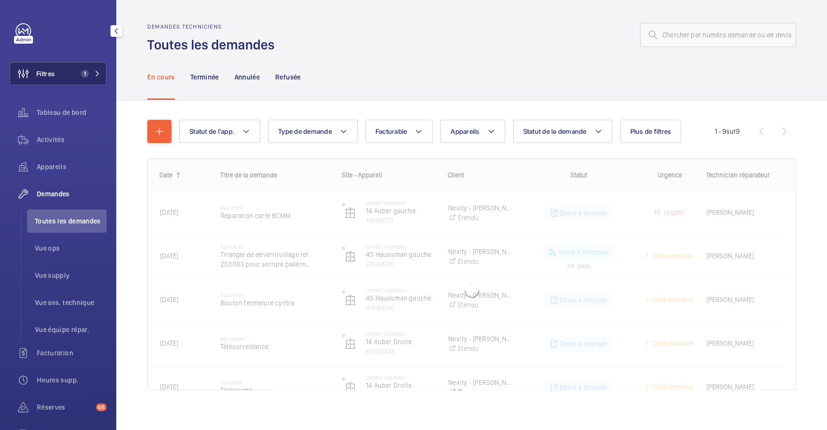
click at [56, 73] on button "Filtres 1" at bounding box center [58, 73] width 97 height 23
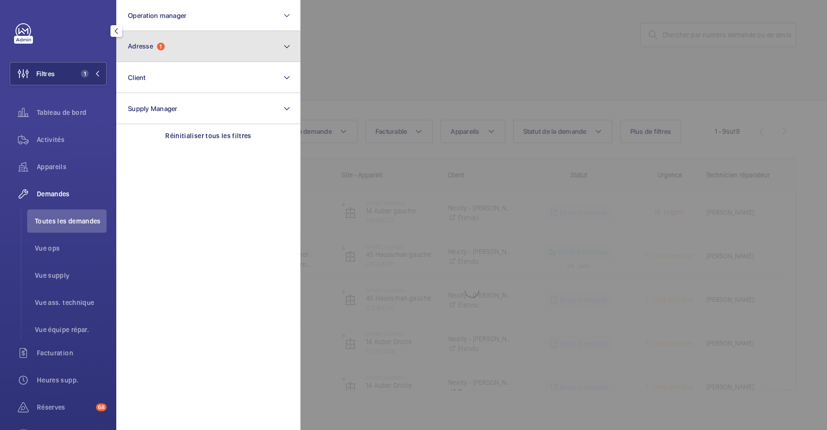
click at [179, 48] on button "Adresse 1" at bounding box center [208, 46] width 184 height 31
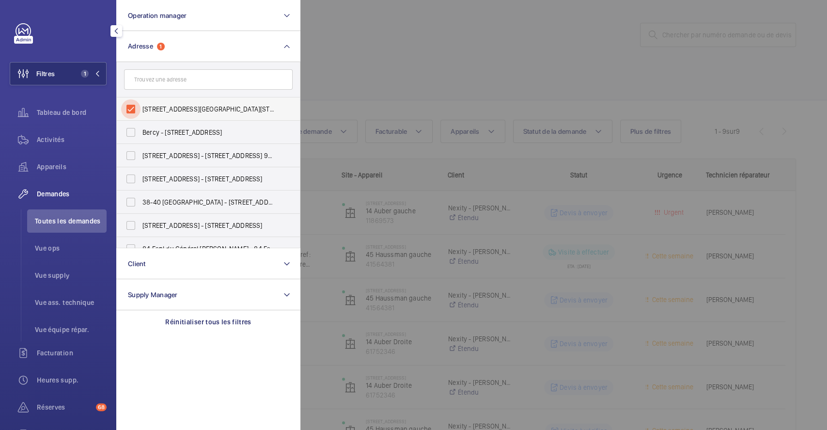
click at [133, 104] on input "[STREET_ADDRESS][GEOGRAPHIC_DATA][STREET_ADDRESS]" at bounding box center [130, 108] width 19 height 19
checkbox input "false"
drag, startPoint x: 337, startPoint y: 68, endPoint x: 307, endPoint y: 61, distance: 30.8
click at [338, 68] on div at bounding box center [713, 215] width 827 height 430
